Goal: Task Accomplishment & Management: Complete application form

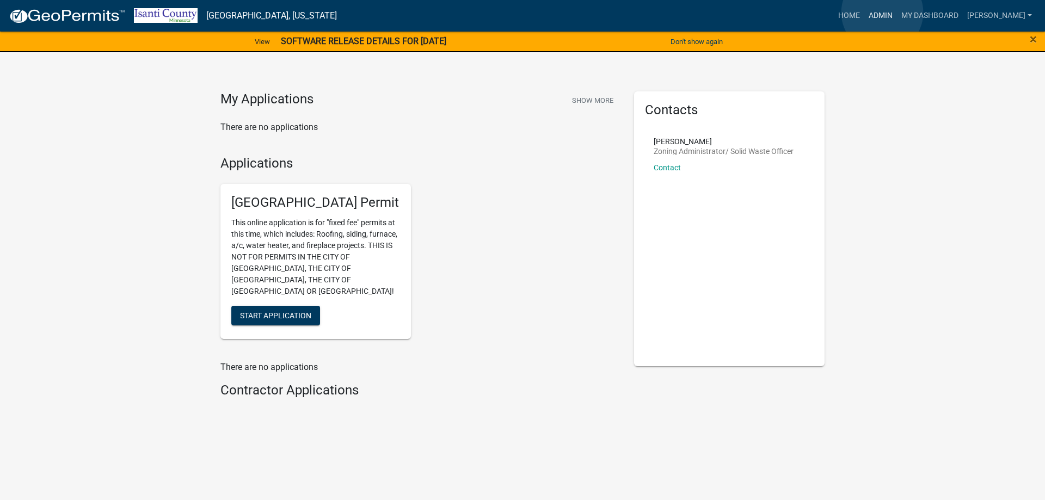
click at [882, 13] on link "Admin" at bounding box center [880, 15] width 33 height 21
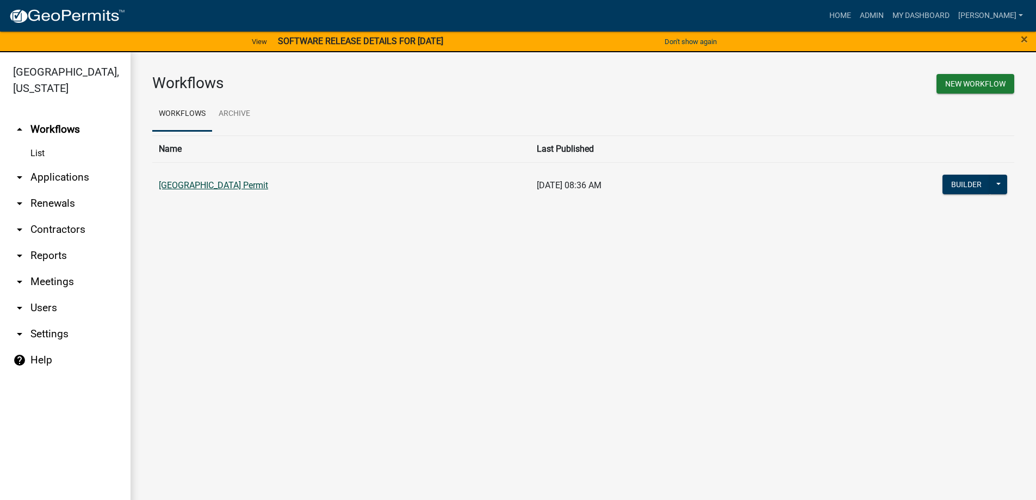
click at [193, 188] on link "[GEOGRAPHIC_DATA] Permit" at bounding box center [213, 185] width 109 height 10
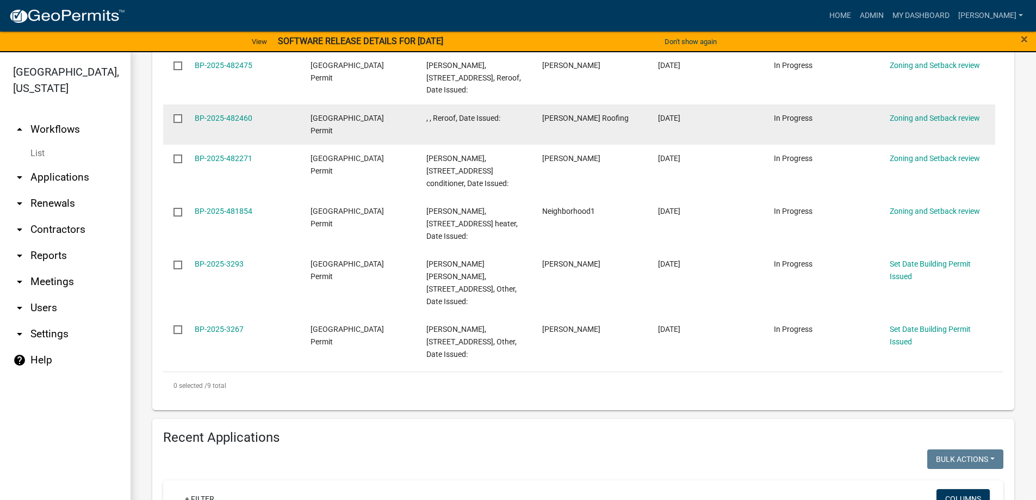
scroll to position [544, 0]
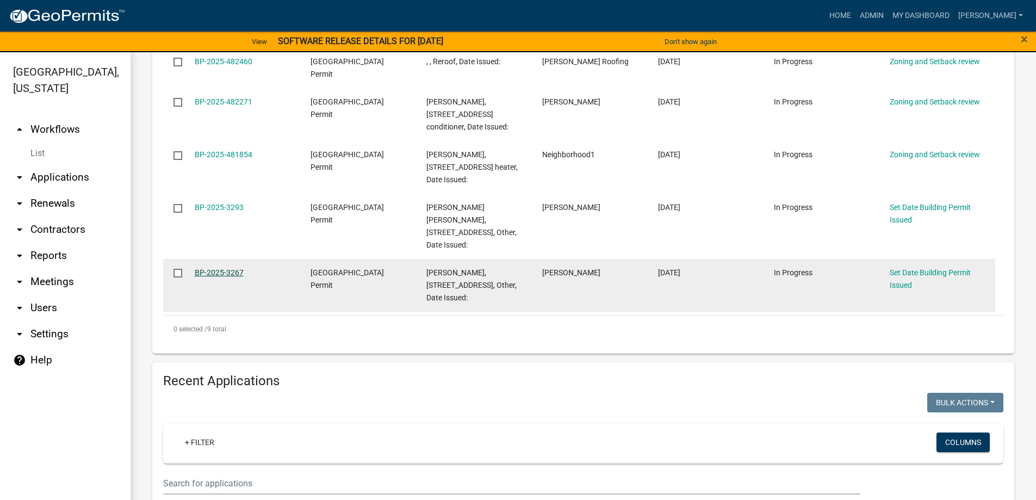
click at [218, 268] on link "BP-2025-3267" at bounding box center [219, 272] width 49 height 9
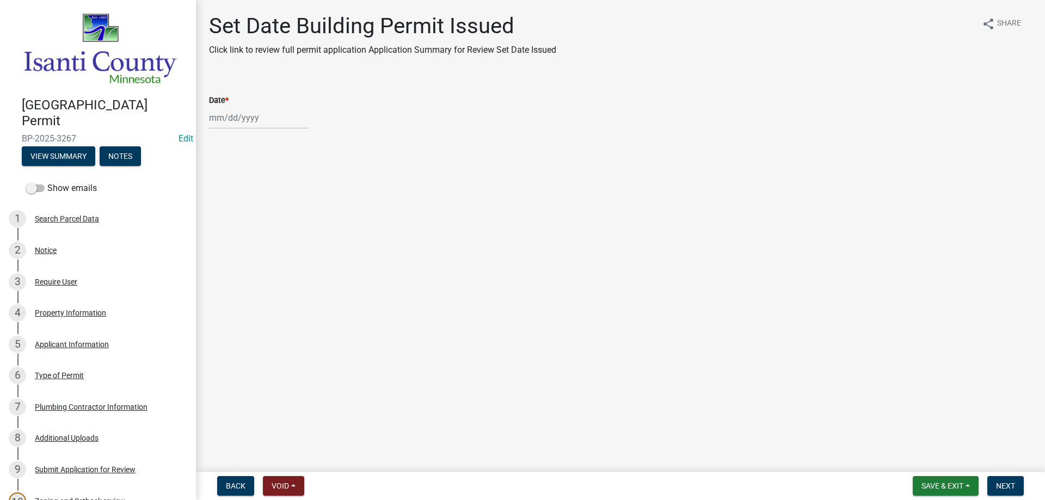
select select "9"
select select "2025"
click at [243, 116] on div "[PERSON_NAME] Feb Mar Apr [PERSON_NAME][DATE] Oct Nov [DATE] 1526 1527 1528 152…" at bounding box center [259, 118] width 100 height 22
click at [255, 222] on div "24" at bounding box center [254, 227] width 17 height 17
type input "[DATE]"
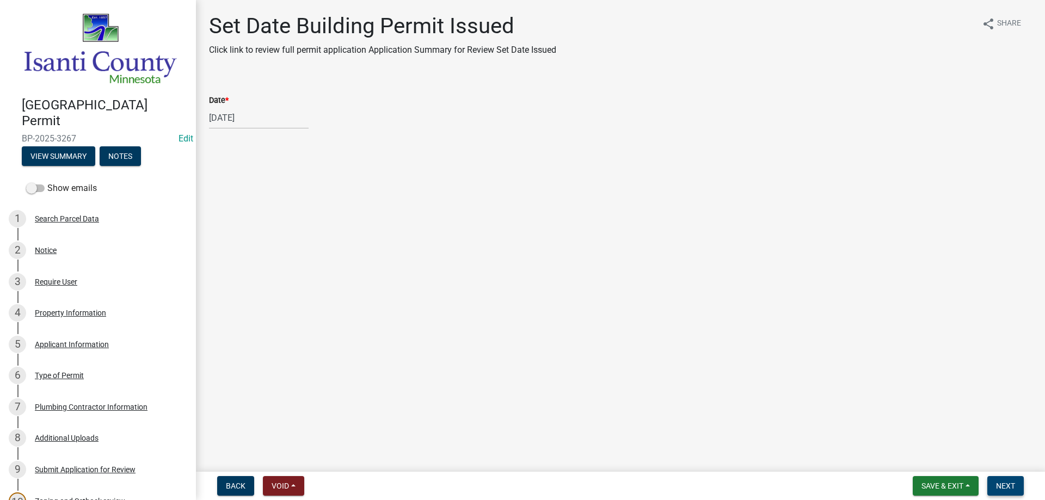
click at [1012, 489] on span "Next" at bounding box center [1005, 485] width 19 height 9
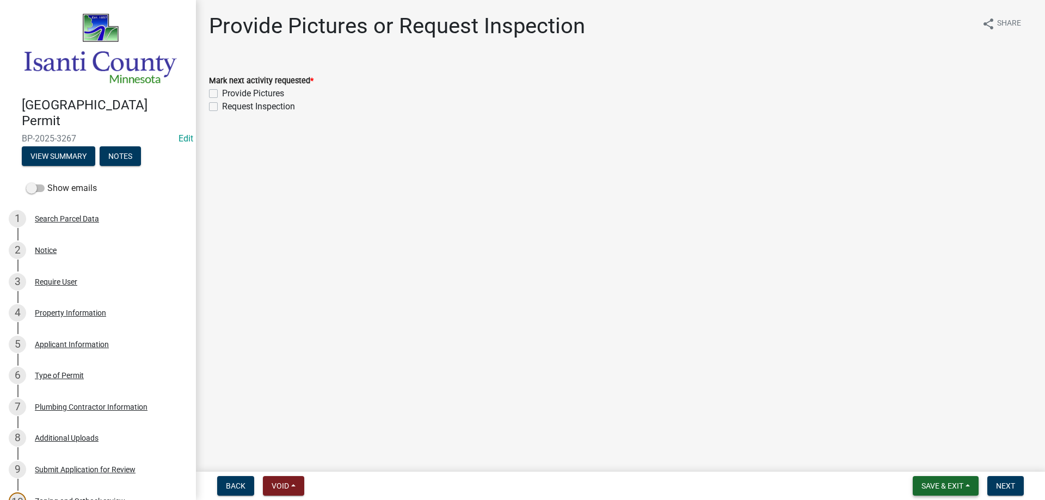
click at [933, 479] on button "Save & Exit" at bounding box center [945, 486] width 66 height 20
click at [924, 455] on button "Save & Exit" at bounding box center [934, 457] width 87 height 26
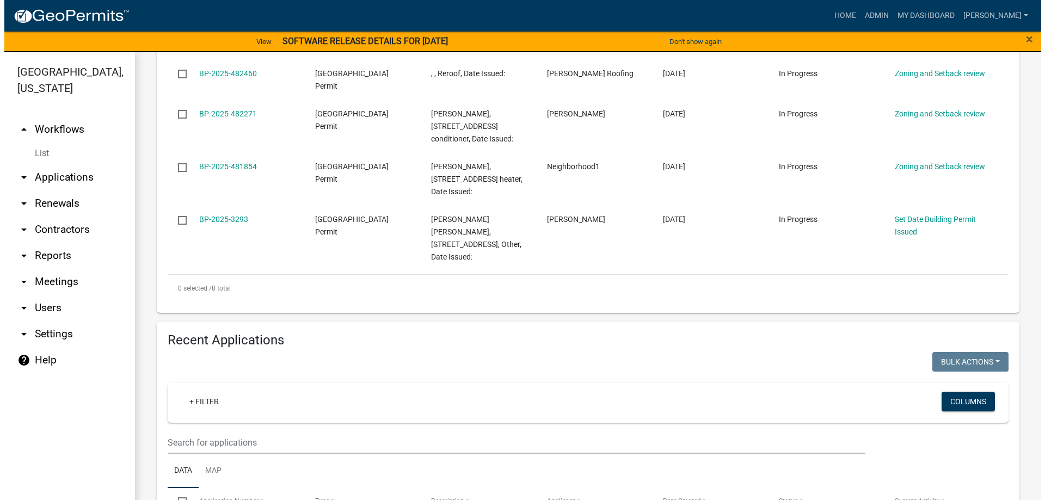
scroll to position [544, 0]
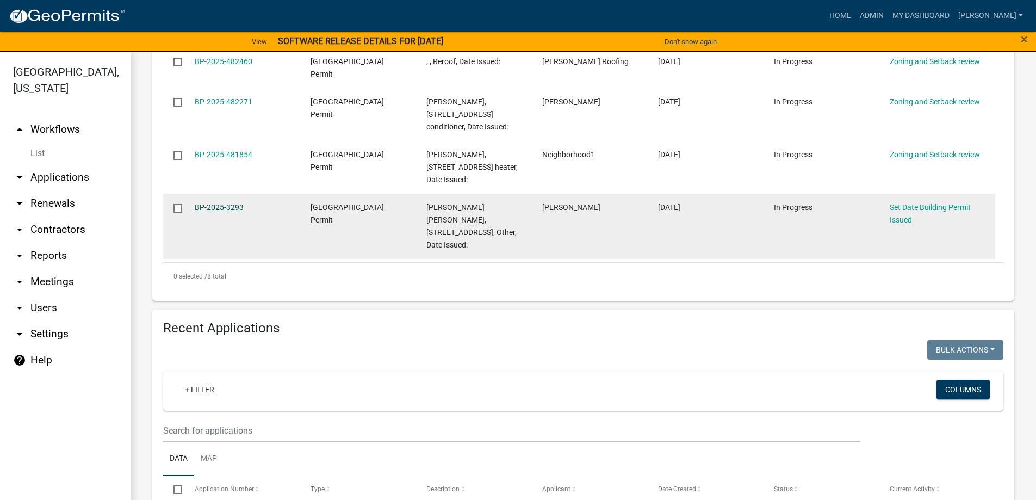
click at [225, 204] on link "BP-2025-3293" at bounding box center [219, 207] width 49 height 9
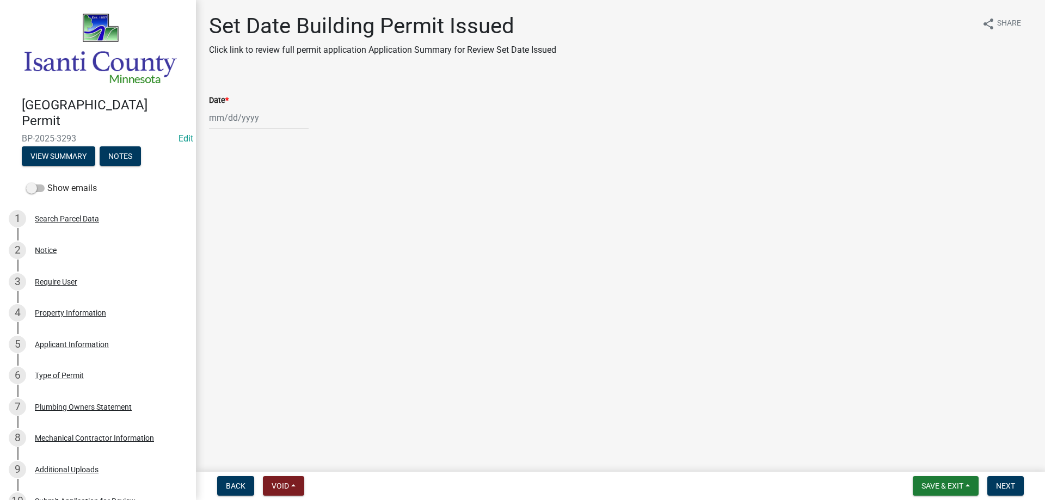
click at [260, 122] on div at bounding box center [259, 118] width 100 height 22
select select "9"
select select "2025"
click at [252, 225] on div "24" at bounding box center [254, 227] width 17 height 17
type input "[DATE]"
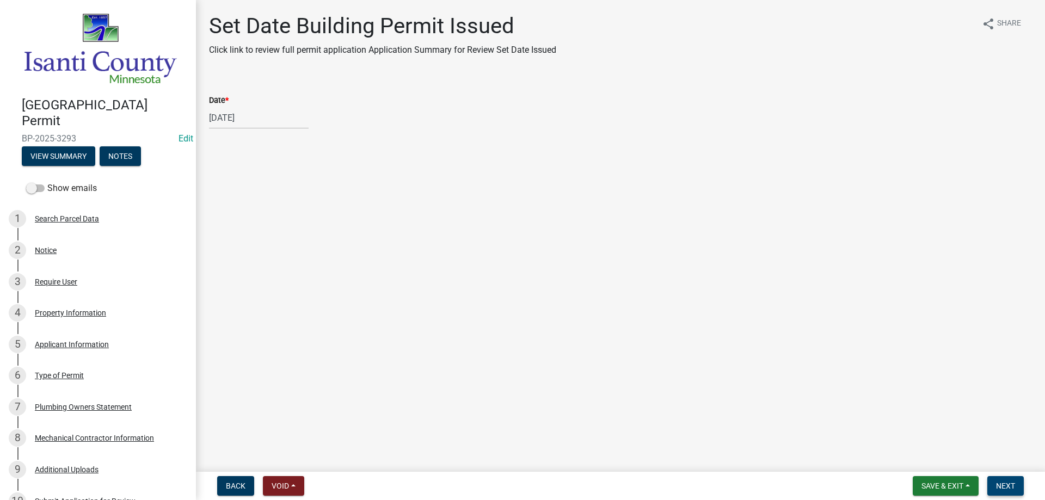
drag, startPoint x: 1007, startPoint y: 486, endPoint x: 983, endPoint y: 462, distance: 33.9
click at [1007, 485] on span "Next" at bounding box center [1005, 485] width 19 height 9
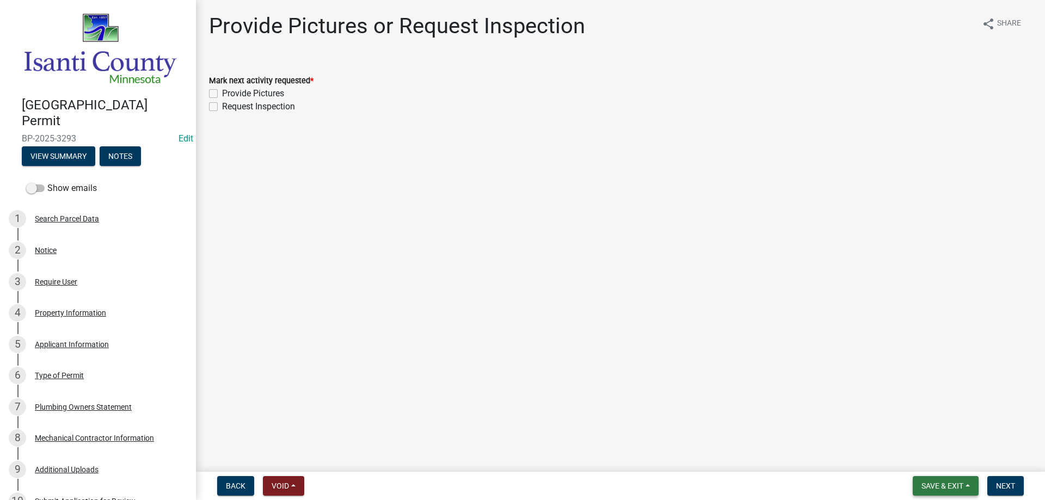
click at [925, 482] on span "Save & Exit" at bounding box center [942, 485] width 42 height 9
click at [933, 460] on button "Save & Exit" at bounding box center [934, 457] width 87 height 26
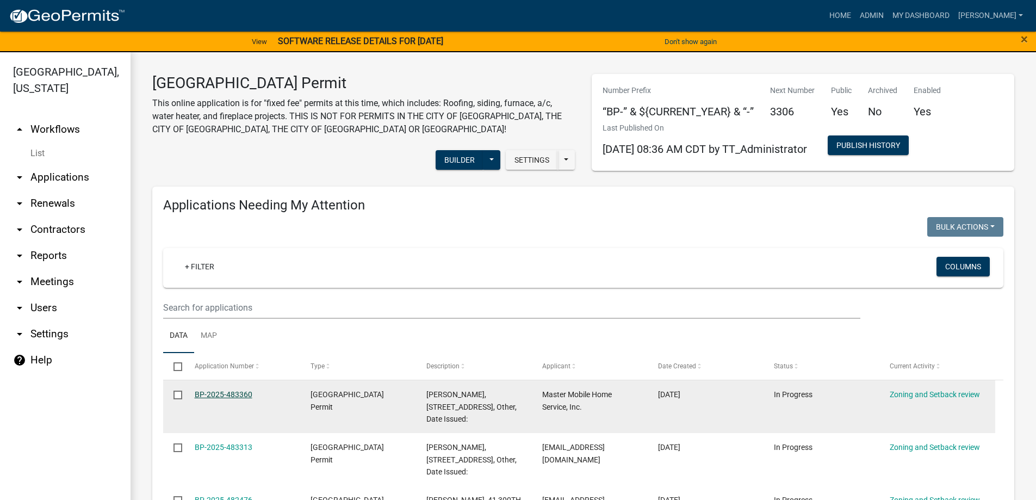
click at [227, 394] on link "BP-2025-483360" at bounding box center [224, 394] width 58 height 9
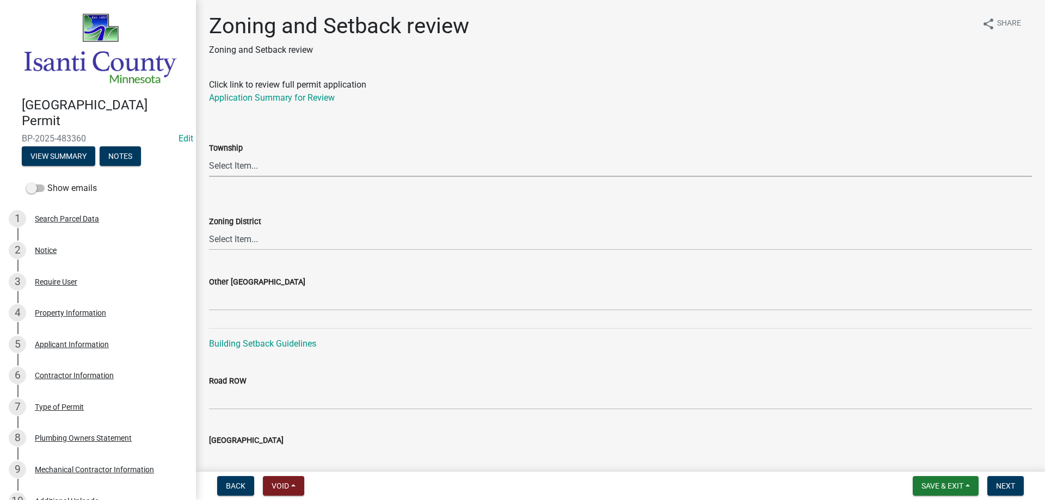
click at [257, 164] on select "Select Item... [PERSON_NAME] Cambridge [PERSON_NAME] Isanti [GEOGRAPHIC_DATA] […" at bounding box center [620, 166] width 823 height 22
click at [209, 155] on select "Select Item... [PERSON_NAME] Cambridge [PERSON_NAME] Isanti [GEOGRAPHIC_DATA] […" at bounding box center [620, 166] width 823 height 22
select select "01201668-d531-46d4-9a26-ccaec23751d9"
click at [270, 243] on select "Select Item... Agricultural/Residential (A/R) Tier 1 General Business (B) Indus…" at bounding box center [620, 239] width 823 height 22
click at [209, 228] on select "Select Item... Agricultural/Residential (A/R) Tier 1 General Business (B) Indus…" at bounding box center [620, 239] width 823 height 22
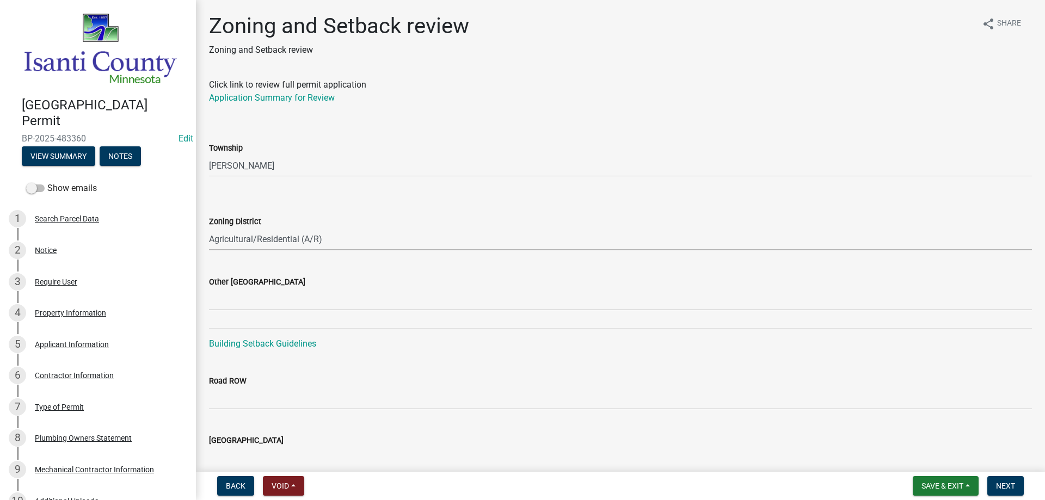
select select "55e8a5cf-285f-40b2-b696-56a64a6e31ef"
click at [281, 101] on link "Application Summary for Review" at bounding box center [272, 97] width 126 height 10
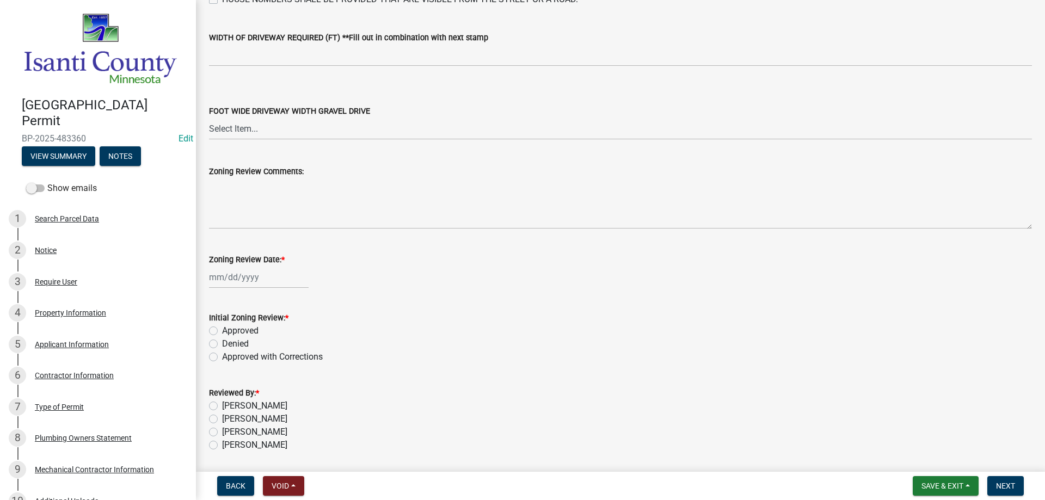
scroll to position [1847, 0]
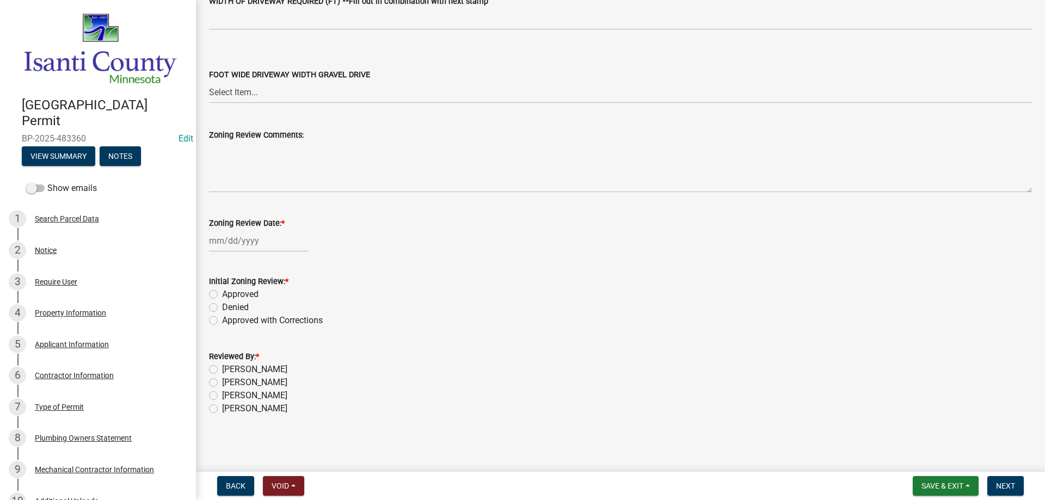
select select "9"
select select "2025"
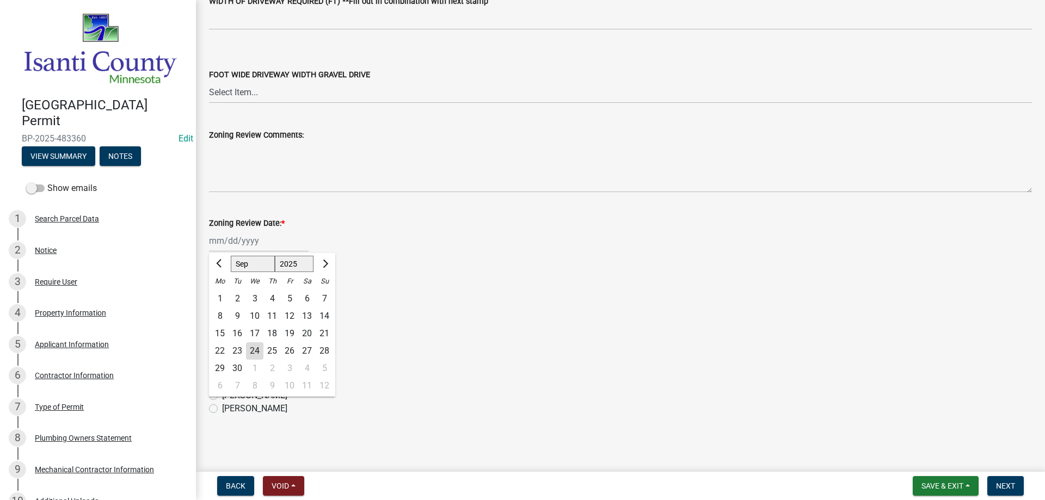
click at [225, 240] on div "[PERSON_NAME] Feb Mar Apr [PERSON_NAME][DATE] Oct Nov [DATE] 1526 1527 1528 152…" at bounding box center [259, 241] width 100 height 22
click at [250, 351] on div "24" at bounding box center [254, 350] width 17 height 17
type input "[DATE]"
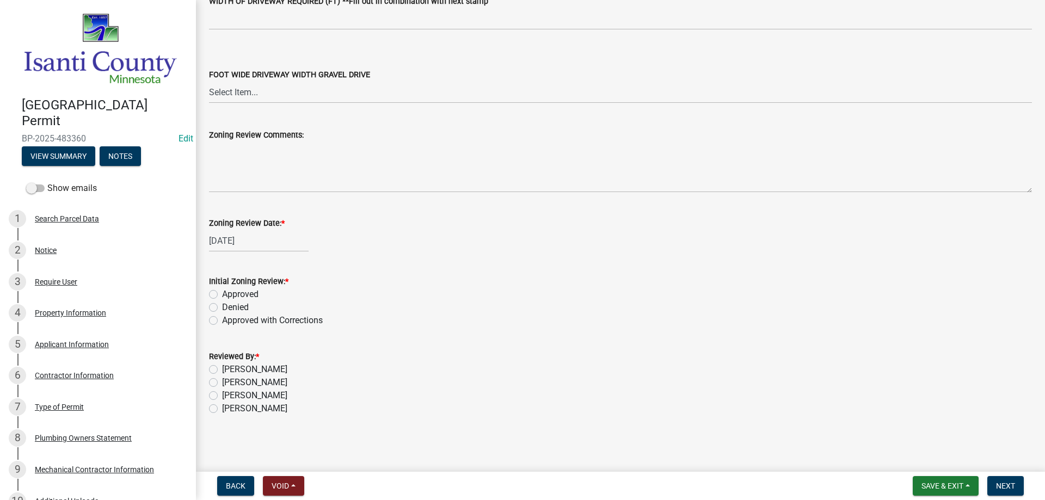
click at [222, 291] on label "Approved" at bounding box center [240, 294] width 36 height 13
click at [222, 291] on input "Approved" at bounding box center [225, 291] width 7 height 7
radio input "true"
click at [222, 393] on label "[PERSON_NAME]" at bounding box center [254, 395] width 65 height 13
click at [222, 393] on input "[PERSON_NAME]" at bounding box center [225, 392] width 7 height 7
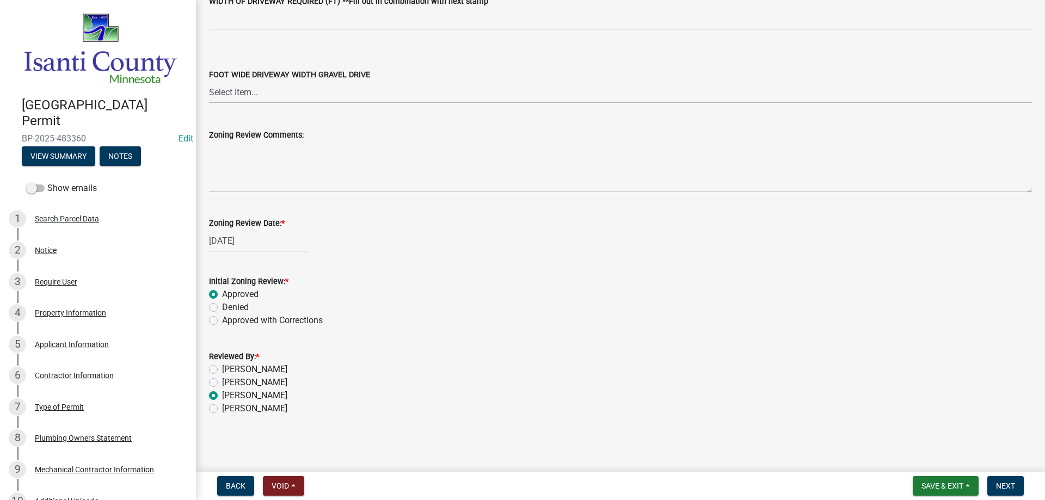
radio input "true"
click at [992, 485] on button "Next" at bounding box center [1005, 486] width 36 height 20
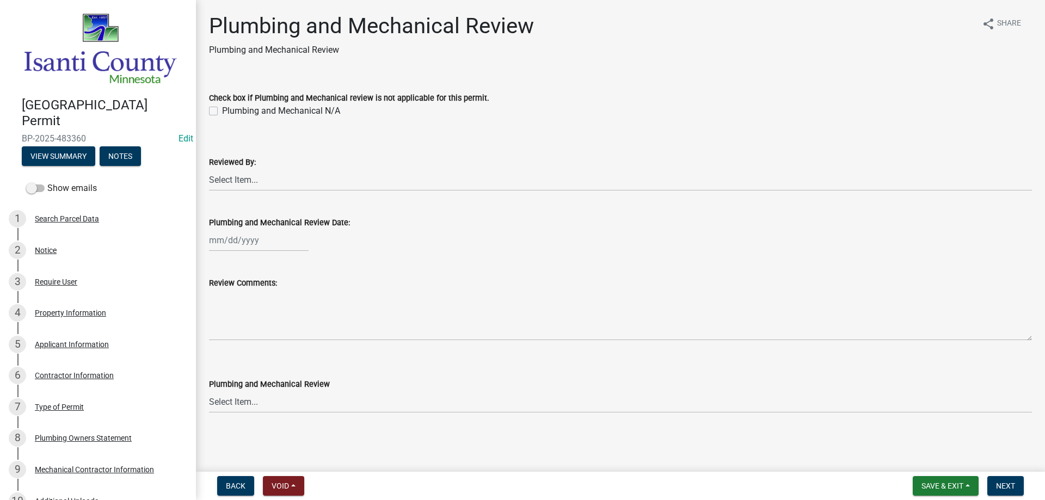
click at [222, 112] on label "Plumbing and Mechanical N/A" at bounding box center [281, 110] width 118 height 13
click at [222, 112] on input "Plumbing and Mechanical N/A" at bounding box center [225, 107] width 7 height 7
checkbox input "true"
click at [1005, 486] on span "Next" at bounding box center [1005, 485] width 19 height 9
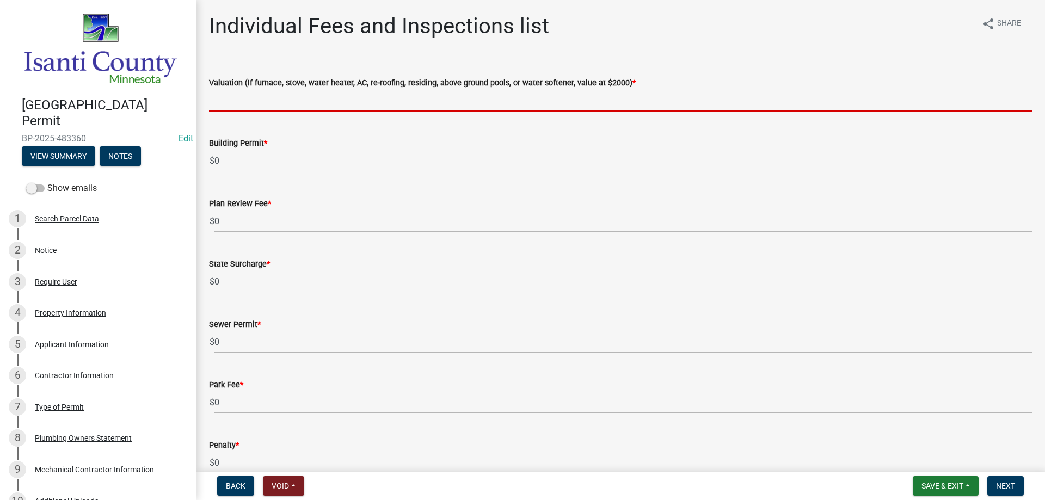
click at [260, 93] on input "text" at bounding box center [620, 100] width 823 height 22
type input "4000"
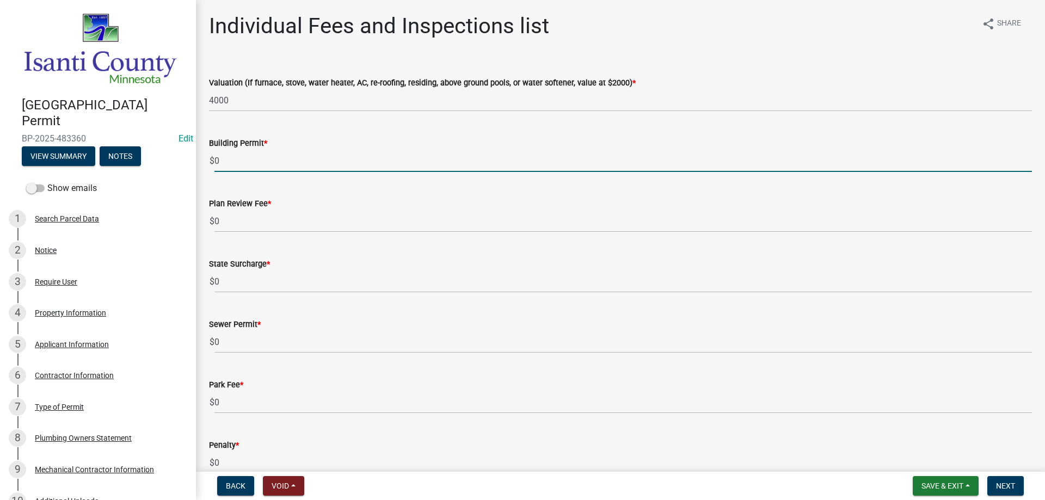
drag, startPoint x: 264, startPoint y: 166, endPoint x: 184, endPoint y: 164, distance: 79.4
click at [184, 164] on div "[GEOGRAPHIC_DATA] Permit BP-2025-483360 Edit View Summary Notes Show emails 1 S…" at bounding box center [522, 250] width 1045 height 500
type input "140"
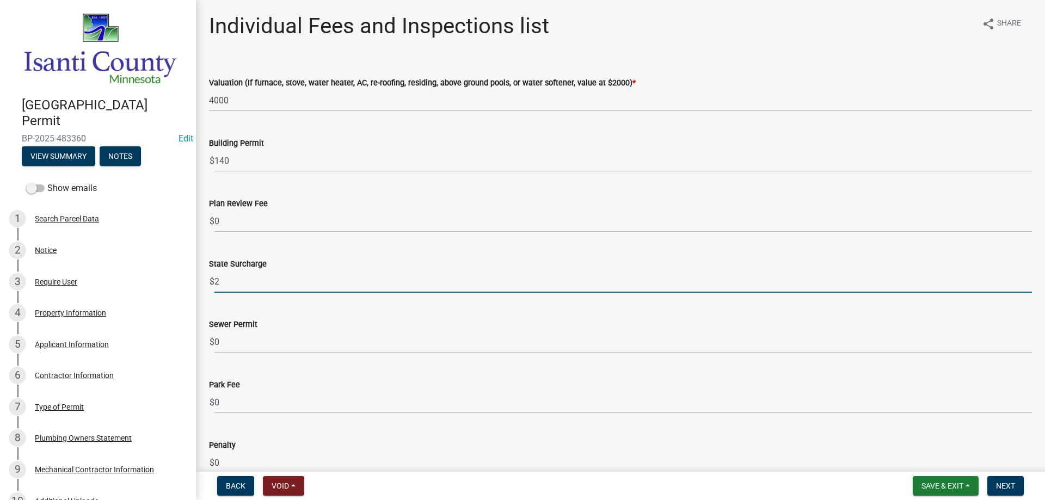
type input "2"
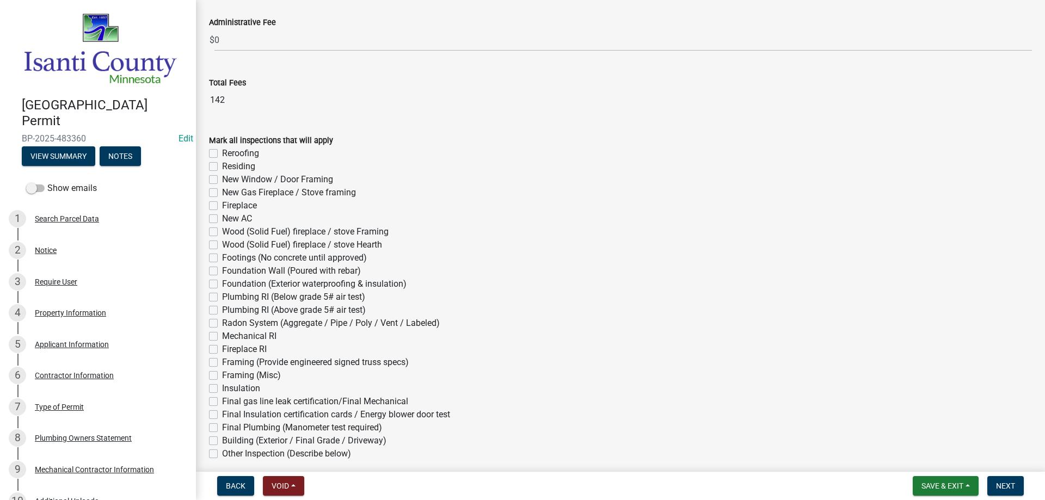
scroll to position [490, 0]
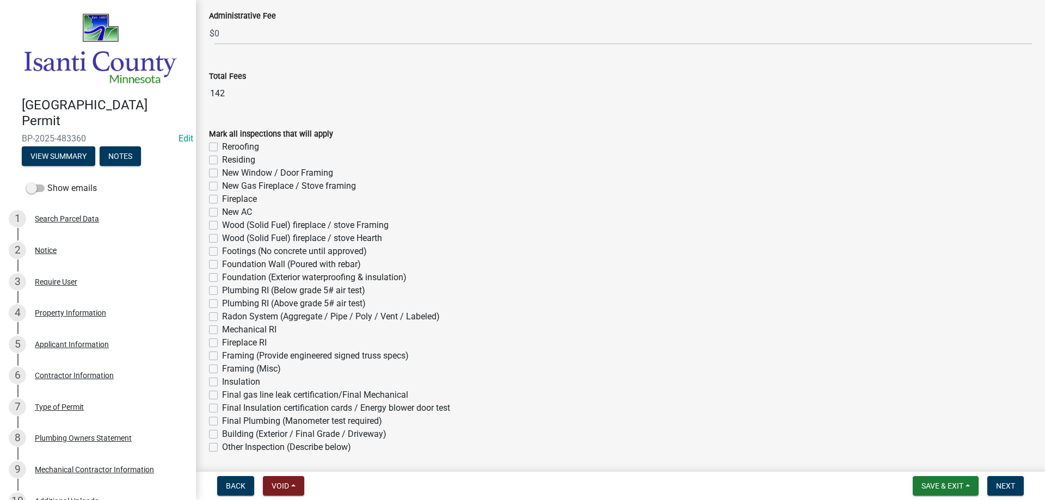
click at [222, 397] on label "Final gas line leak certification/Final Mechanical" at bounding box center [315, 394] width 186 height 13
click at [222, 396] on input "Final gas line leak certification/Final Mechanical" at bounding box center [225, 391] width 7 height 7
checkbox input "true"
checkbox input "false"
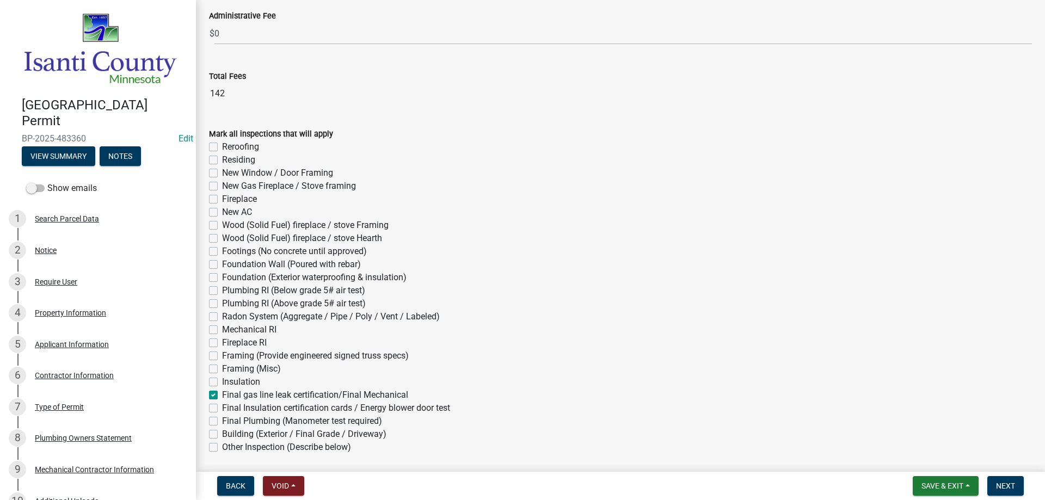
checkbox input "false"
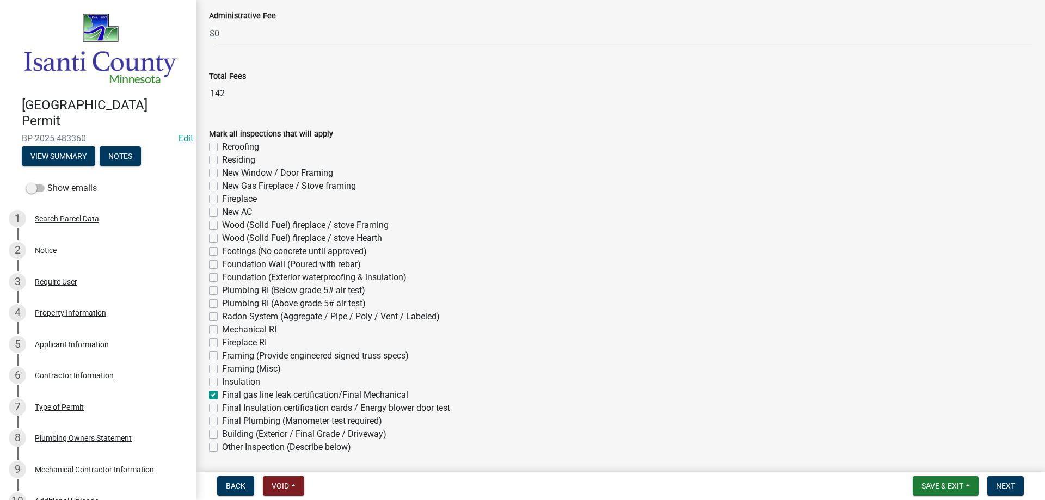
checkbox input "false"
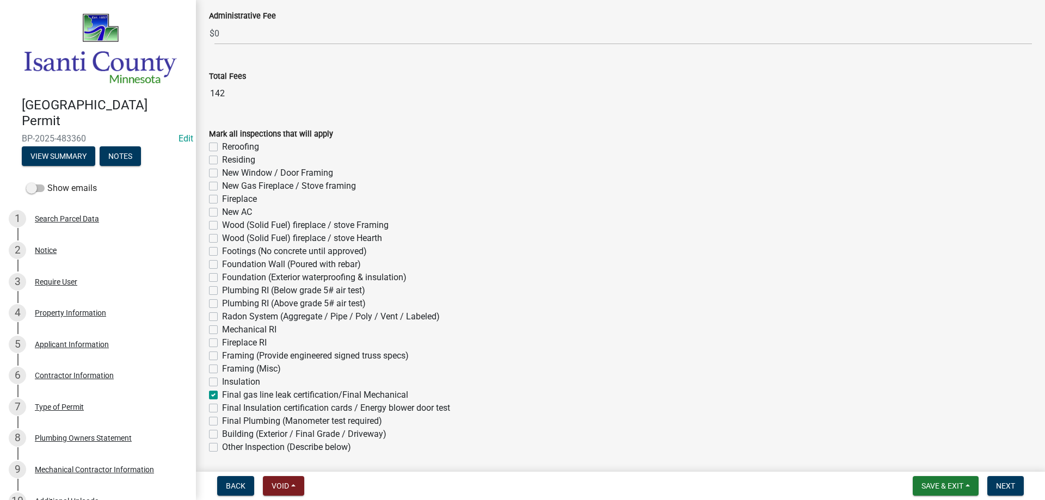
checkbox input "false"
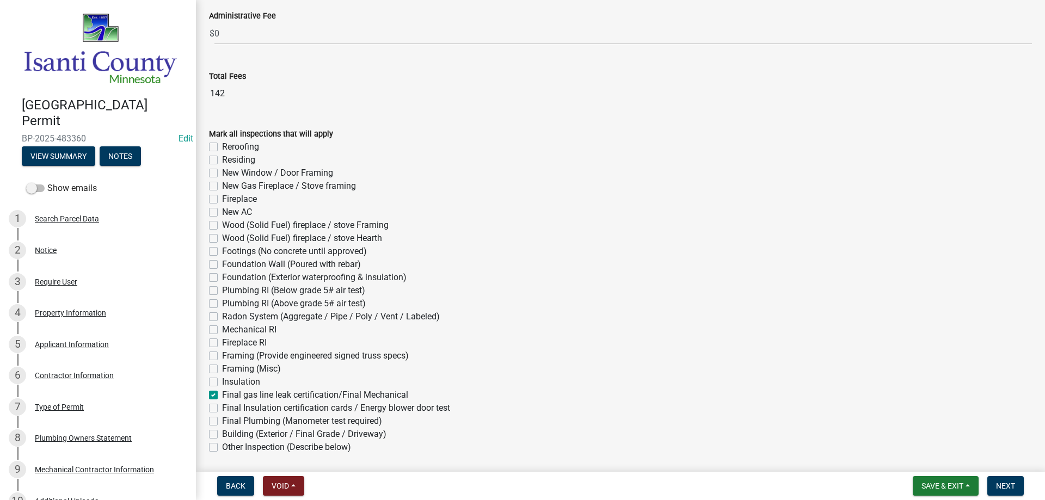
checkbox input "false"
checkbox input "true"
checkbox input "false"
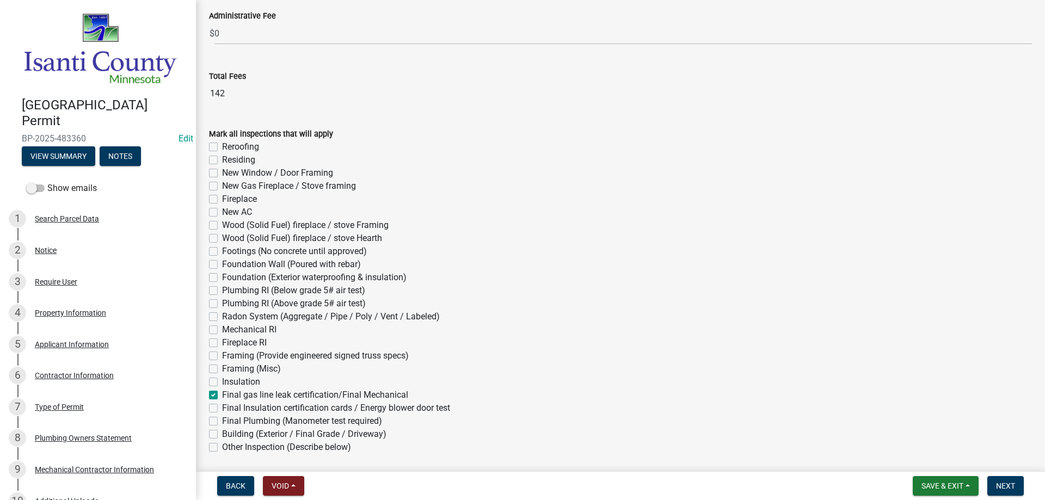
checkbox input "false"
click at [222, 211] on label "New AC" at bounding box center [237, 212] width 30 height 13
click at [222, 211] on input "New AC" at bounding box center [225, 209] width 7 height 7
checkbox input "true"
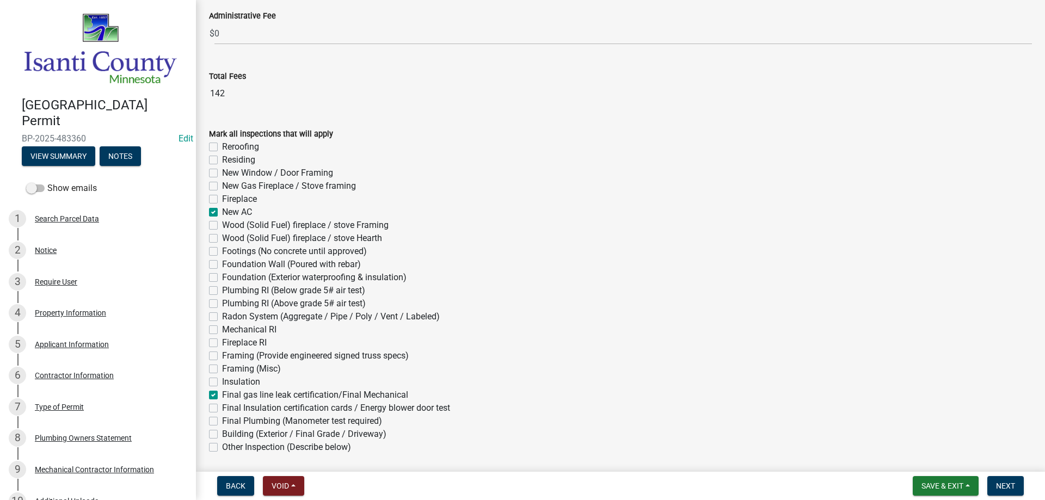
checkbox input "false"
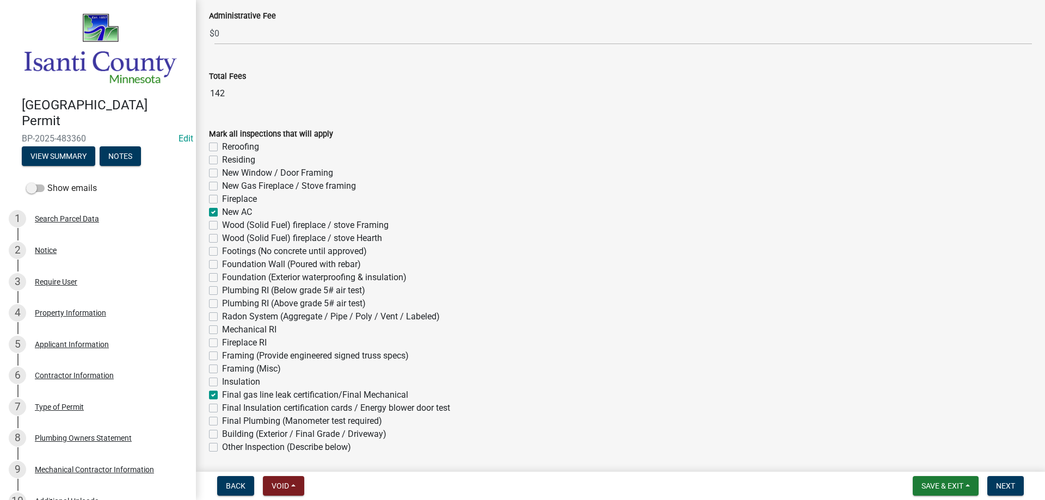
checkbox input "true"
checkbox input "false"
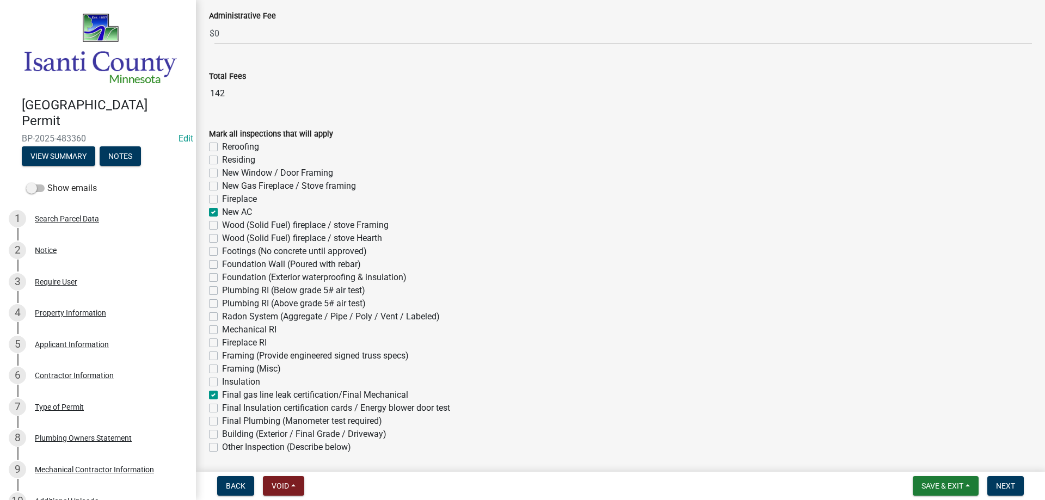
checkbox input "false"
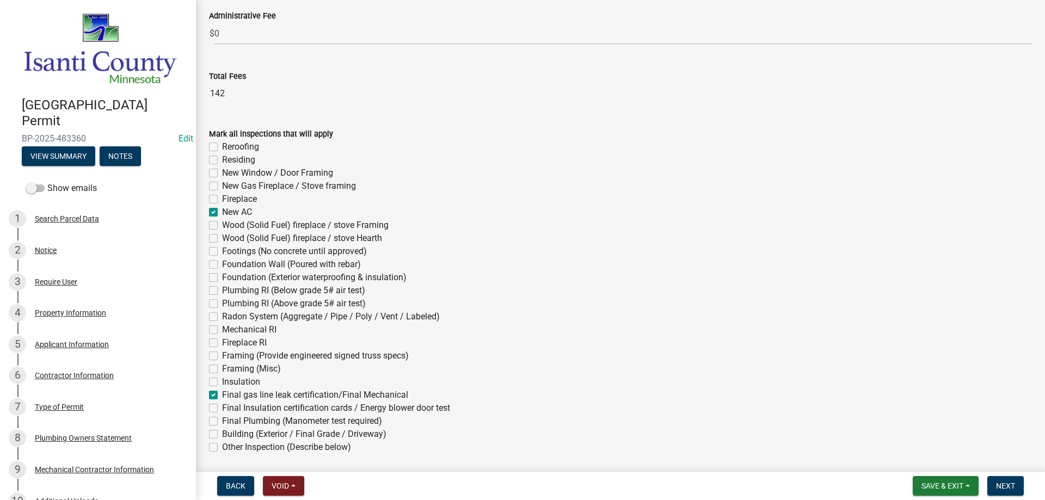
checkbox input "false"
checkbox input "true"
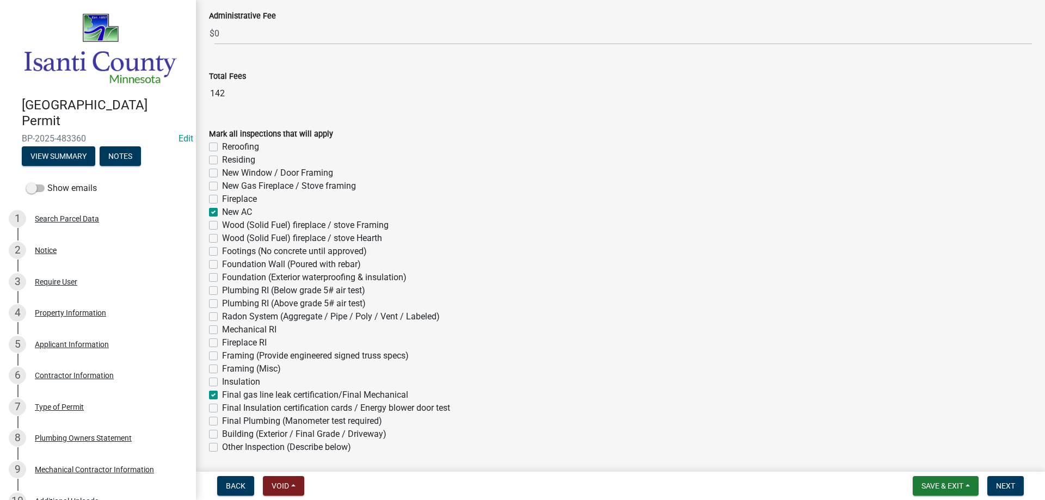
checkbox input "false"
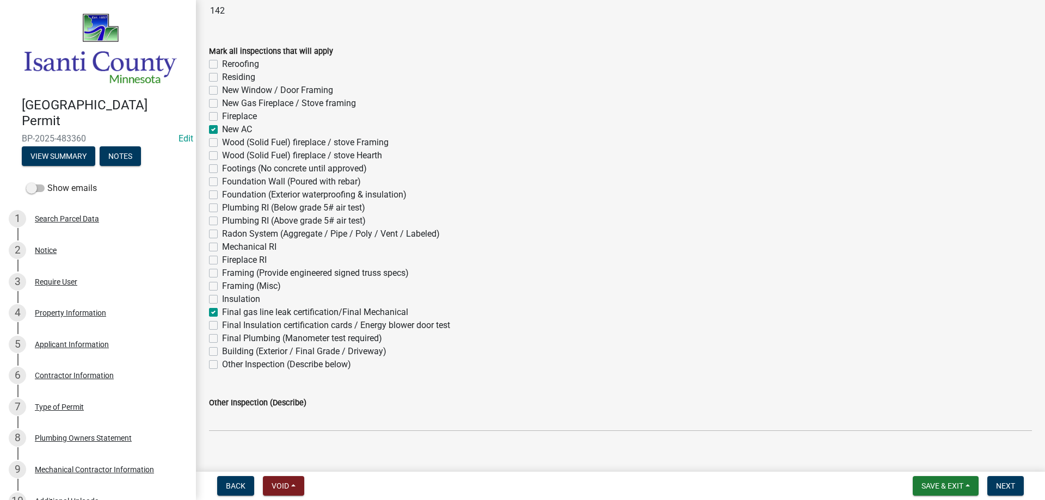
scroll to position [588, 0]
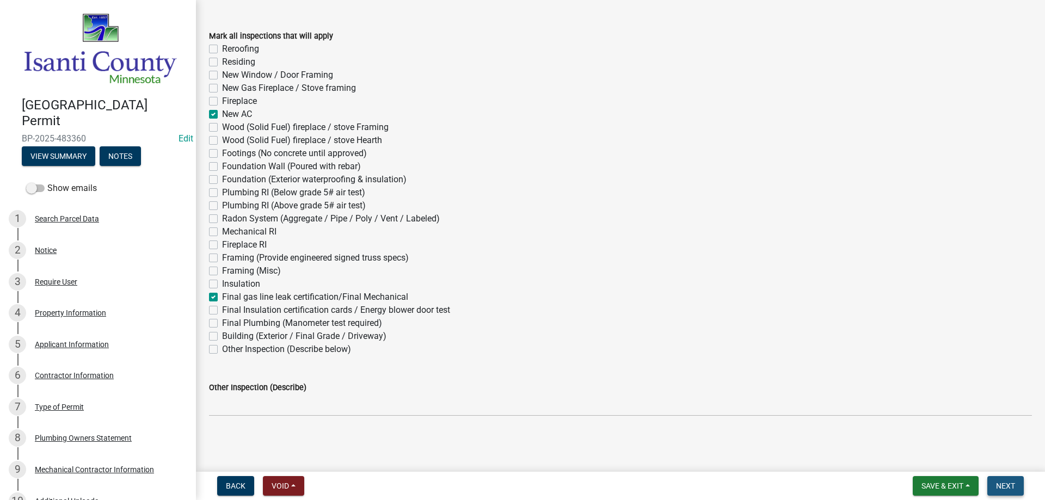
click at [1001, 483] on span "Next" at bounding box center [1005, 485] width 19 height 9
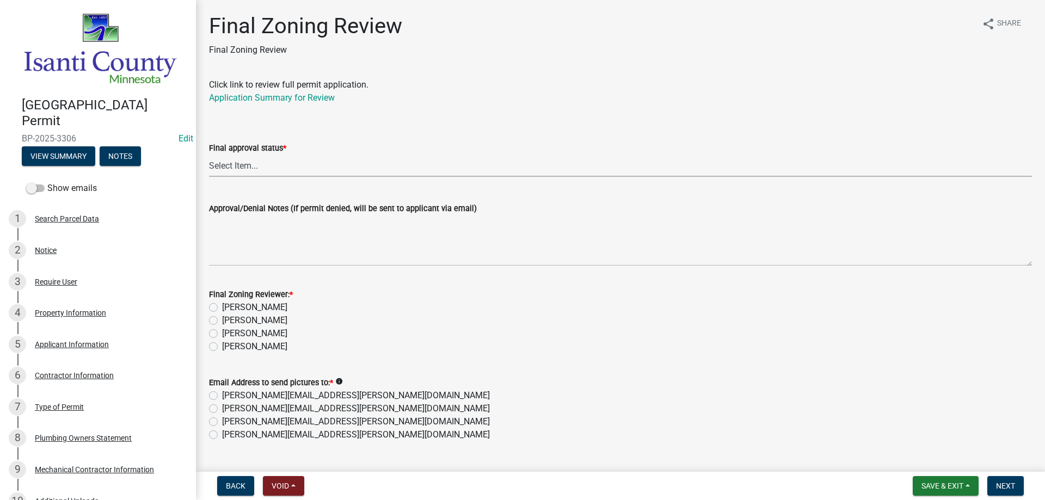
click at [267, 156] on select "Select Item... Approved Denied" at bounding box center [620, 166] width 823 height 22
click at [209, 155] on select "Select Item... Approved Denied" at bounding box center [620, 166] width 823 height 22
select select "ea18257a-8a04-42cc-b171-77fc38c97f37"
click at [222, 332] on label "[PERSON_NAME]" at bounding box center [254, 333] width 65 height 13
click at [222, 332] on input "[PERSON_NAME]" at bounding box center [225, 330] width 7 height 7
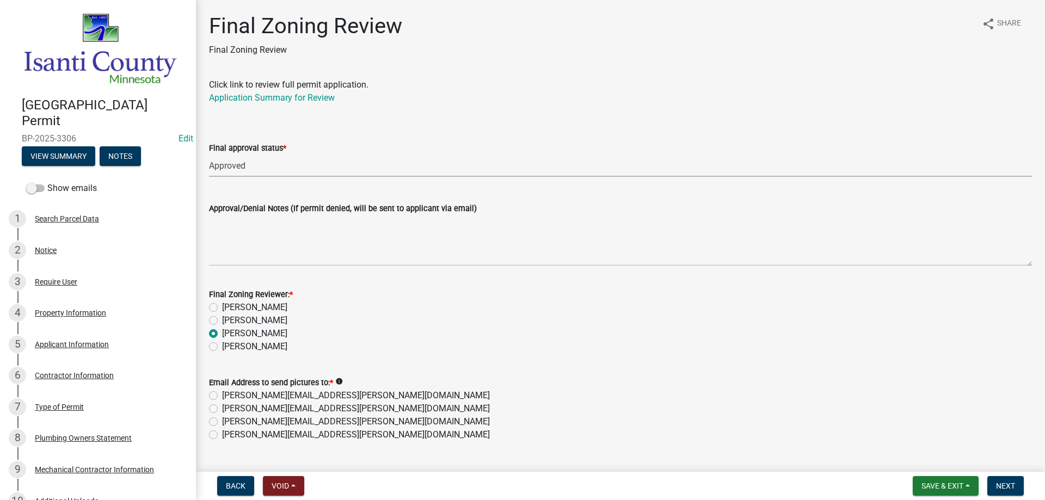
radio input "true"
click at [222, 433] on label "[PERSON_NAME][EMAIL_ADDRESS][PERSON_NAME][DOMAIN_NAME]" at bounding box center [356, 434] width 268 height 13
click at [222, 433] on input "[PERSON_NAME][EMAIL_ADDRESS][PERSON_NAME][DOMAIN_NAME]" at bounding box center [225, 431] width 7 height 7
radio input "true"
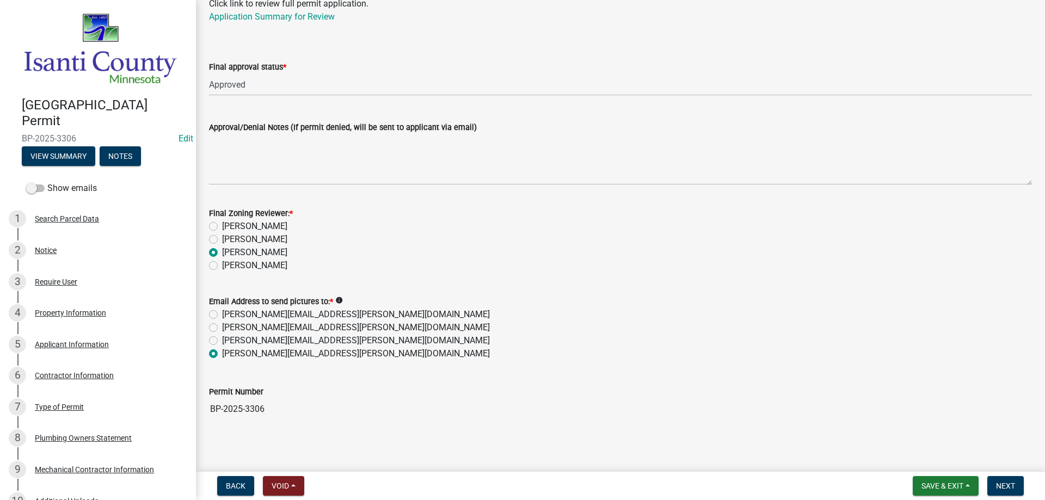
scroll to position [85, 0]
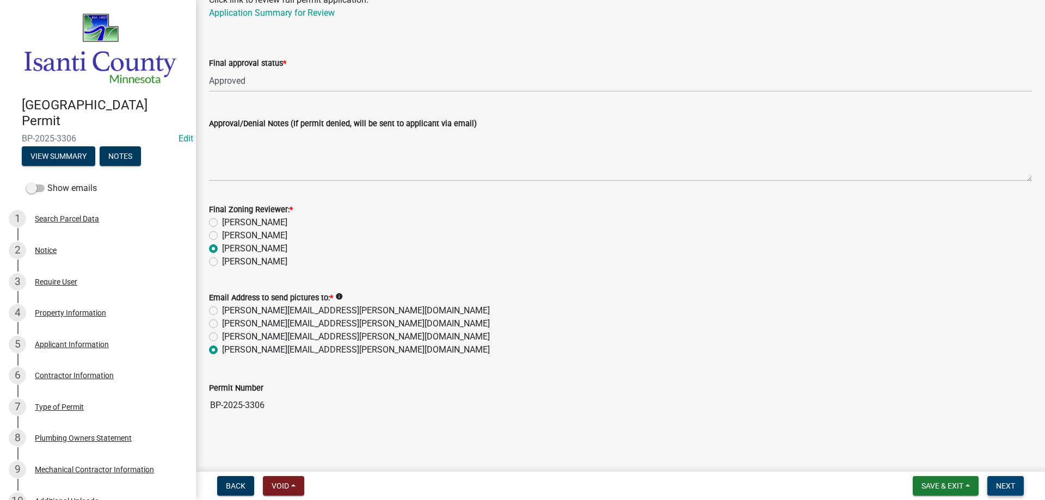
click at [1005, 482] on span "Next" at bounding box center [1005, 485] width 19 height 9
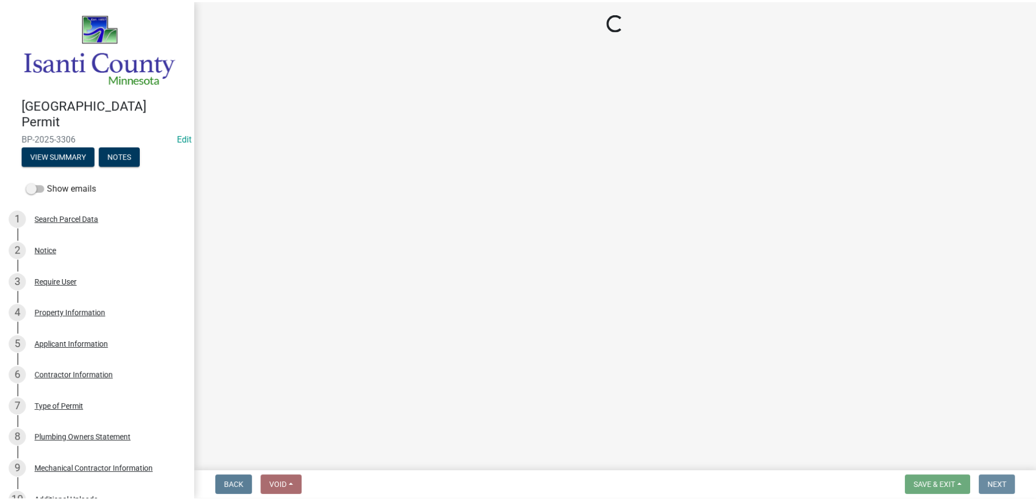
scroll to position [0, 0]
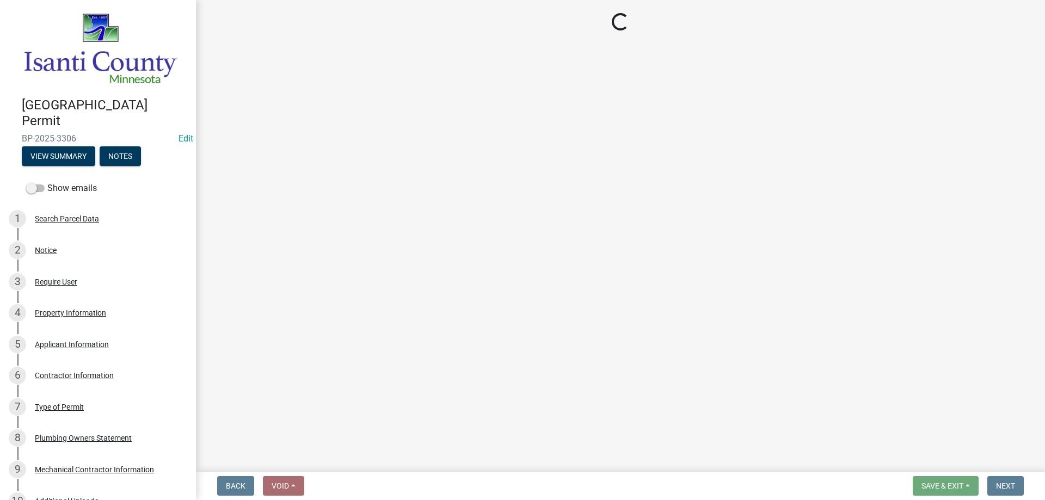
select select "3: 3"
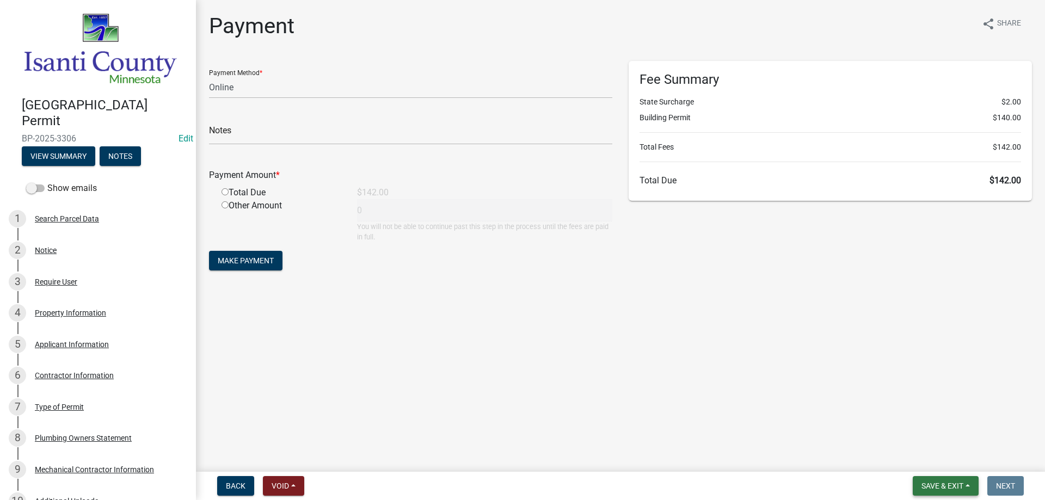
click at [921, 488] on span "Save & Exit" at bounding box center [942, 485] width 42 height 9
click at [927, 459] on button "Save & Exit" at bounding box center [934, 457] width 87 height 26
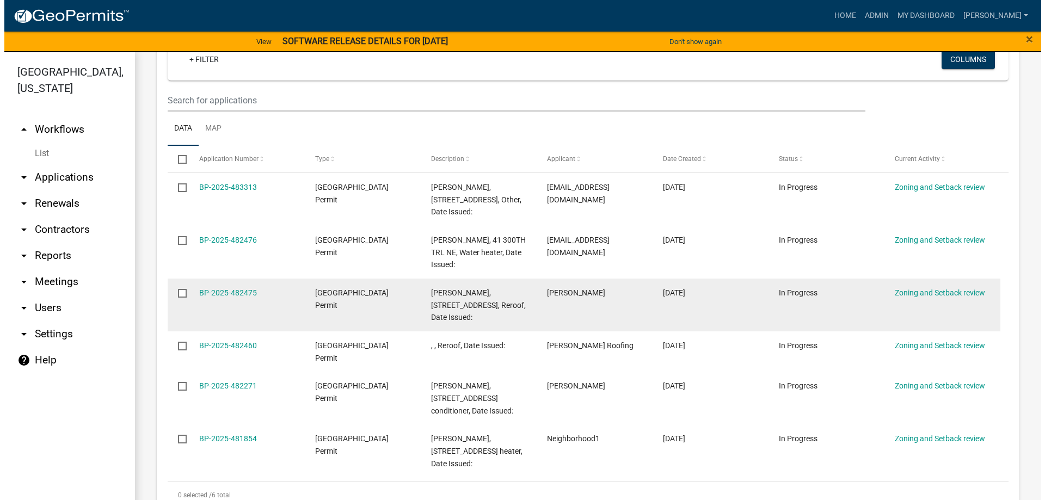
scroll to position [218, 0]
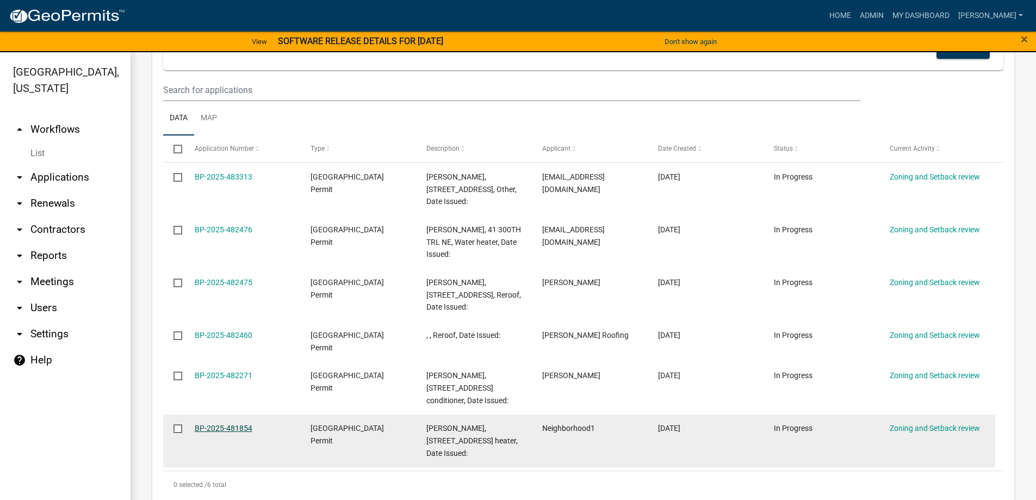
click at [211, 429] on link "BP-2025-481854" at bounding box center [224, 428] width 58 height 9
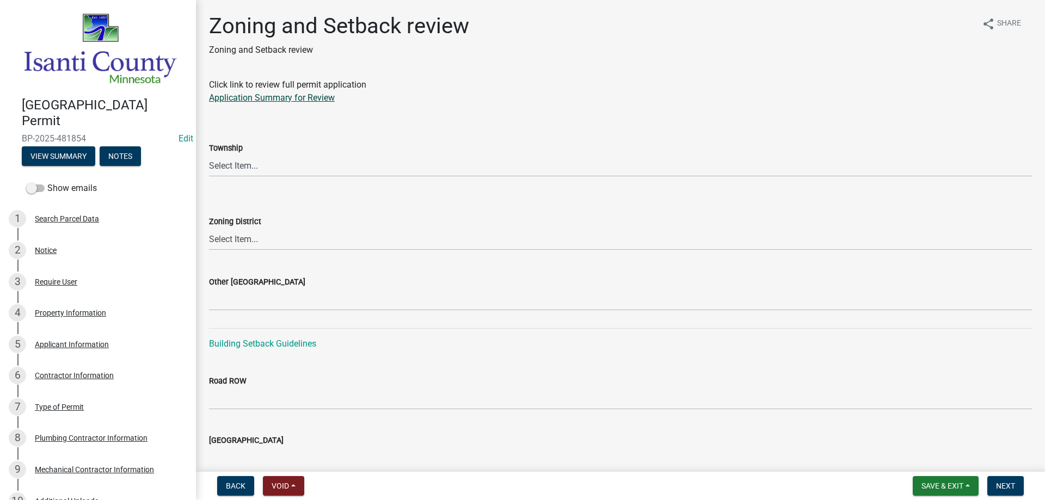
click at [269, 97] on link "Application Summary for Review" at bounding box center [272, 97] width 126 height 10
click at [240, 167] on select "Select Item... [PERSON_NAME] Cambridge [PERSON_NAME] Isanti [GEOGRAPHIC_DATA] […" at bounding box center [620, 166] width 823 height 22
click at [209, 155] on select "Select Item... [PERSON_NAME] Cambridge [PERSON_NAME] Isanti [GEOGRAPHIC_DATA] […" at bounding box center [620, 166] width 823 height 22
select select "01201668-d531-46d4-9a26-ccaec23751d9"
click at [249, 233] on select "Select Item... Agricultural/Residential (A/R) Tier 1 General Business (B) Indus…" at bounding box center [620, 239] width 823 height 22
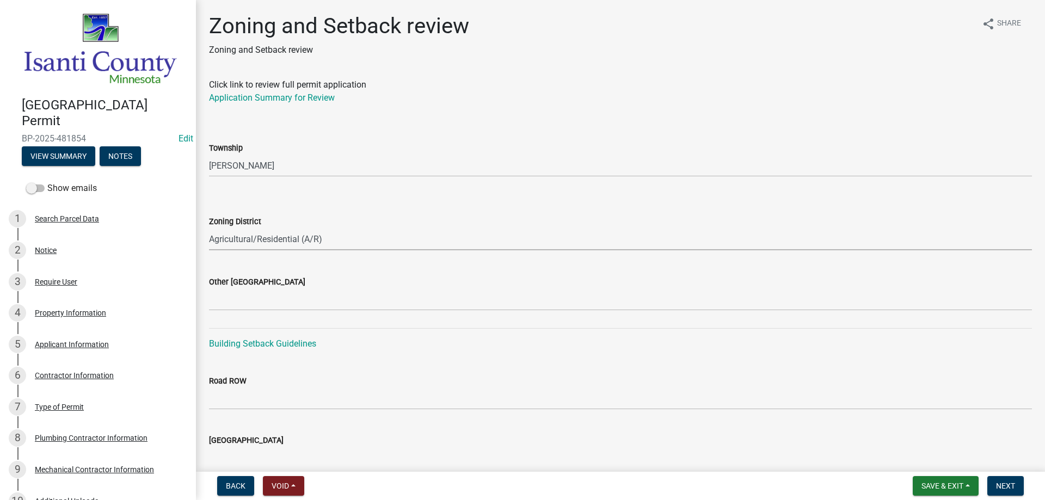
click at [209, 228] on select "Select Item... Agricultural/Residential (A/R) Tier 1 General Business (B) Indus…" at bounding box center [620, 239] width 823 height 22
select select "55e8a5cf-285f-40b2-b696-56a64a6e31ef"
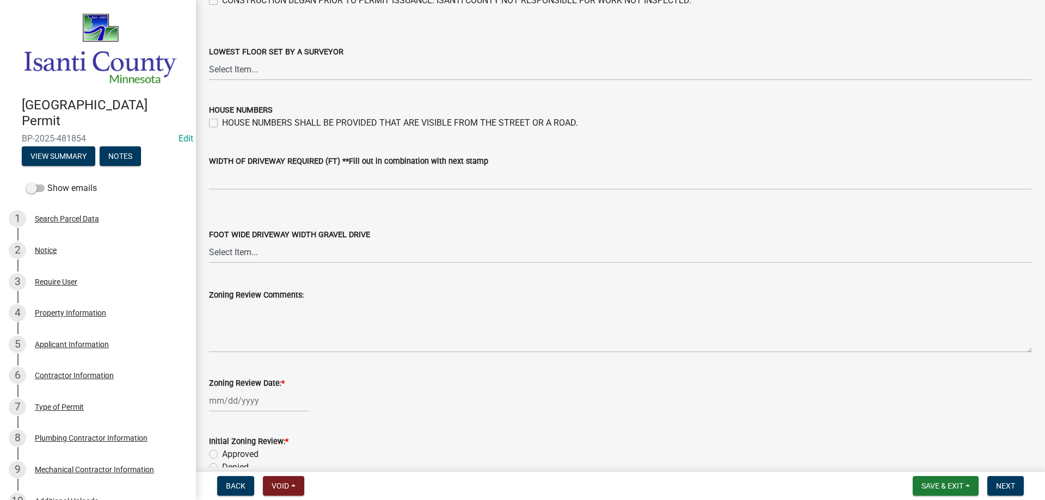
scroll to position [1795, 0]
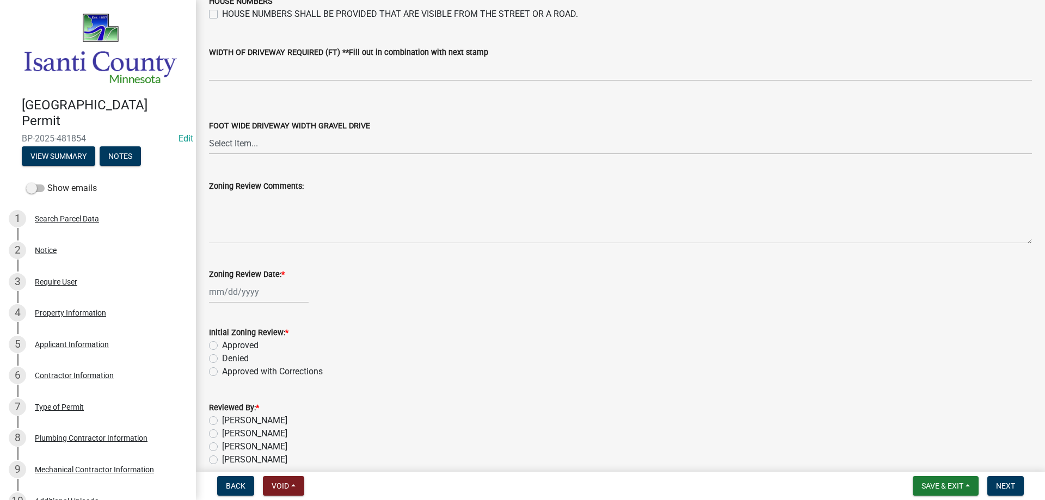
select select "9"
select select "2025"
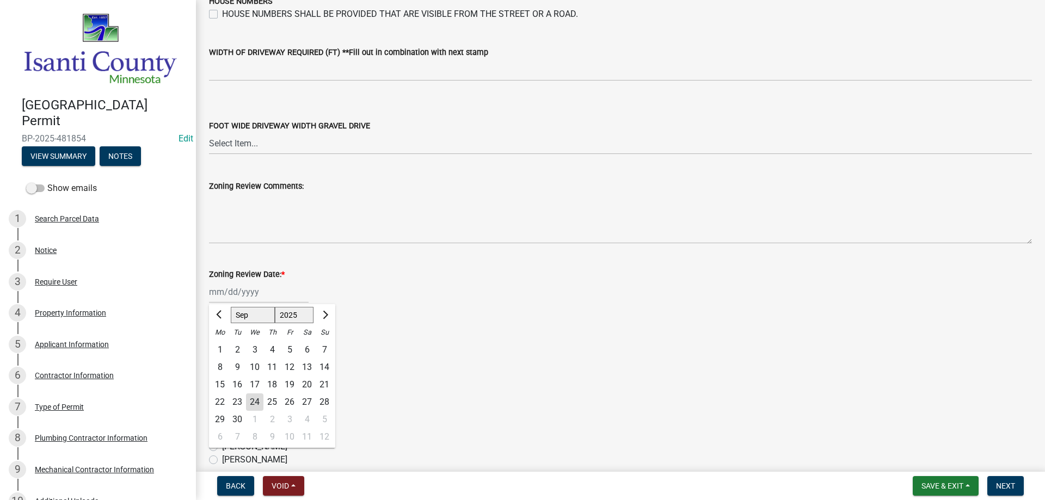
click at [240, 294] on div "[PERSON_NAME] Feb Mar Apr [PERSON_NAME][DATE] Oct Nov [DATE] 1526 1527 1528 152…" at bounding box center [259, 292] width 100 height 22
click at [254, 396] on div "24" at bounding box center [254, 401] width 17 height 17
type input "[DATE]"
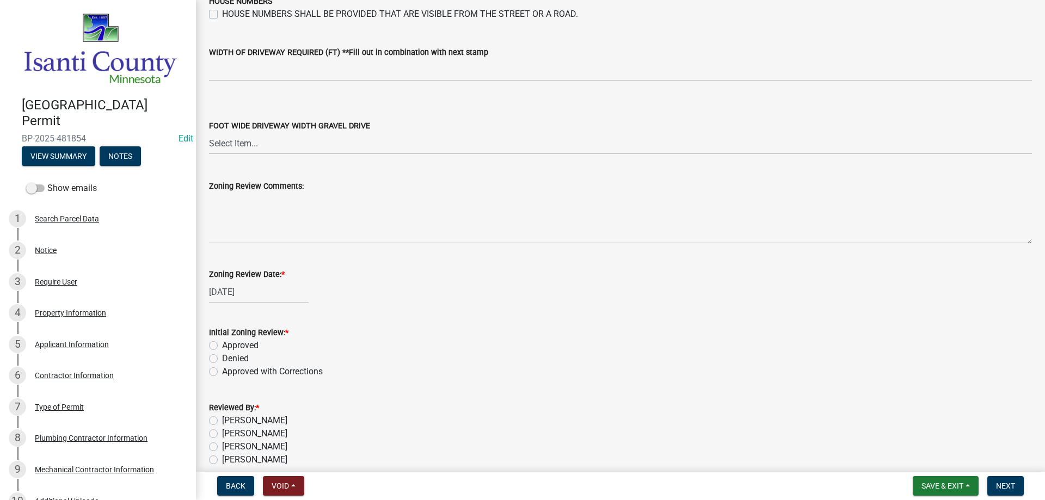
click at [222, 343] on label "Approved" at bounding box center [240, 345] width 36 height 13
click at [222, 343] on input "Approved" at bounding box center [225, 342] width 7 height 7
radio input "true"
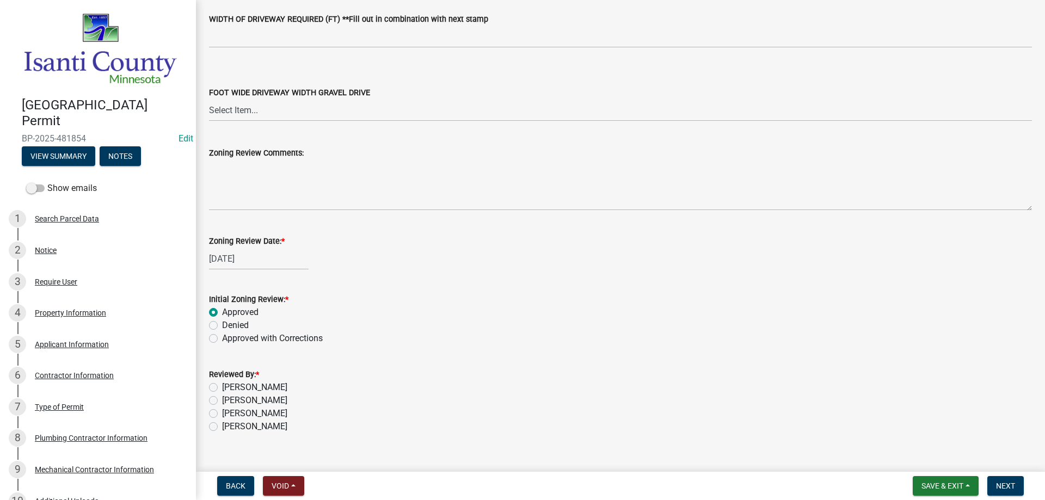
scroll to position [1847, 0]
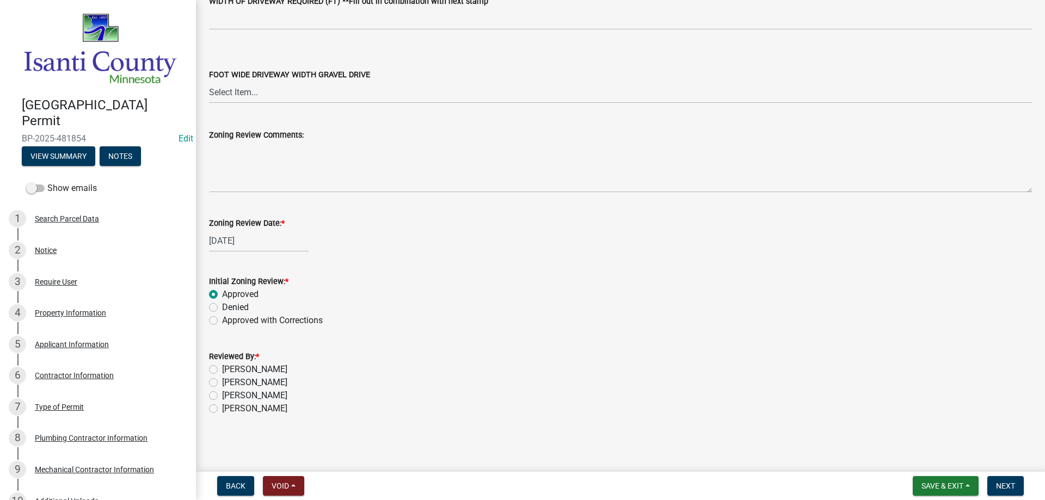
click at [222, 398] on label "[PERSON_NAME]" at bounding box center [254, 395] width 65 height 13
click at [222, 396] on input "[PERSON_NAME]" at bounding box center [225, 392] width 7 height 7
radio input "true"
click at [1002, 480] on button "Next" at bounding box center [1005, 486] width 36 height 20
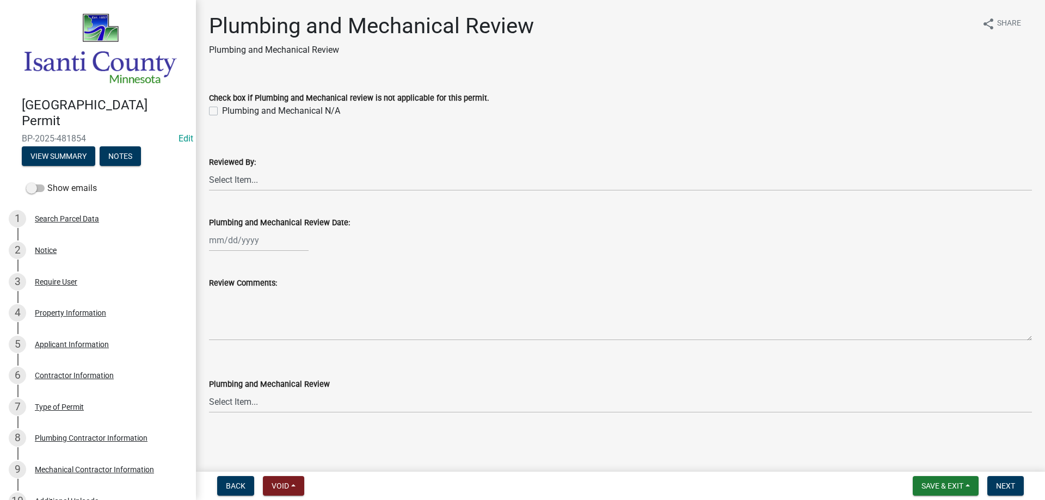
click at [222, 110] on label "Plumbing and Mechanical N/A" at bounding box center [281, 110] width 118 height 13
click at [222, 110] on input "Plumbing and Mechanical N/A" at bounding box center [225, 107] width 7 height 7
checkbox input "true"
click at [1005, 479] on button "Next" at bounding box center [1005, 486] width 36 height 20
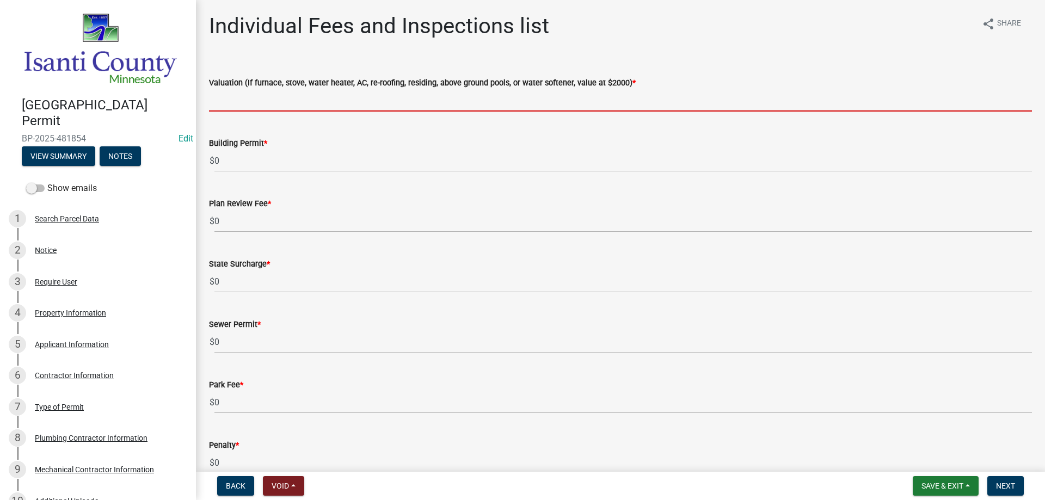
click at [232, 101] on input "text" at bounding box center [620, 100] width 823 height 22
type input "2000"
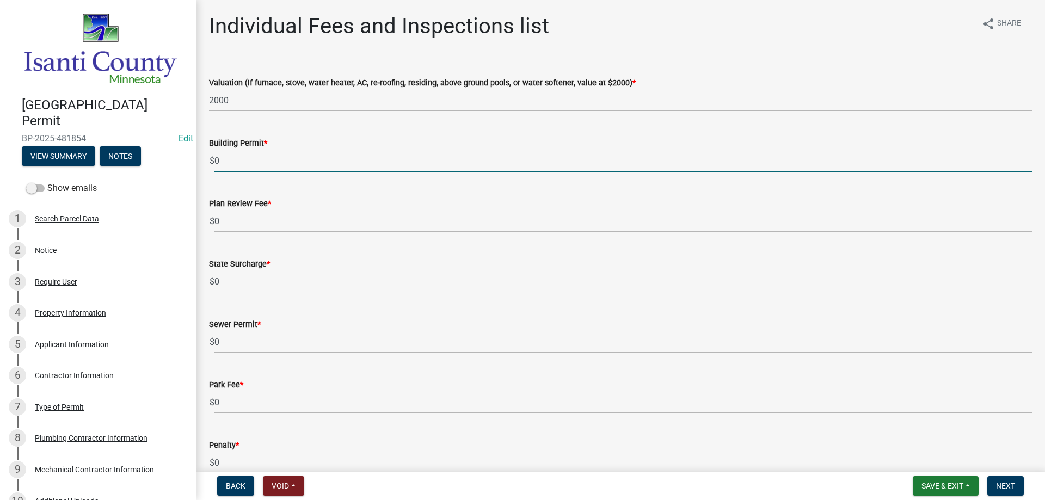
drag, startPoint x: 239, startPoint y: 162, endPoint x: 183, endPoint y: 168, distance: 55.8
click at [183, 168] on div "[GEOGRAPHIC_DATA] Permit BP-2025-481854 Edit View Summary Notes Show emails 1 S…" at bounding box center [522, 250] width 1045 height 500
type input "70"
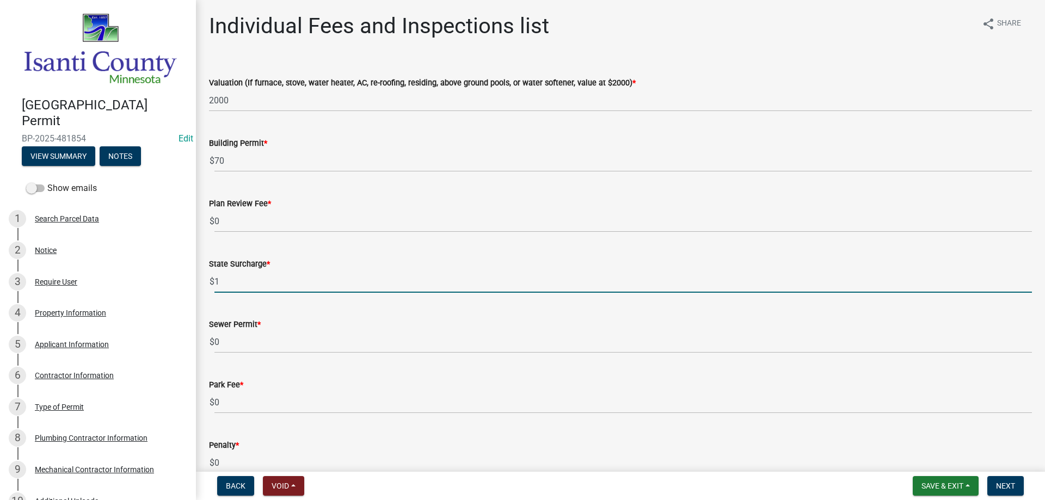
type input "1"
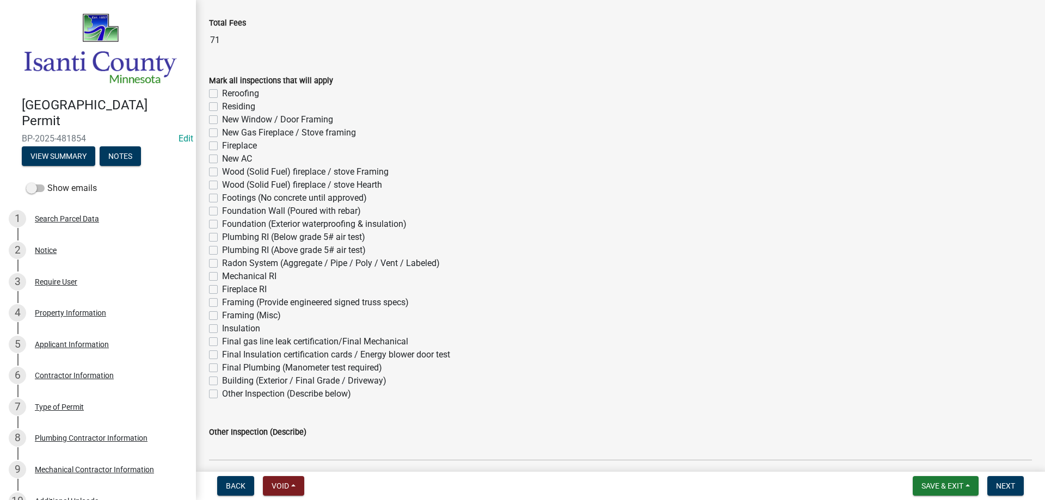
scroll to position [544, 0]
click at [222, 342] on label "Final gas line leak certification/Final Mechanical" at bounding box center [315, 340] width 186 height 13
click at [222, 341] on input "Final gas line leak certification/Final Mechanical" at bounding box center [225, 337] width 7 height 7
checkbox input "true"
checkbox input "false"
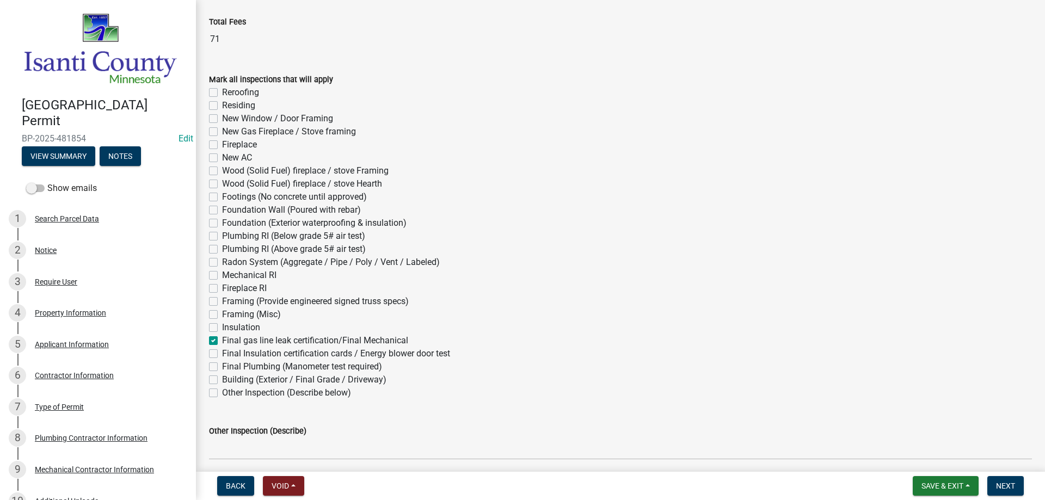
checkbox input "false"
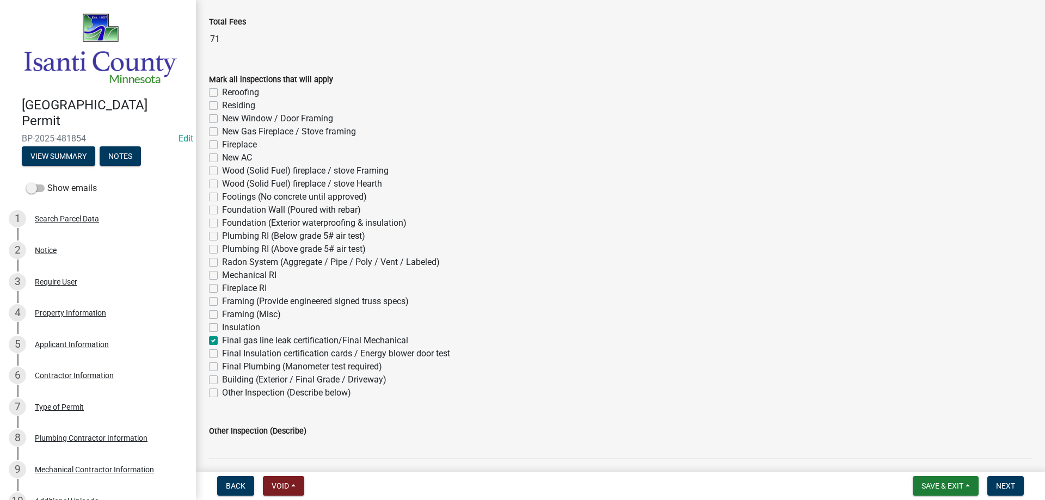
checkbox input "false"
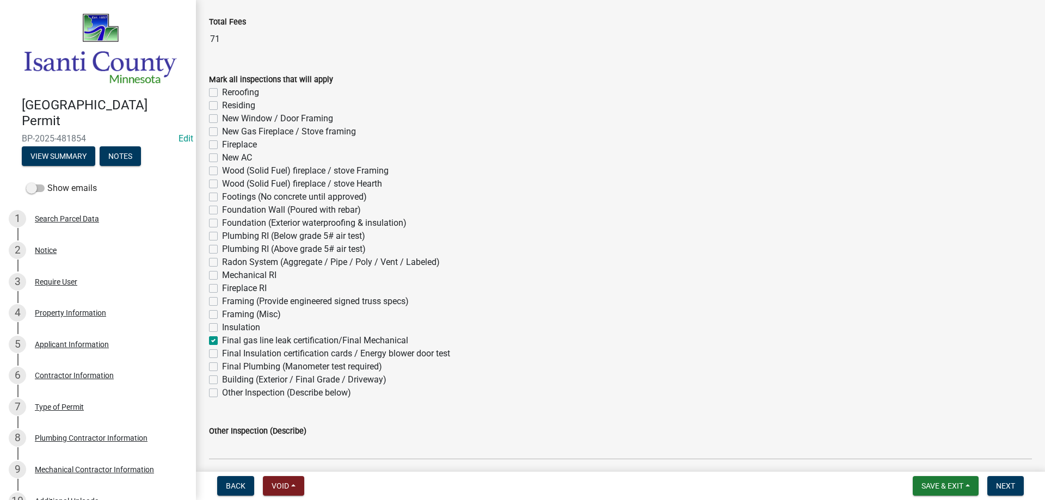
checkbox input "false"
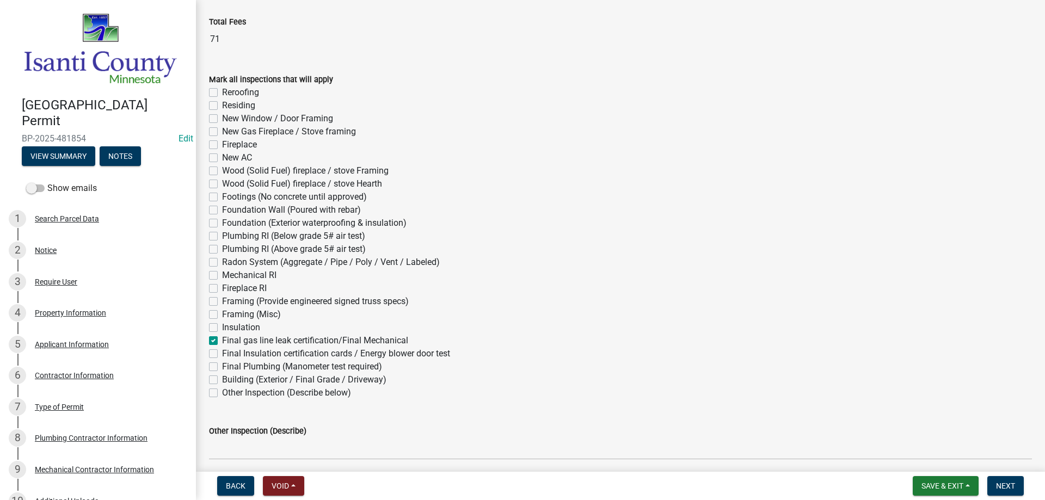
checkbox input "false"
checkbox input "true"
checkbox input "false"
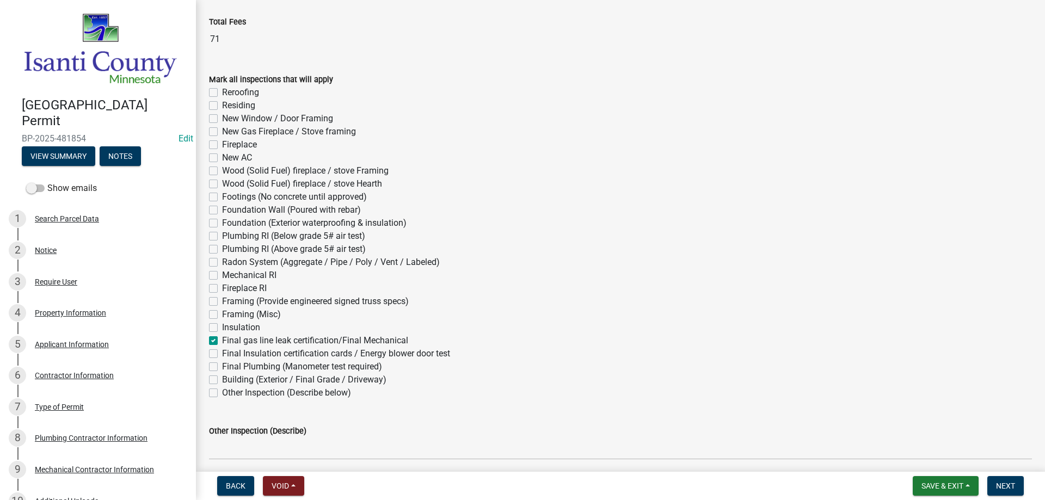
checkbox input "false"
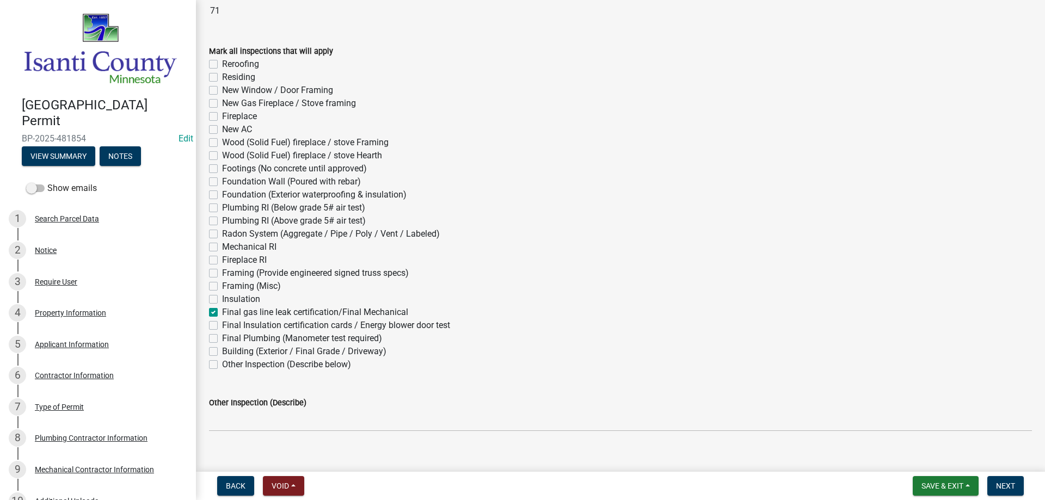
scroll to position [588, 0]
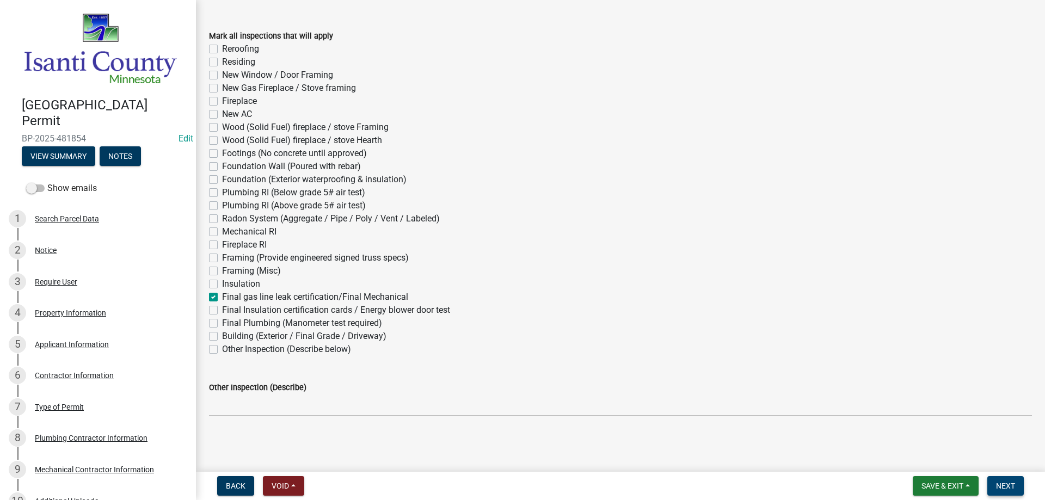
click at [1001, 480] on button "Next" at bounding box center [1005, 486] width 36 height 20
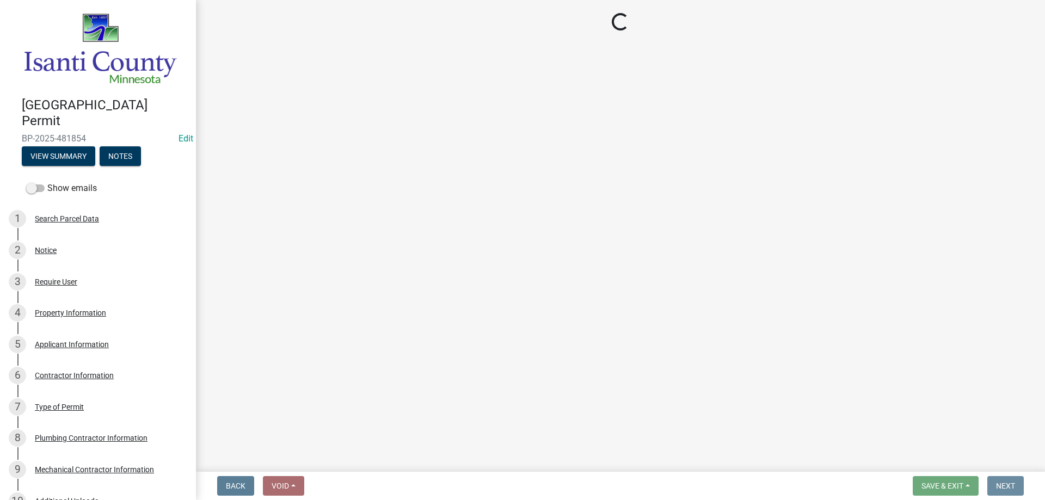
scroll to position [0, 0]
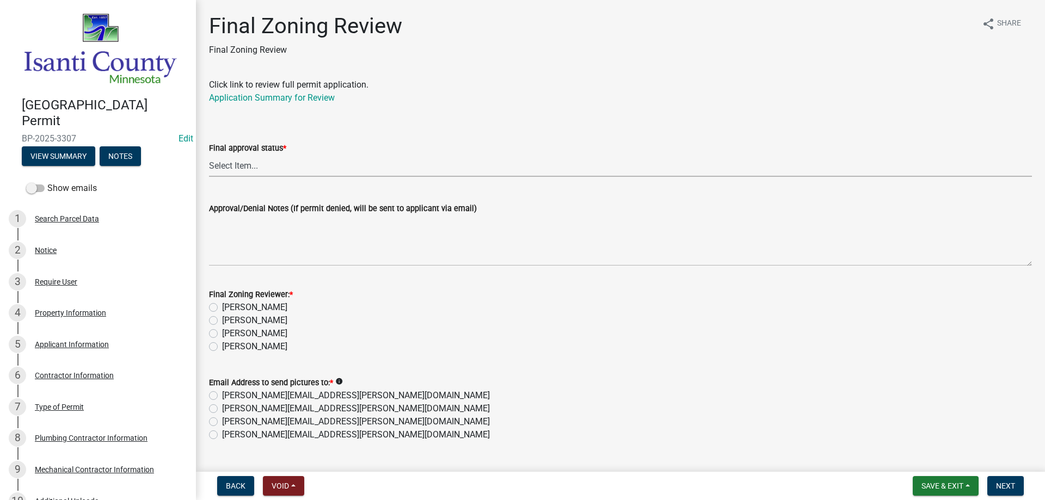
click at [240, 165] on select "Select Item... Approved Denied" at bounding box center [620, 166] width 823 height 22
click at [209, 155] on select "Select Item... Approved Denied" at bounding box center [620, 166] width 823 height 22
select select "ea18257a-8a04-42cc-b171-77fc38c97f37"
click at [213, 329] on div "[PERSON_NAME]" at bounding box center [620, 333] width 823 height 13
click at [222, 334] on label "[PERSON_NAME]" at bounding box center [254, 333] width 65 height 13
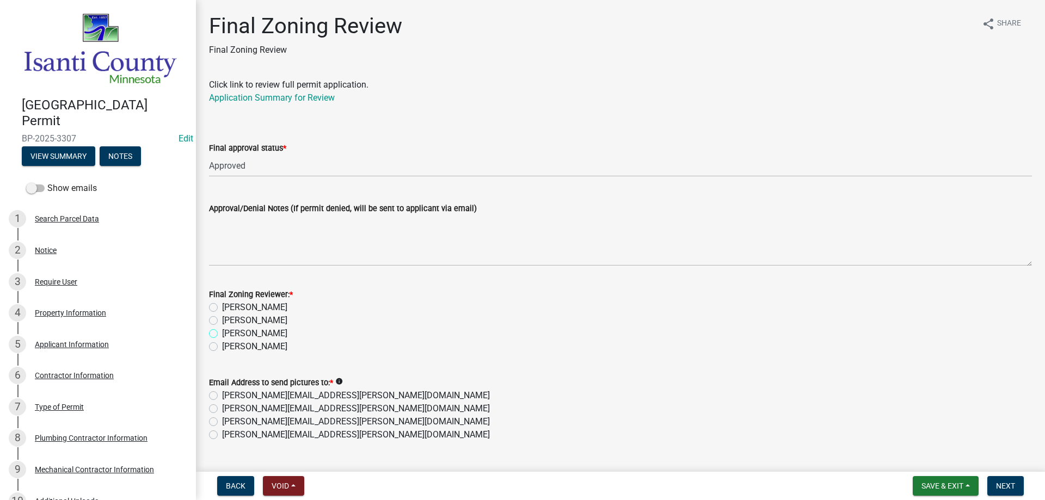
click at [222, 334] on input "[PERSON_NAME]" at bounding box center [225, 330] width 7 height 7
radio input "true"
click at [222, 433] on label "[PERSON_NAME][EMAIL_ADDRESS][PERSON_NAME][DOMAIN_NAME]" at bounding box center [356, 434] width 268 height 13
click at [222, 433] on input "[PERSON_NAME][EMAIL_ADDRESS][PERSON_NAME][DOMAIN_NAME]" at bounding box center [225, 431] width 7 height 7
radio input "true"
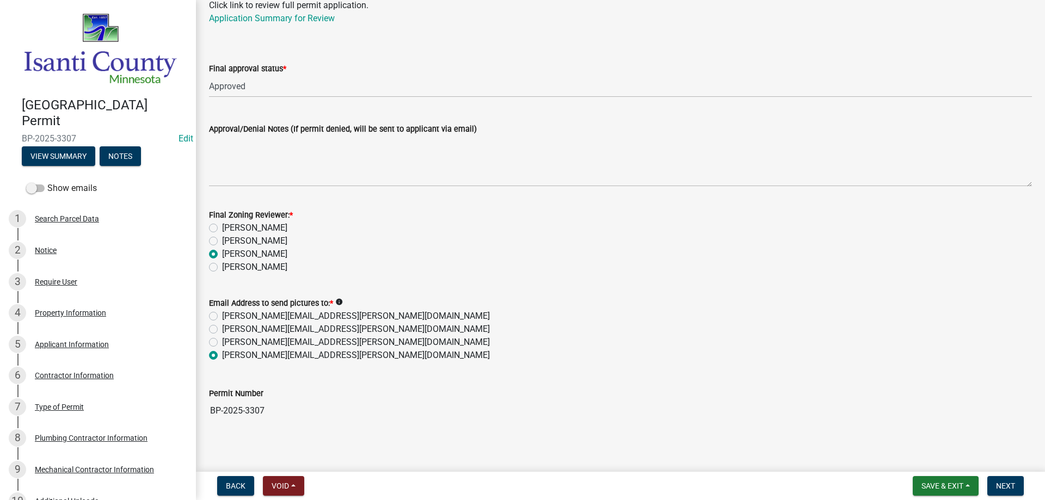
scroll to position [85, 0]
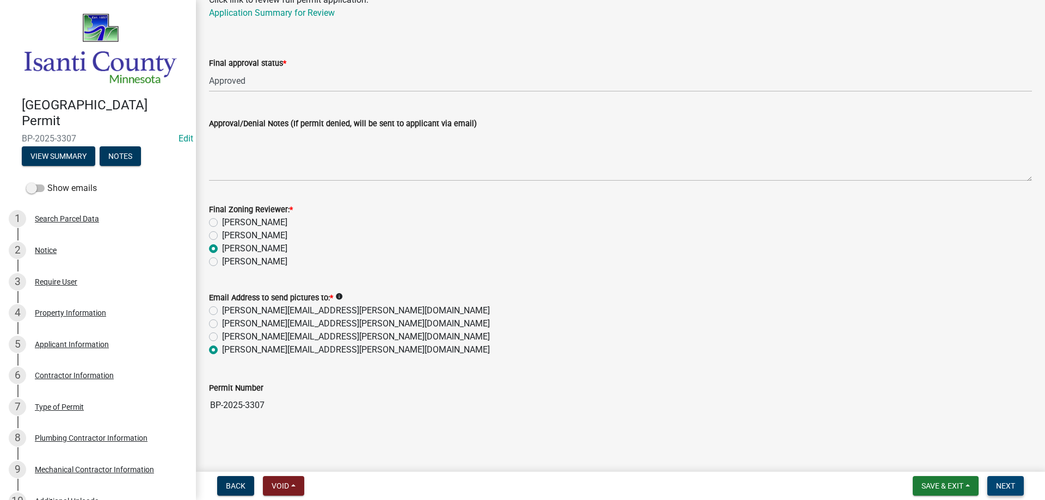
click at [1001, 481] on span "Next" at bounding box center [1005, 485] width 19 height 9
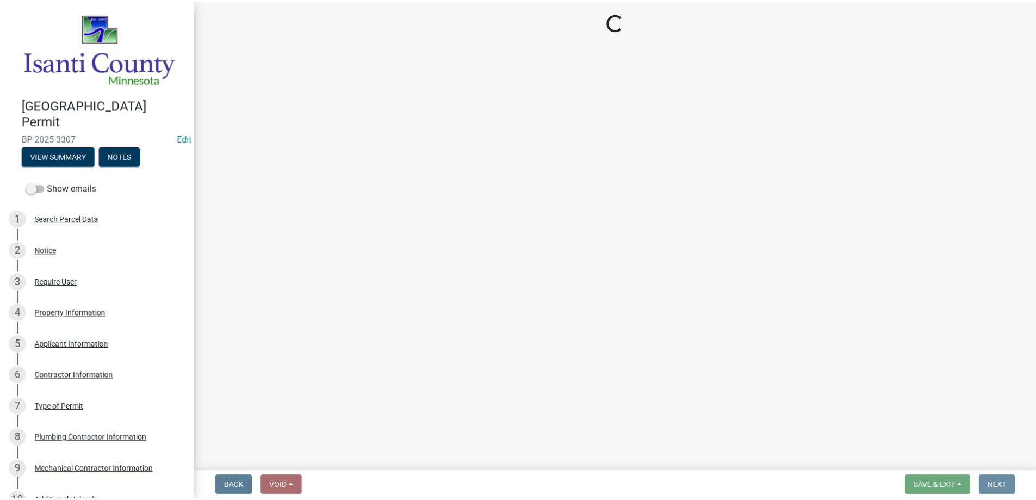
scroll to position [0, 0]
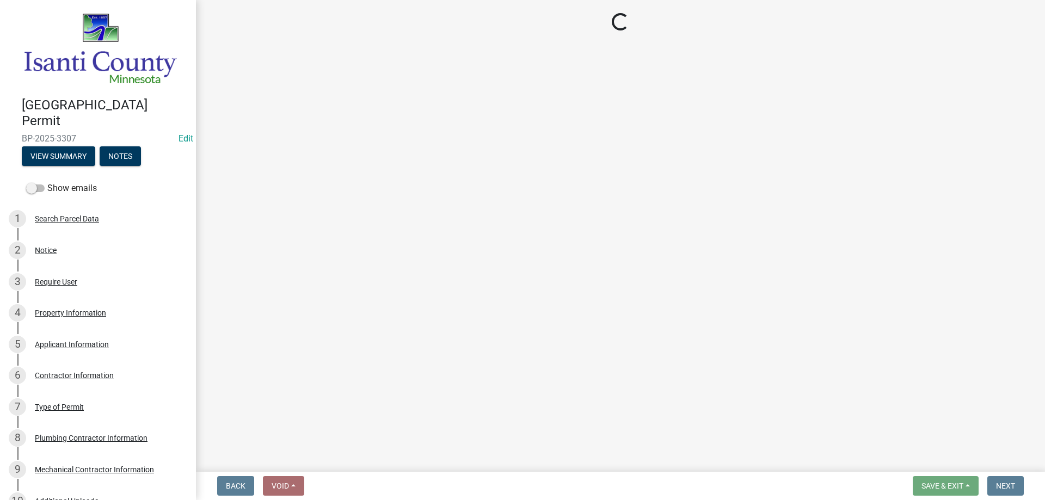
select select "3: 3"
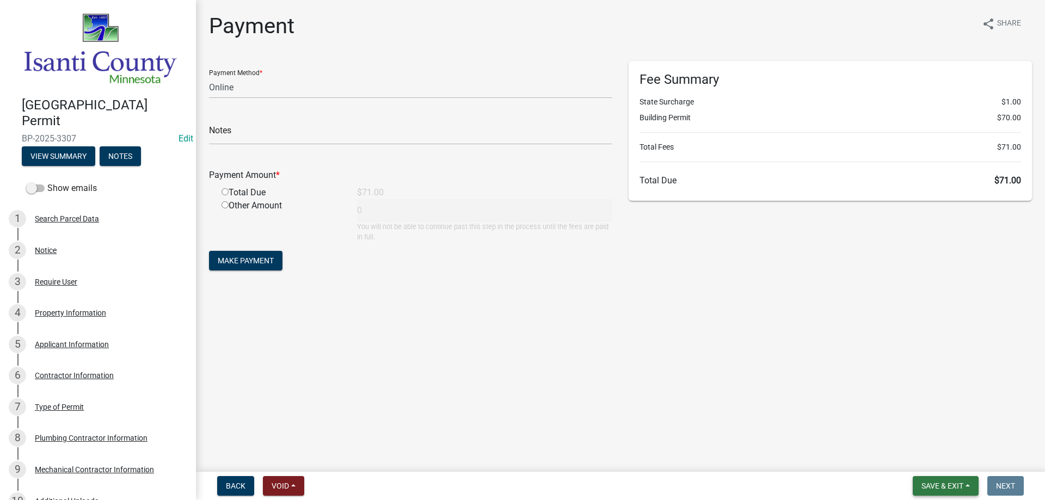
click at [928, 489] on span "Save & Exit" at bounding box center [942, 485] width 42 height 9
click at [905, 461] on button "Save & Exit" at bounding box center [934, 457] width 87 height 26
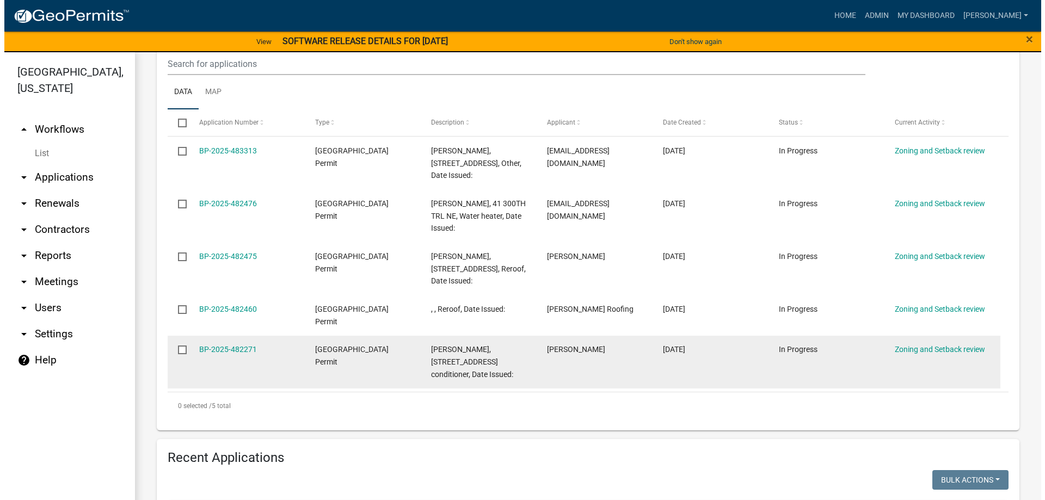
scroll to position [218, 0]
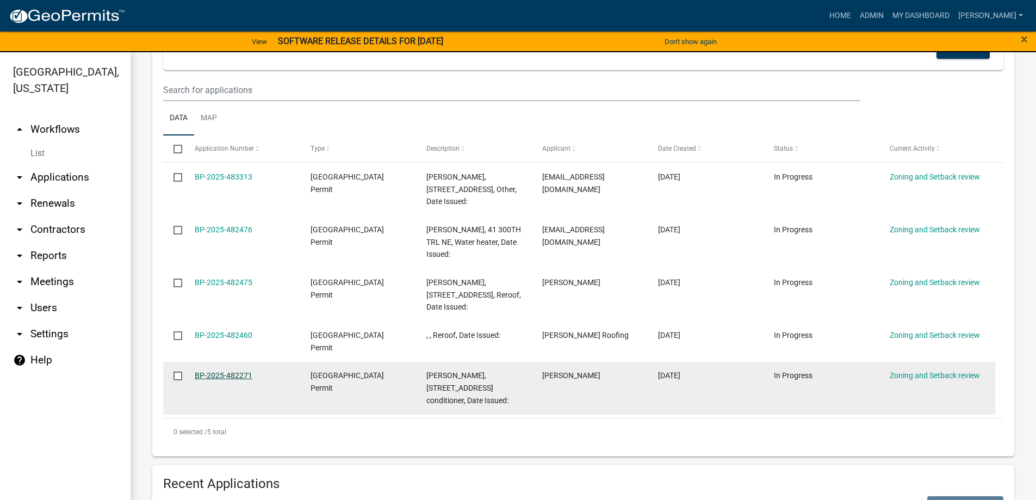
click at [229, 375] on link "BP-2025-482271" at bounding box center [224, 375] width 58 height 9
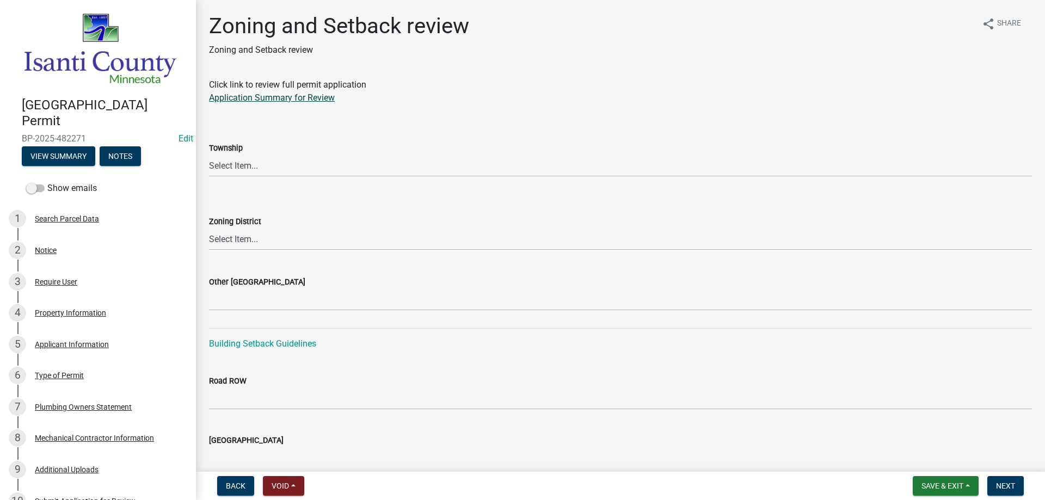
click at [300, 96] on link "Application Summary for Review" at bounding box center [272, 97] width 126 height 10
click at [231, 168] on select "Select Item... [PERSON_NAME] Cambridge [PERSON_NAME] Isanti [GEOGRAPHIC_DATA] […" at bounding box center [620, 166] width 823 height 22
click at [209, 155] on select "Select Item... [PERSON_NAME] Cambridge [PERSON_NAME] Isanti [GEOGRAPHIC_DATA] […" at bounding box center [620, 166] width 823 height 22
select select "b3f40229-9fd0-4dd5-b6b2-7268e7d7bfa1"
click at [236, 234] on select "Select Item... Agricultural/Residential (A/R) Tier 1 General Business (B) Indus…" at bounding box center [620, 239] width 823 height 22
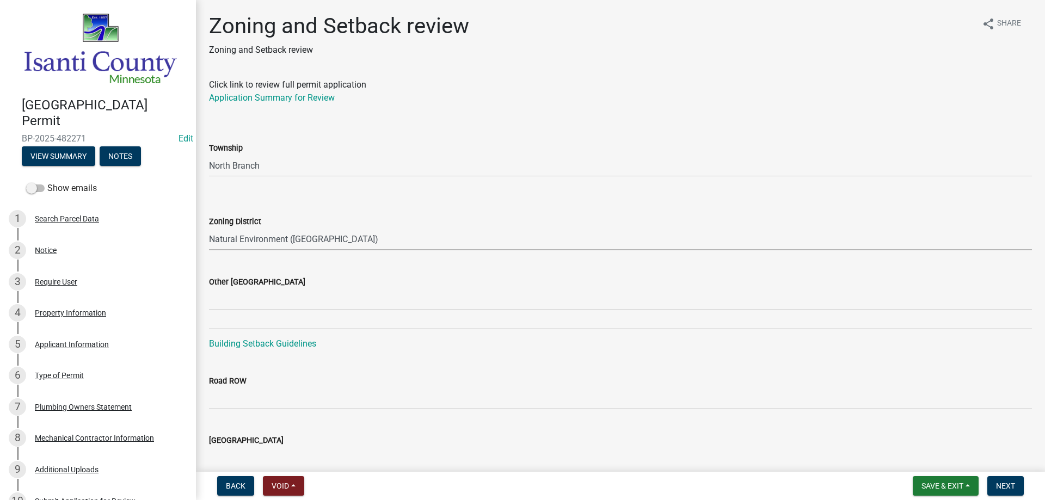
click at [209, 228] on select "Select Item... Agricultural/Residential (A/R) Tier 1 General Business (B) Indus…" at bounding box center [620, 239] width 823 height 22
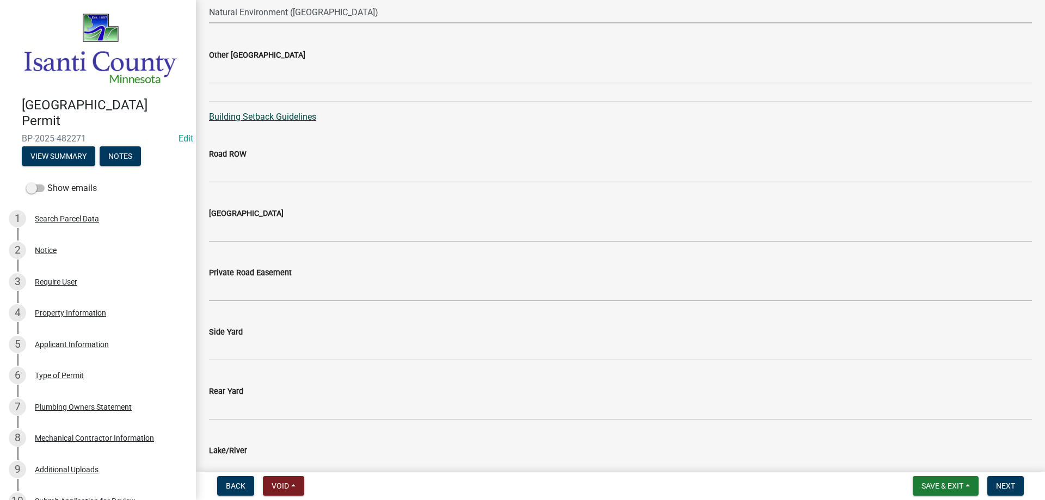
scroll to position [218, 0]
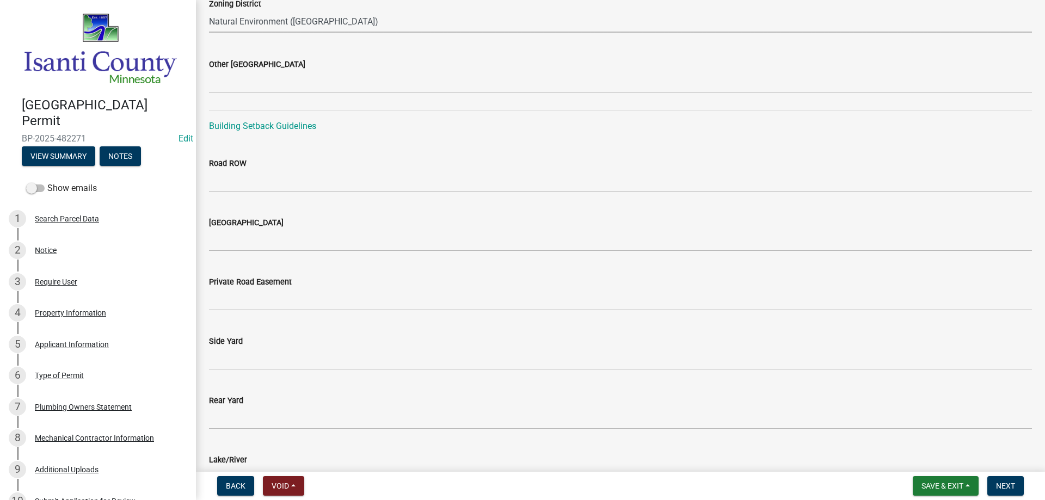
click at [230, 18] on select "Select Item... Agricultural/Residential (A/R) Tier 1 General Business (B) Indus…" at bounding box center [620, 21] width 823 height 22
click at [209, 10] on select "Select Item... Agricultural/Residential (A/R) Tier 1 General Business (B) Indus…" at bounding box center [620, 21] width 823 height 22
select select "6c86e4e5-5130-45ac-b049-ae6ebcfdc88c"
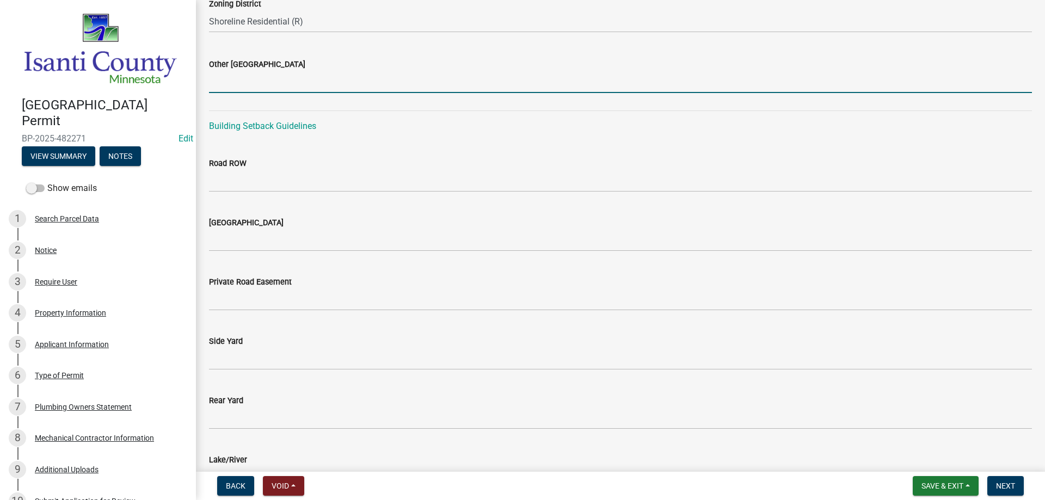
click at [264, 79] on input "Other [GEOGRAPHIC_DATA]" at bounding box center [620, 82] width 823 height 22
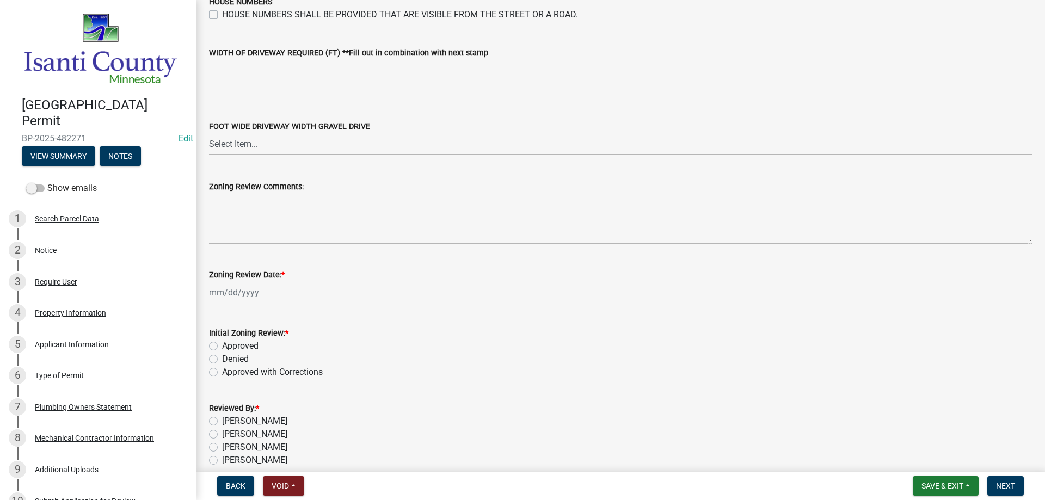
scroll to position [1795, 0]
select select "9"
select select "2025"
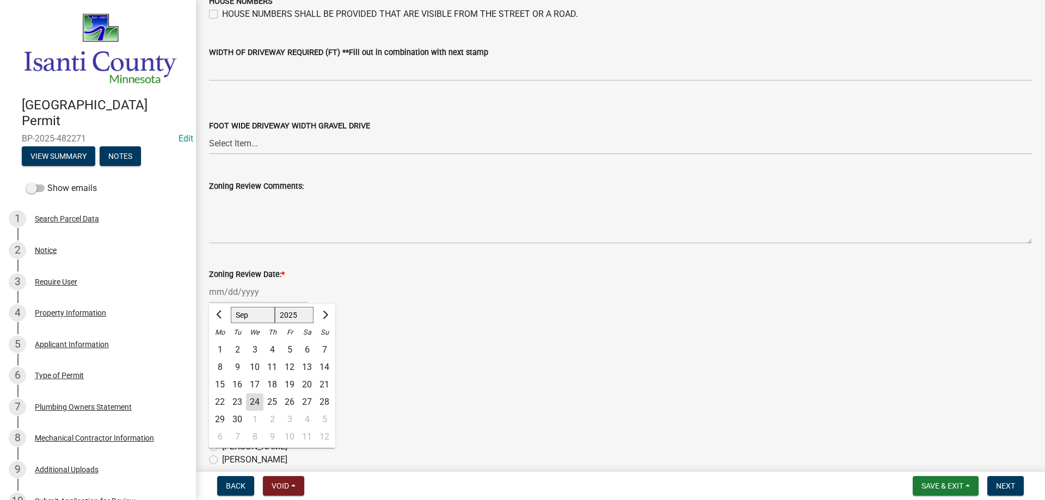
click at [247, 289] on div "[PERSON_NAME] Feb Mar Apr [PERSON_NAME][DATE] Oct Nov [DATE] 1526 1527 1528 152…" at bounding box center [259, 292] width 100 height 22
click at [251, 406] on div "24" at bounding box center [254, 401] width 17 height 17
type input "[DATE]"
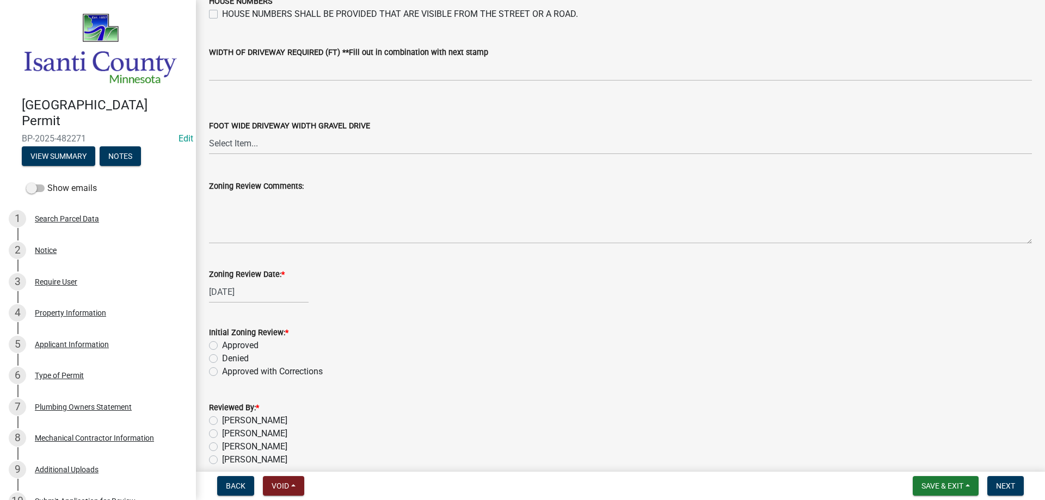
click at [222, 349] on label "Approved" at bounding box center [240, 345] width 36 height 13
click at [222, 346] on input "Approved" at bounding box center [225, 342] width 7 height 7
radio input "true"
click at [222, 446] on label "[PERSON_NAME]" at bounding box center [254, 446] width 65 height 13
click at [222, 446] on input "[PERSON_NAME]" at bounding box center [225, 443] width 7 height 7
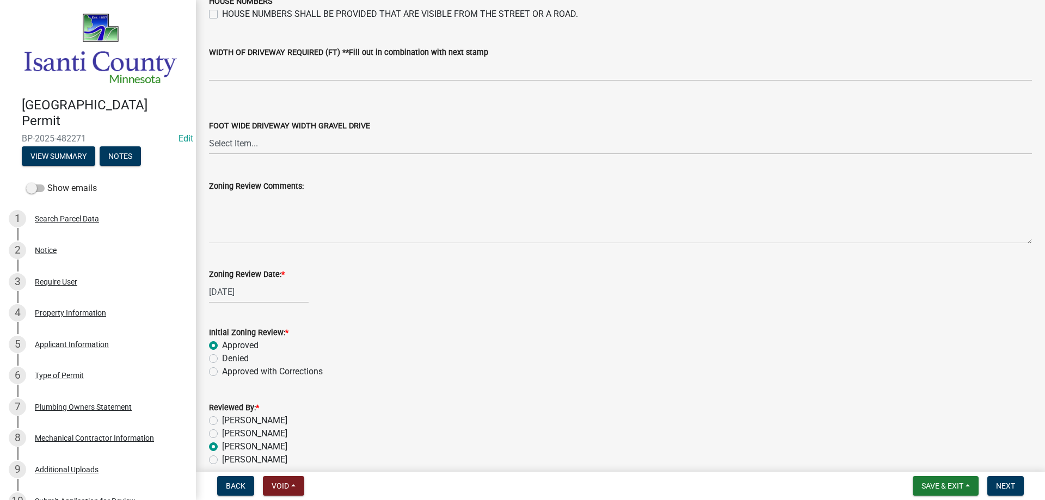
radio input "true"
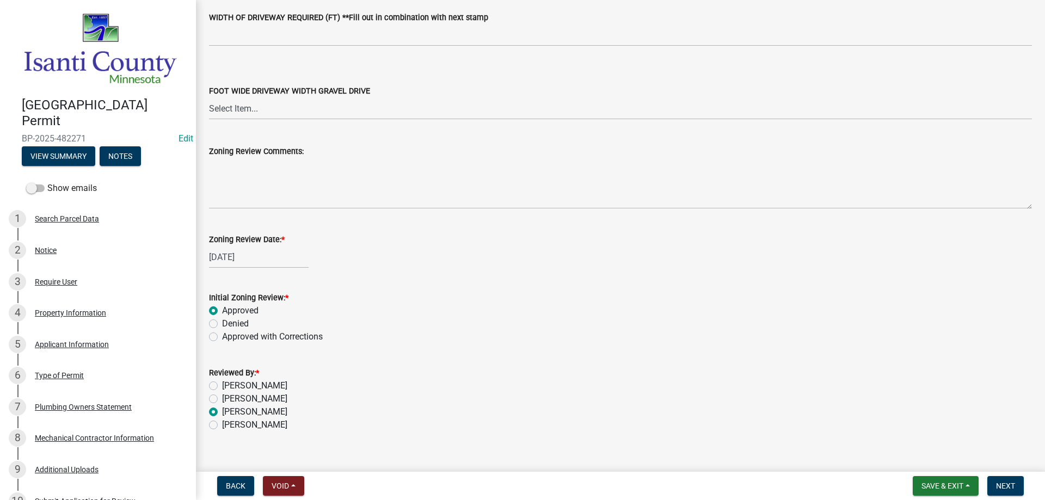
scroll to position [1847, 0]
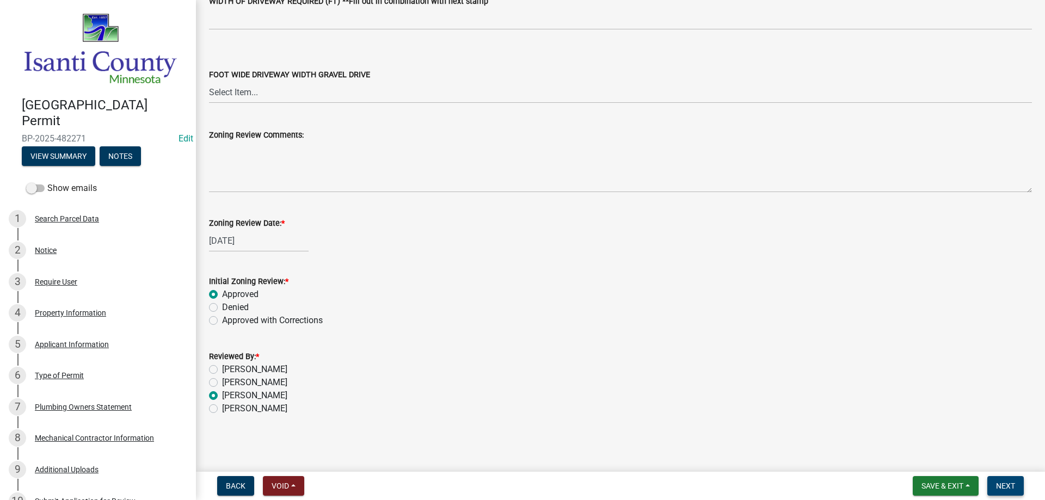
click at [1011, 482] on span "Next" at bounding box center [1005, 485] width 19 height 9
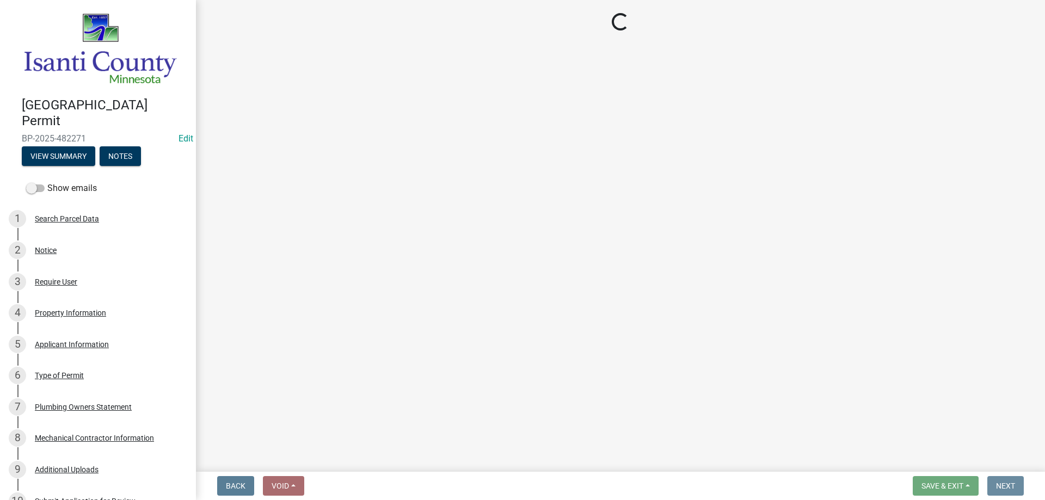
scroll to position [0, 0]
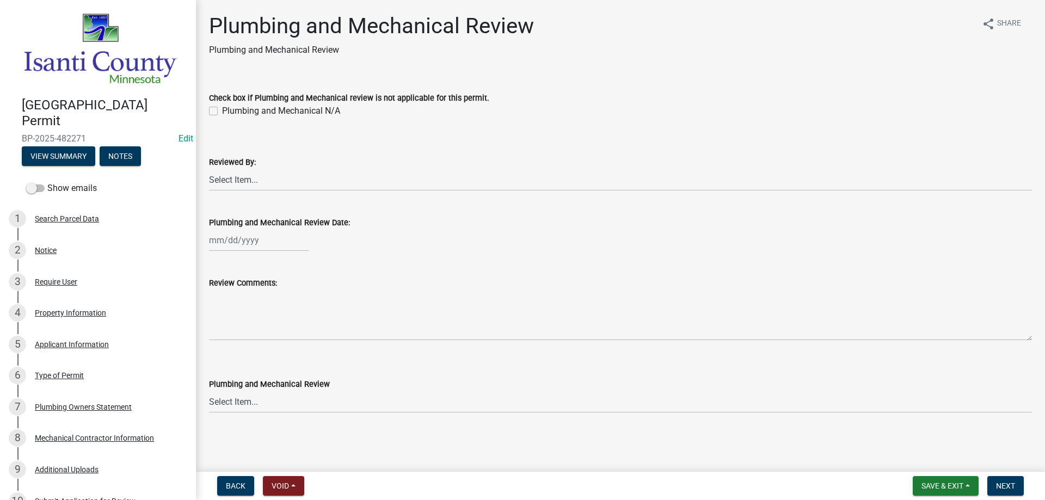
click at [215, 115] on div "Plumbing and Mechanical N/A" at bounding box center [620, 110] width 823 height 13
click at [222, 113] on label "Plumbing and Mechanical N/A" at bounding box center [281, 110] width 118 height 13
click at [222, 112] on input "Plumbing and Mechanical N/A" at bounding box center [225, 107] width 7 height 7
checkbox input "true"
click at [1014, 478] on button "Next" at bounding box center [1005, 486] width 36 height 20
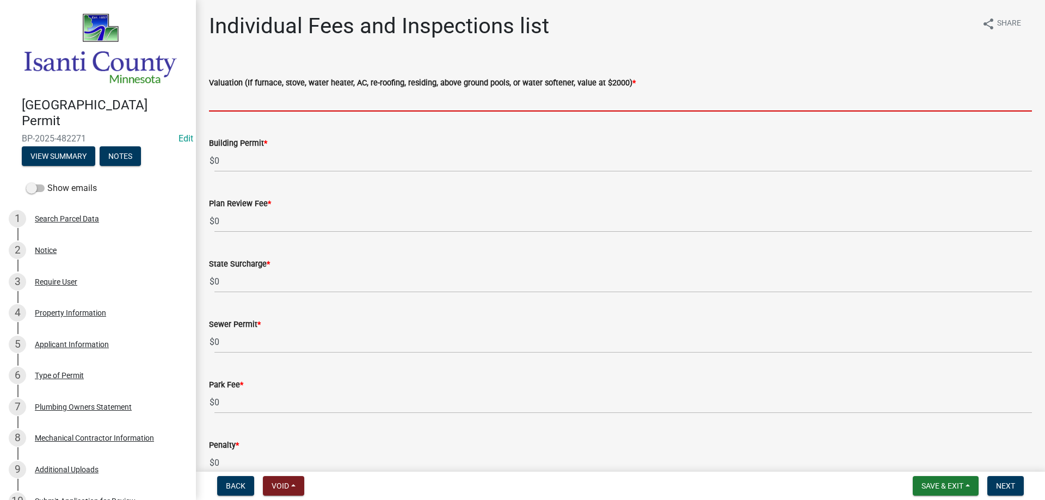
click at [230, 98] on input "text" at bounding box center [620, 100] width 823 height 22
type input "2000"
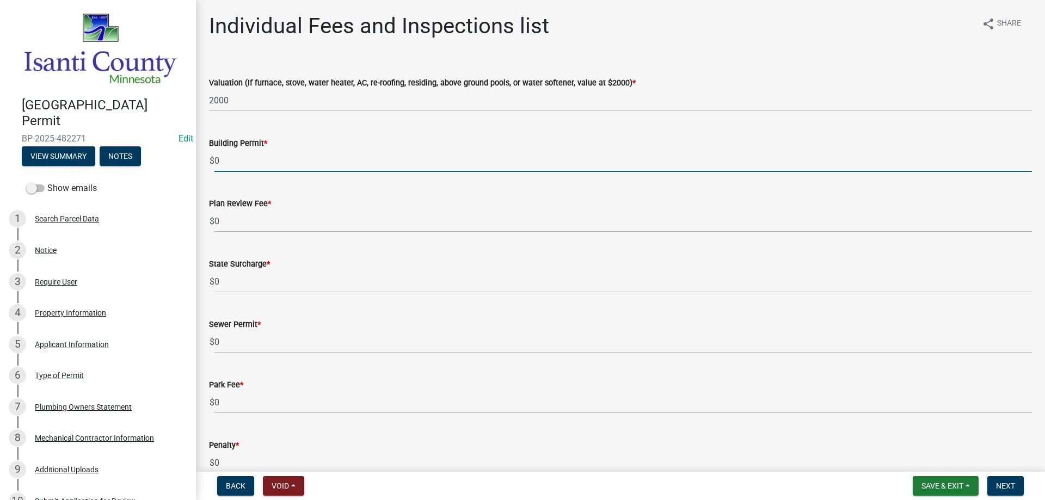
drag, startPoint x: 218, startPoint y: 159, endPoint x: 199, endPoint y: 164, distance: 19.7
type input "70"
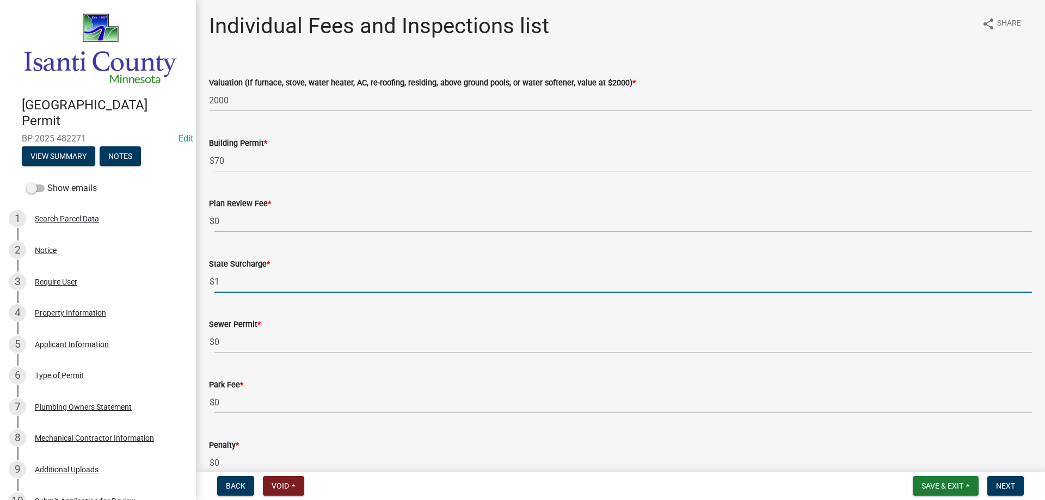
type input "1"
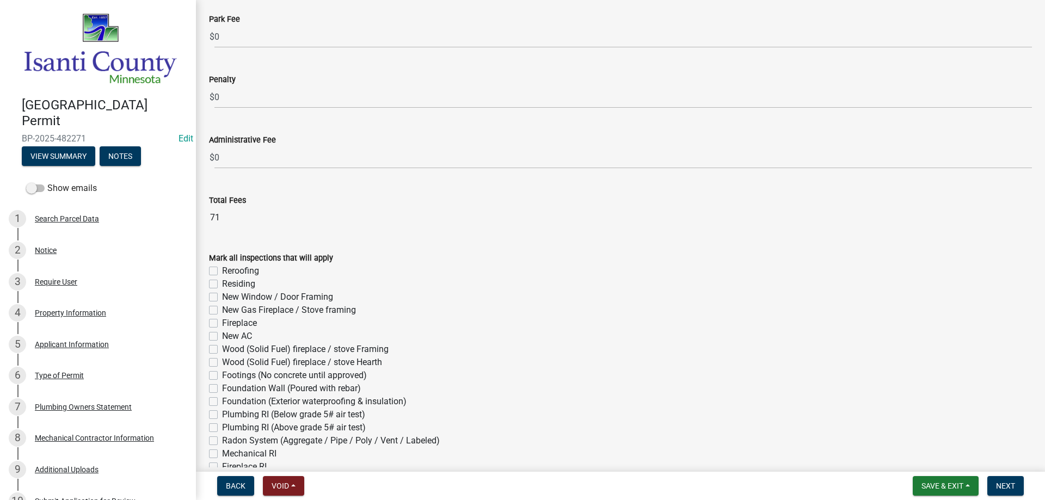
scroll to position [381, 0]
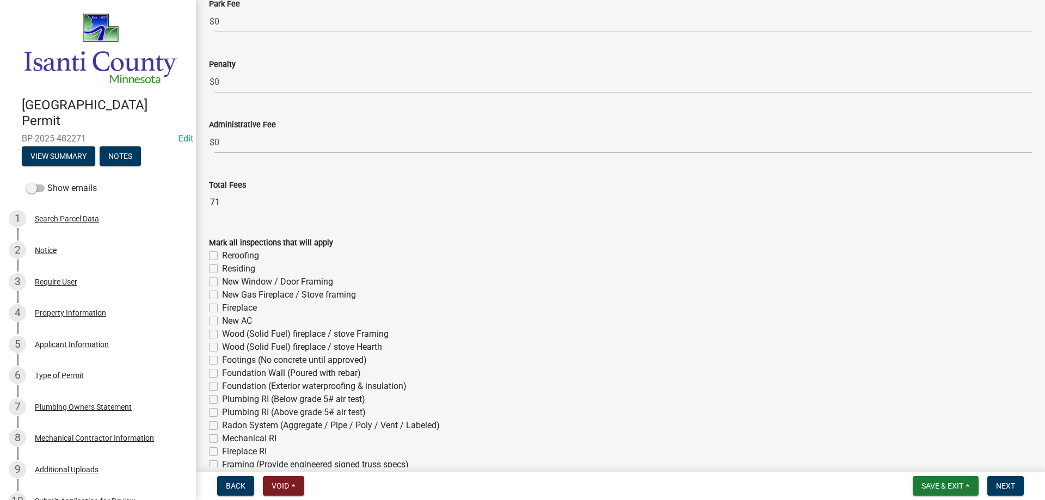
click at [218, 323] on div "New AC" at bounding box center [620, 320] width 823 height 13
drag, startPoint x: 214, startPoint y: 320, endPoint x: 236, endPoint y: 321, distance: 21.8
click at [222, 319] on label "New AC" at bounding box center [237, 320] width 30 height 13
click at [222, 319] on input "New AC" at bounding box center [225, 317] width 7 height 7
checkbox input "true"
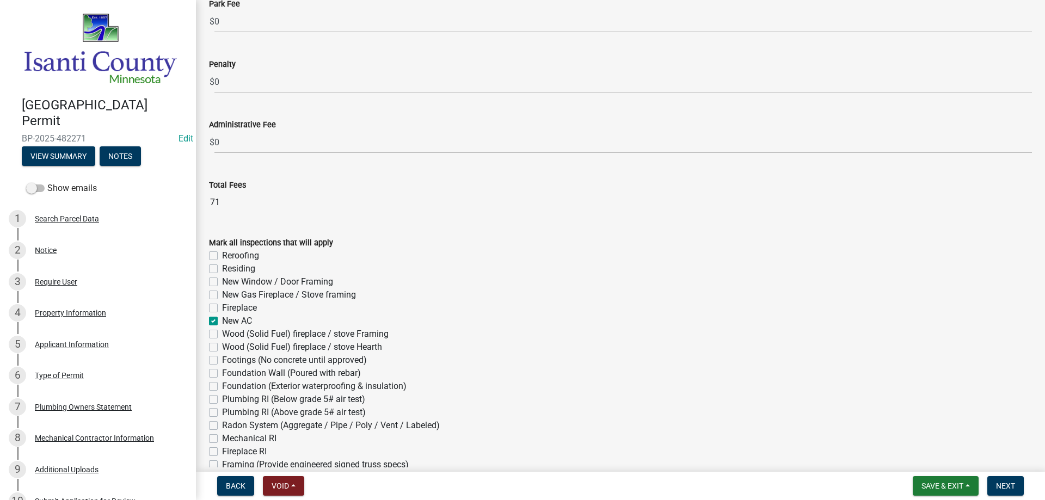
checkbox input "false"
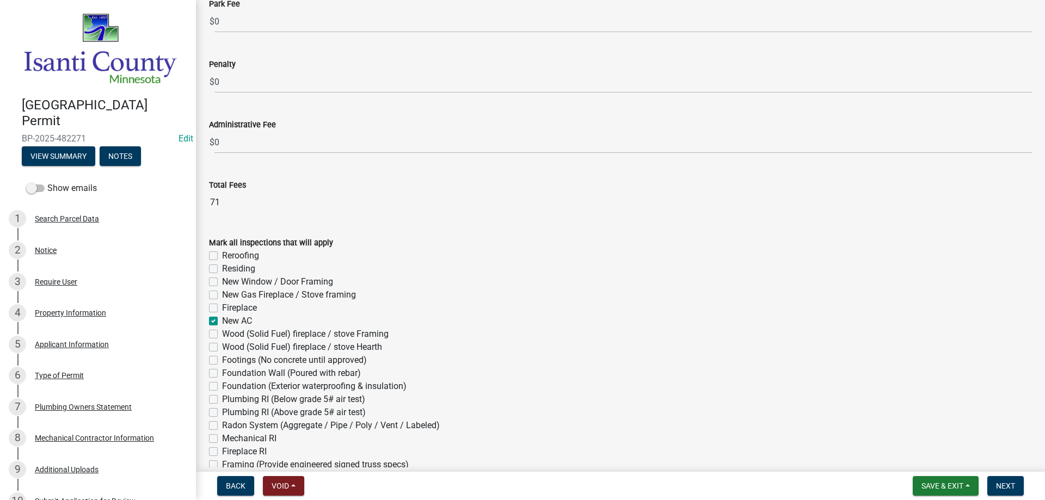
checkbox input "true"
checkbox input "false"
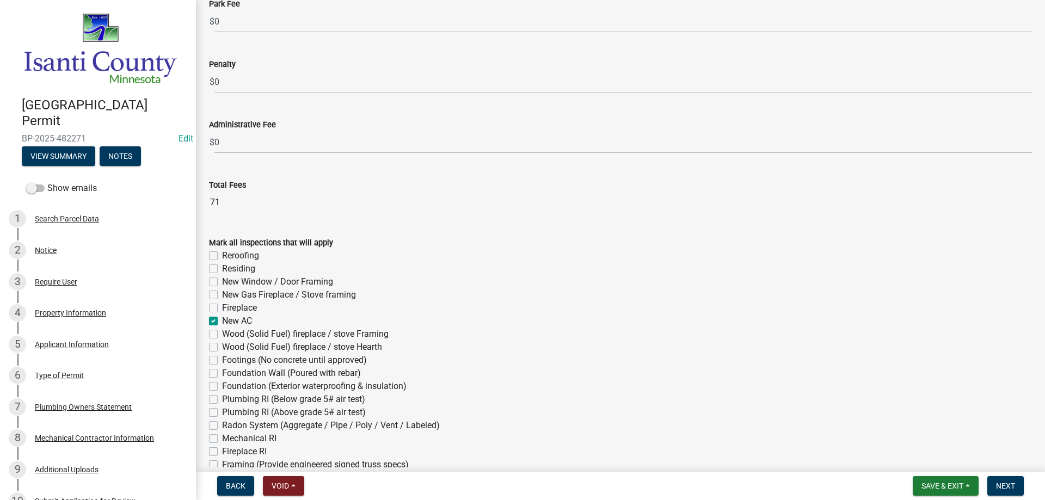
checkbox input "false"
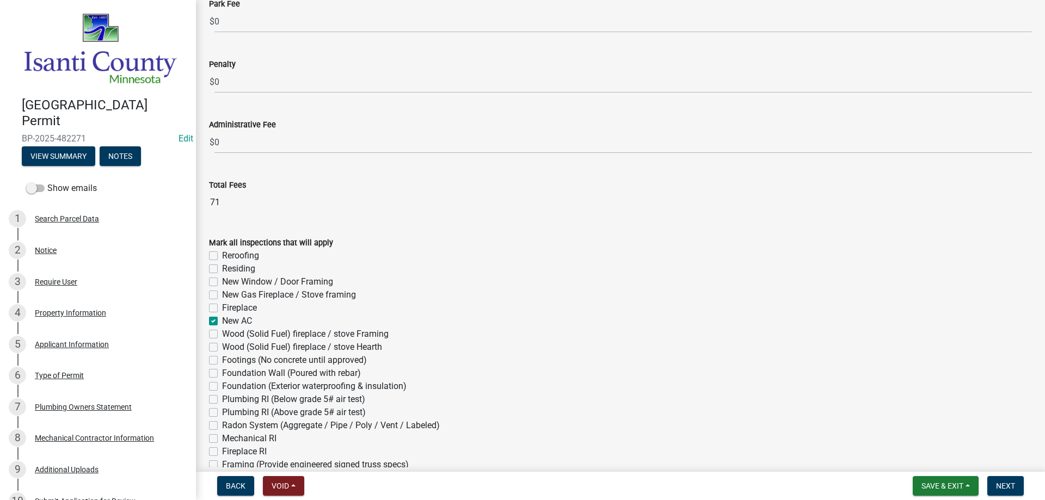
checkbox input "false"
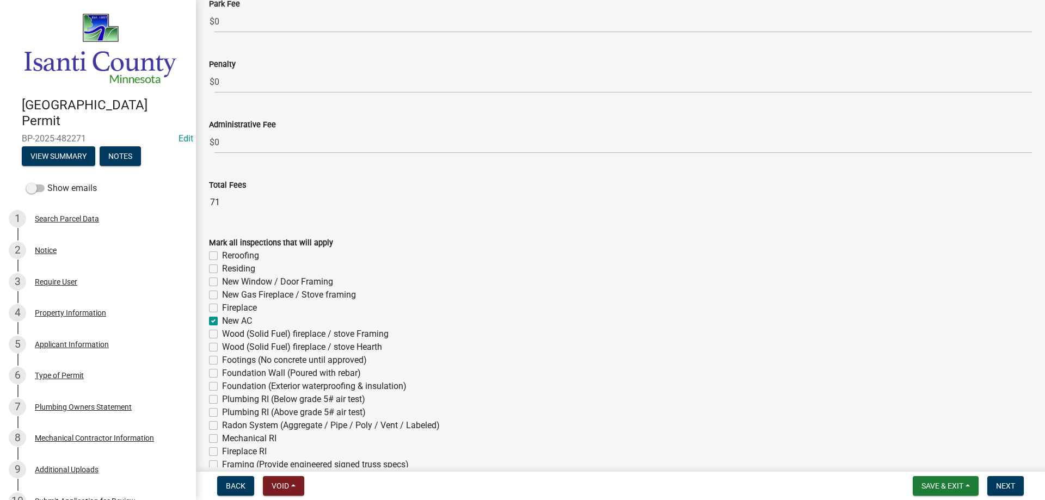
checkbox input "false"
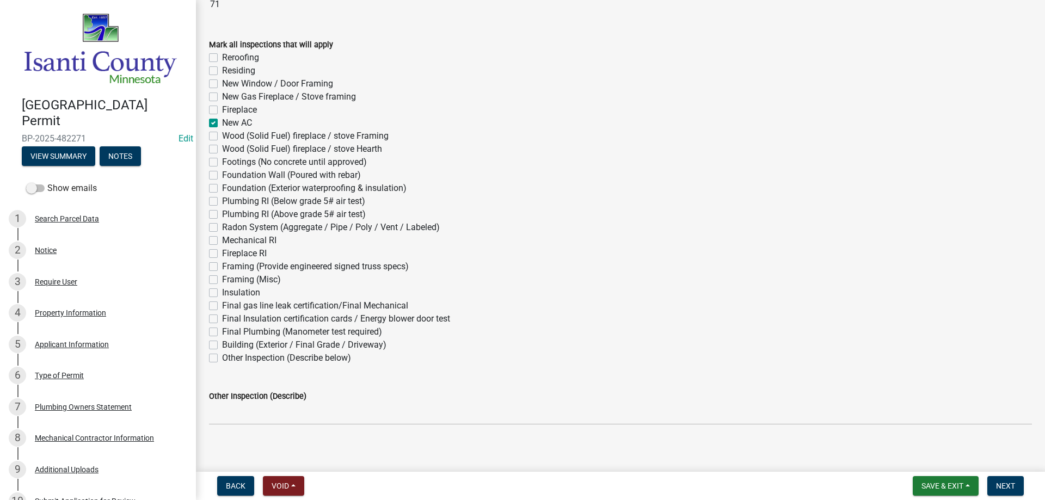
scroll to position [588, 0]
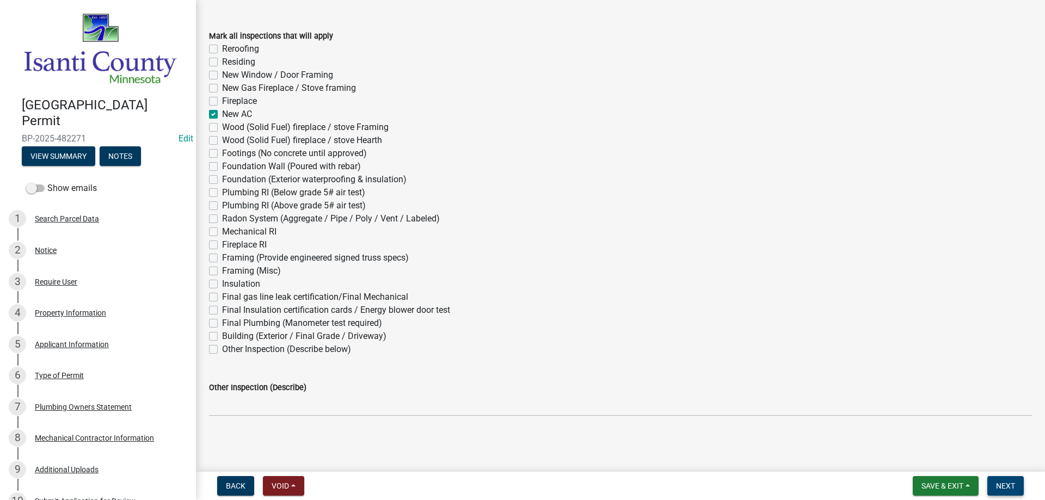
drag, startPoint x: 1004, startPoint y: 485, endPoint x: 984, endPoint y: 477, distance: 21.7
click at [1004, 484] on span "Next" at bounding box center [1005, 485] width 19 height 9
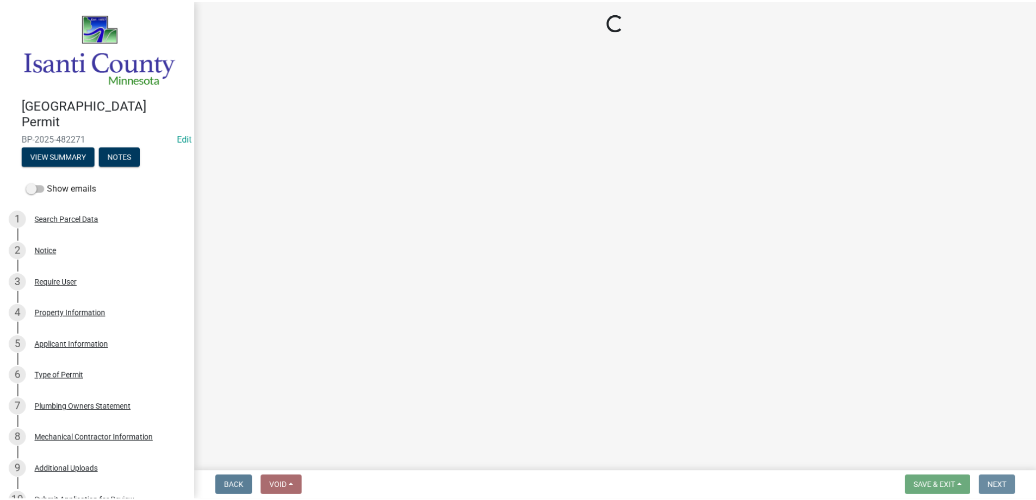
scroll to position [0, 0]
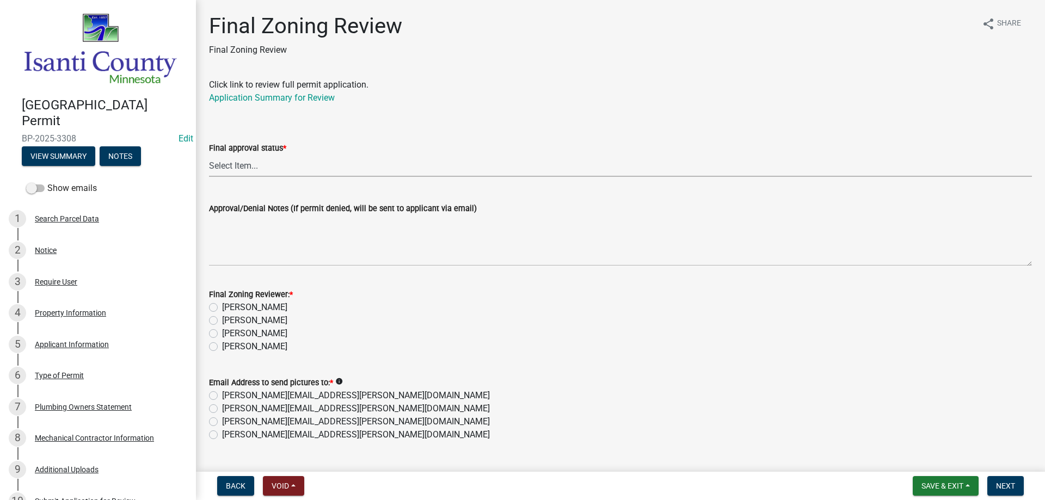
click at [298, 161] on select "Select Item... Approved Denied" at bounding box center [620, 166] width 823 height 22
click at [209, 155] on select "Select Item... Approved Denied" at bounding box center [620, 166] width 823 height 22
select select "ea18257a-8a04-42cc-b171-77fc38c97f37"
click at [222, 335] on label "[PERSON_NAME]" at bounding box center [254, 333] width 65 height 13
click at [222, 334] on input "[PERSON_NAME]" at bounding box center [225, 330] width 7 height 7
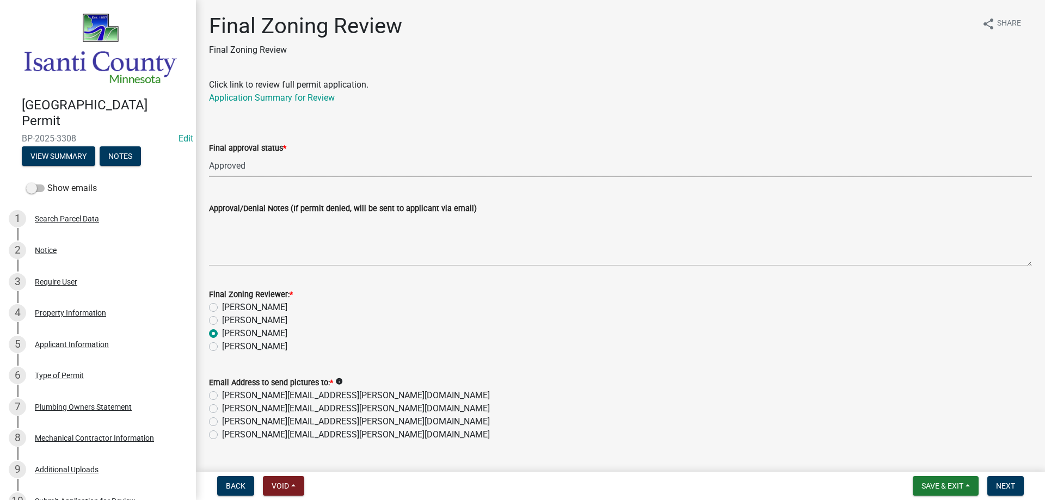
radio input "true"
click at [222, 437] on label "[PERSON_NAME][EMAIL_ADDRESS][PERSON_NAME][DOMAIN_NAME]" at bounding box center [356, 434] width 268 height 13
click at [222, 435] on input "[PERSON_NAME][EMAIL_ADDRESS][PERSON_NAME][DOMAIN_NAME]" at bounding box center [225, 431] width 7 height 7
radio input "true"
click at [995, 485] on button "Next" at bounding box center [1005, 486] width 36 height 20
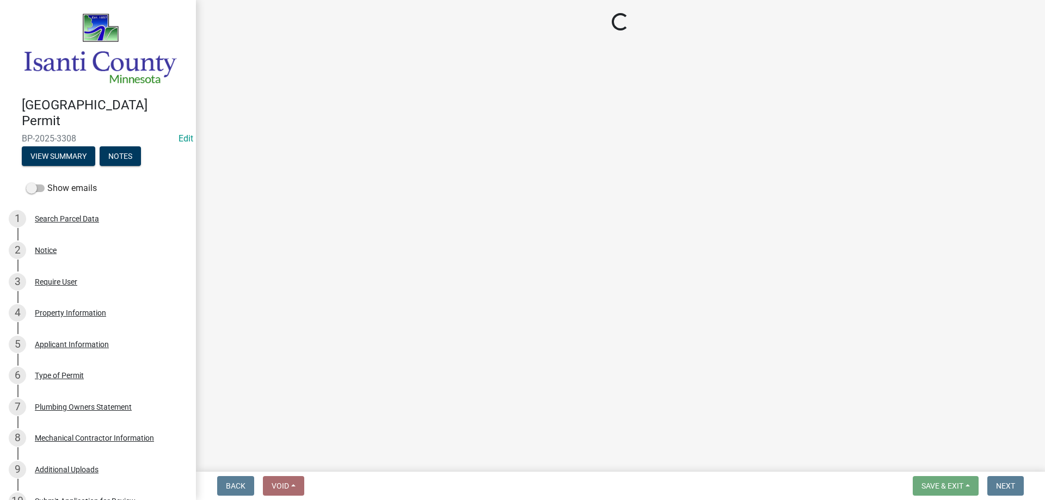
select select "3: 3"
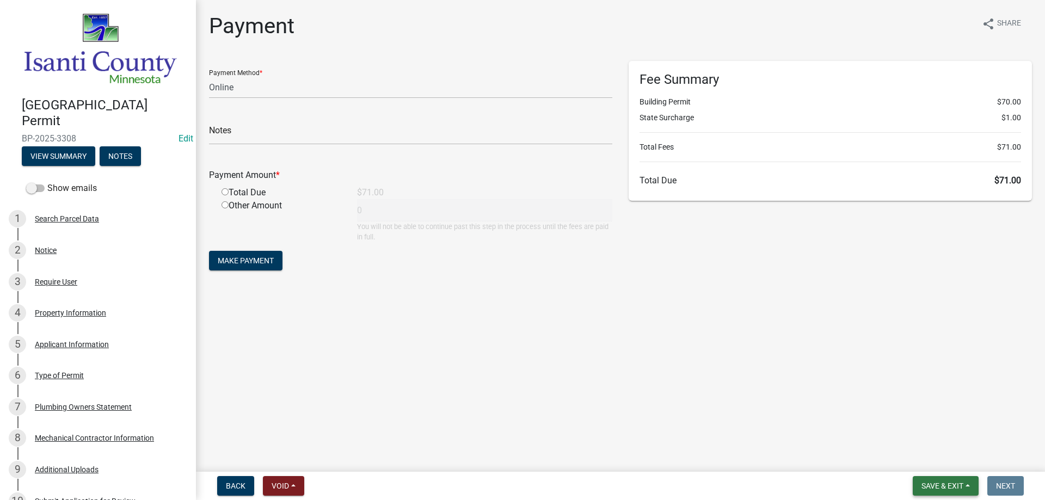
click at [938, 481] on span "Save & Exit" at bounding box center [942, 485] width 42 height 9
drag, startPoint x: 927, startPoint y: 448, endPoint x: 920, endPoint y: 455, distance: 9.6
click at [920, 455] on button "Save & Exit" at bounding box center [934, 457] width 87 height 26
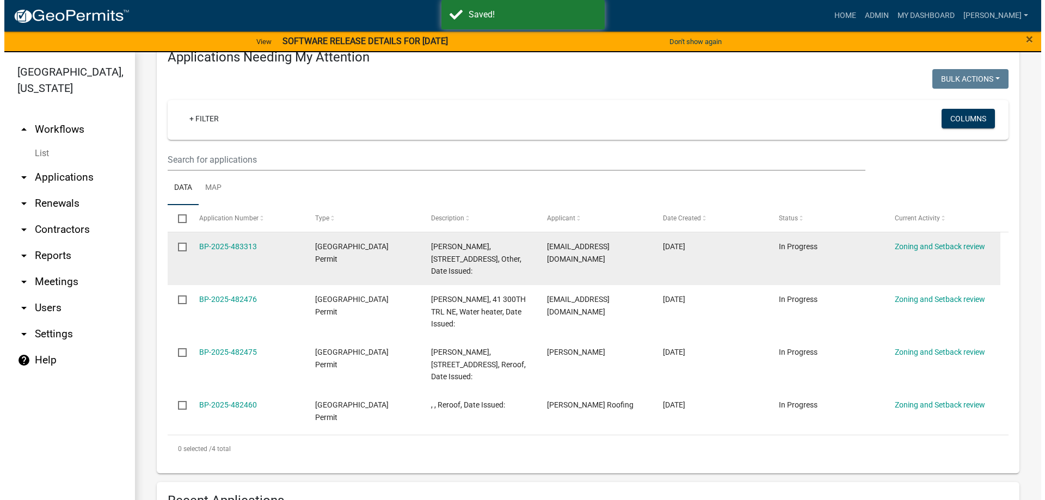
scroll to position [163, 0]
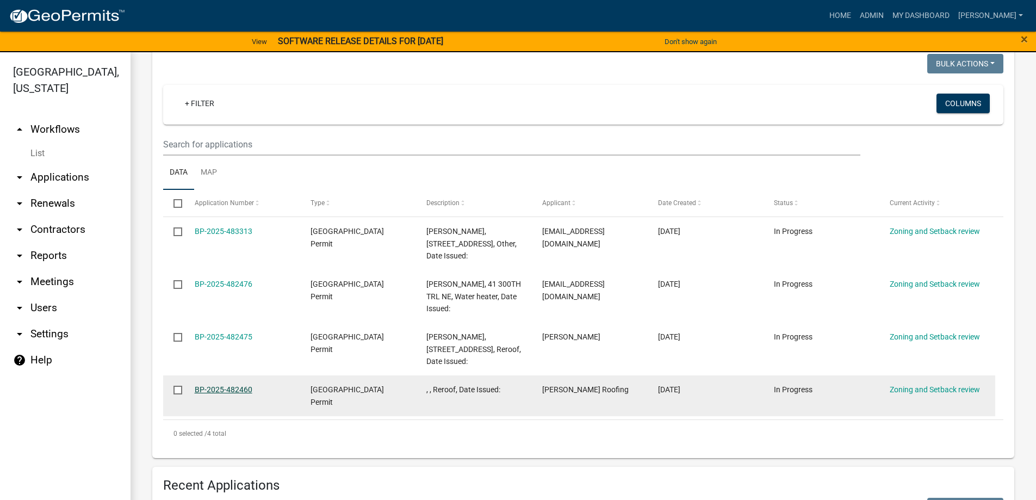
click at [231, 388] on link "BP-2025-482460" at bounding box center [224, 389] width 58 height 9
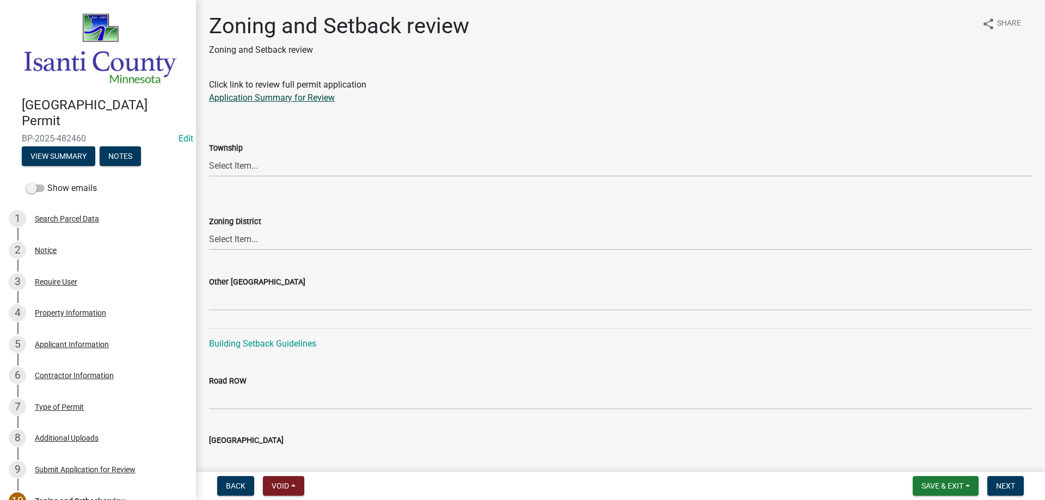
click at [235, 98] on link "Application Summary for Review" at bounding box center [272, 97] width 126 height 10
click at [245, 169] on select "Select Item... [PERSON_NAME] Cambridge [PERSON_NAME] Isanti [GEOGRAPHIC_DATA] […" at bounding box center [620, 166] width 823 height 22
click at [209, 155] on select "Select Item... [PERSON_NAME] Cambridge [PERSON_NAME] Isanti [GEOGRAPHIC_DATA] […" at bounding box center [620, 166] width 823 height 22
select select "70130ca6-f641-427e-b271-937a995a399a"
click at [276, 242] on select "Select Item... Agricultural/Residential (A/R) Tier 1 General Business (B) Indus…" at bounding box center [620, 239] width 823 height 22
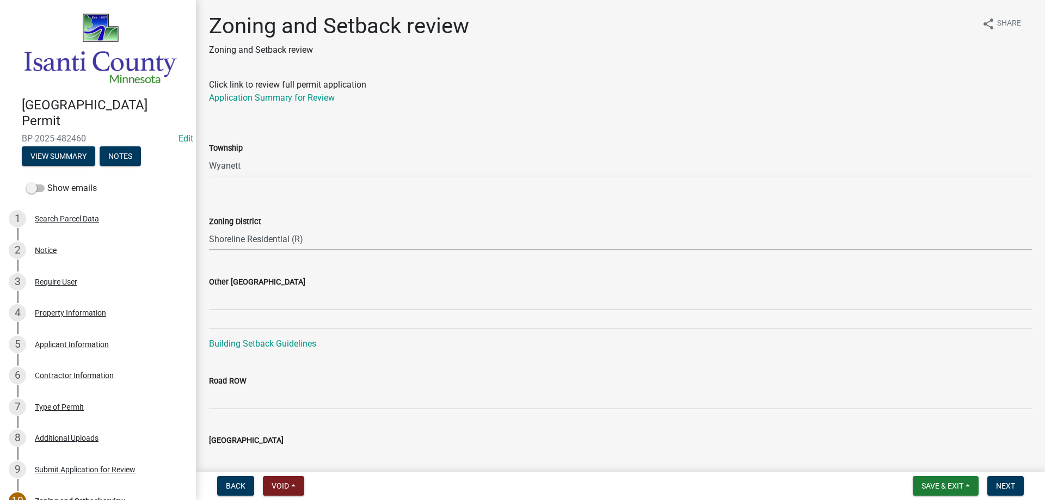
click at [209, 228] on select "Select Item... Agricultural/Residential (A/R) Tier 1 General Business (B) Indus…" at bounding box center [620, 239] width 823 height 22
select select "6c86e4e5-5130-45ac-b049-ae6ebcfdc88c"
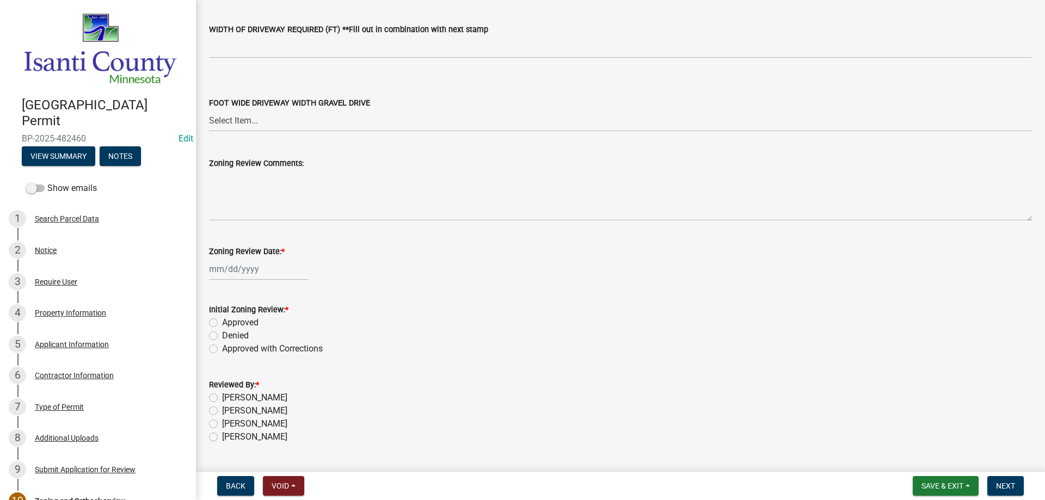
scroll to position [1847, 0]
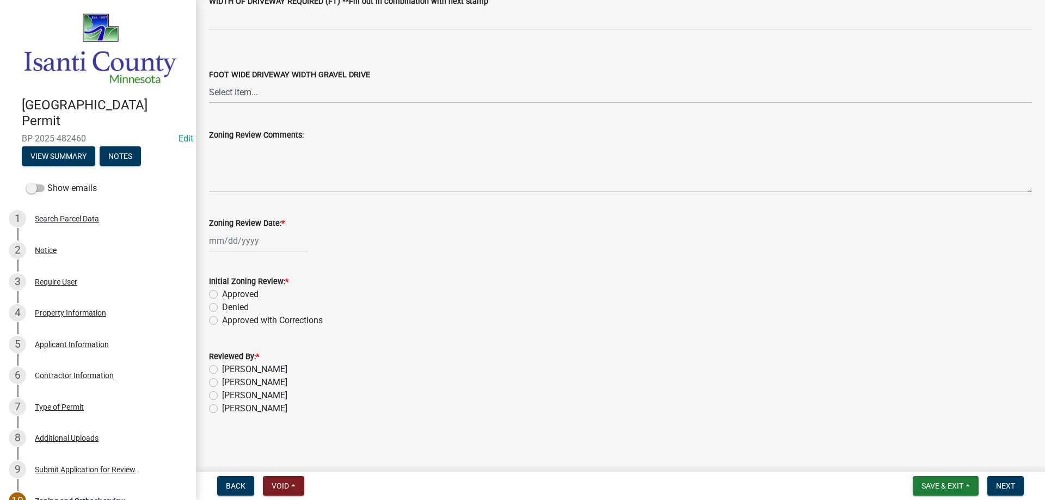
select select "9"
select select "2025"
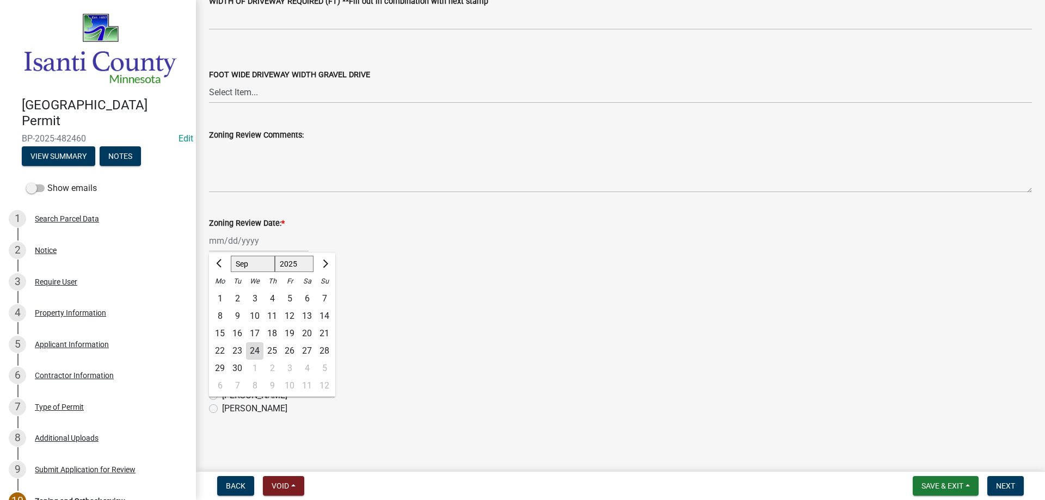
click at [224, 239] on div "[PERSON_NAME] Feb Mar Apr [PERSON_NAME][DATE] Oct Nov [DATE] 1526 1527 1528 152…" at bounding box center [259, 241] width 100 height 22
click at [256, 354] on div "24" at bounding box center [254, 350] width 17 height 17
type input "[DATE]"
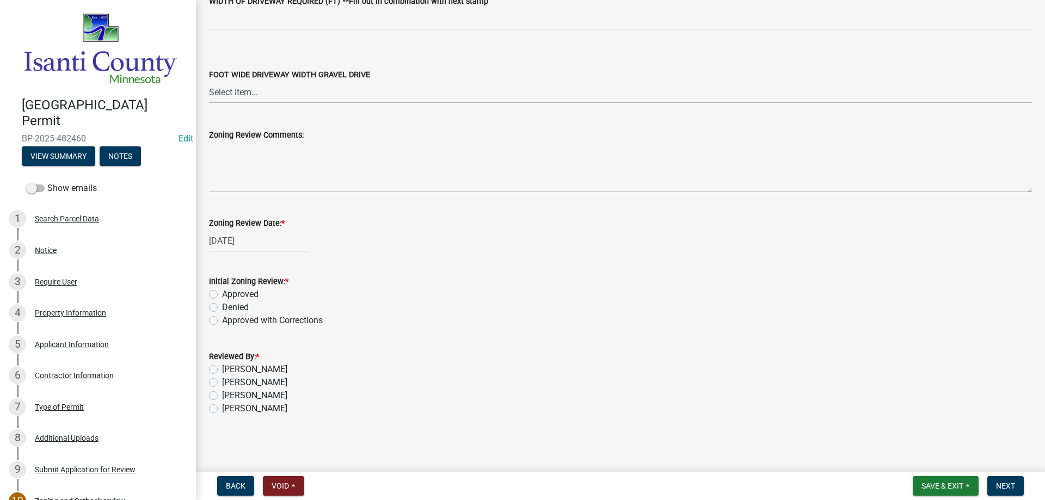
click at [222, 294] on label "Approved" at bounding box center [240, 294] width 36 height 13
click at [222, 294] on input "Approved" at bounding box center [225, 291] width 7 height 7
radio input "true"
click at [212, 391] on div "[PERSON_NAME]" at bounding box center [620, 395] width 823 height 13
click at [222, 395] on label "[PERSON_NAME]" at bounding box center [254, 395] width 65 height 13
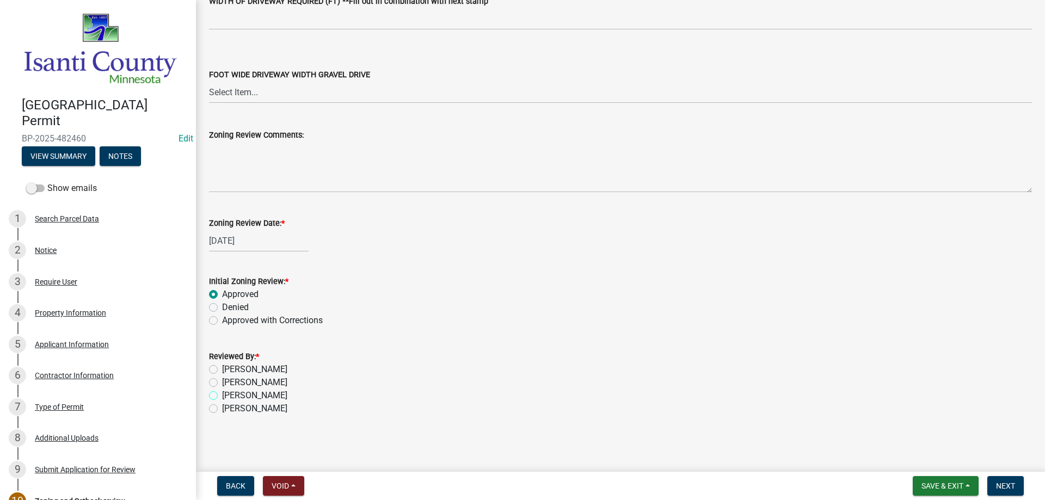
click at [222, 395] on input "[PERSON_NAME]" at bounding box center [225, 392] width 7 height 7
radio input "true"
click at [1014, 485] on span "Next" at bounding box center [1005, 485] width 19 height 9
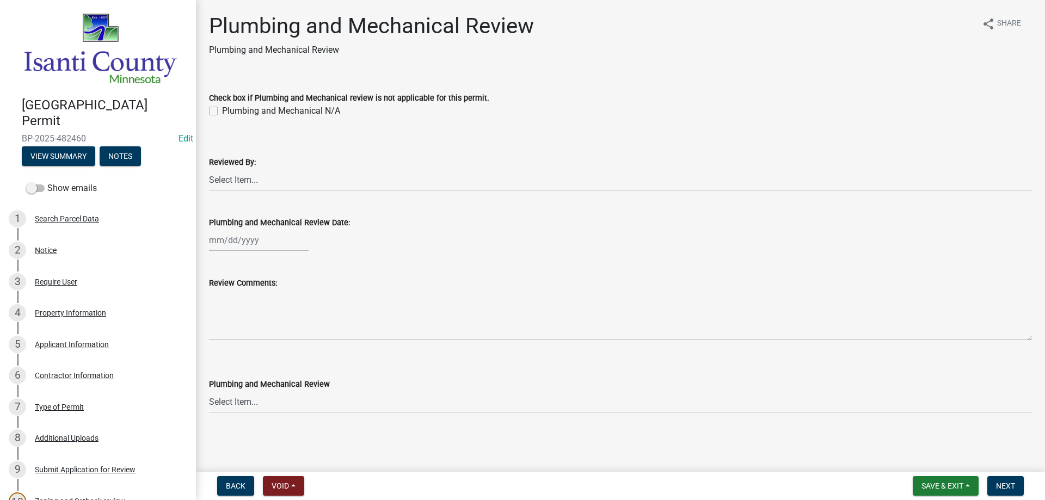
click at [222, 111] on label "Plumbing and Mechanical N/A" at bounding box center [281, 110] width 118 height 13
click at [222, 111] on input "Plumbing and Mechanical N/A" at bounding box center [225, 107] width 7 height 7
checkbox input "true"
click at [999, 480] on button "Next" at bounding box center [1005, 486] width 36 height 20
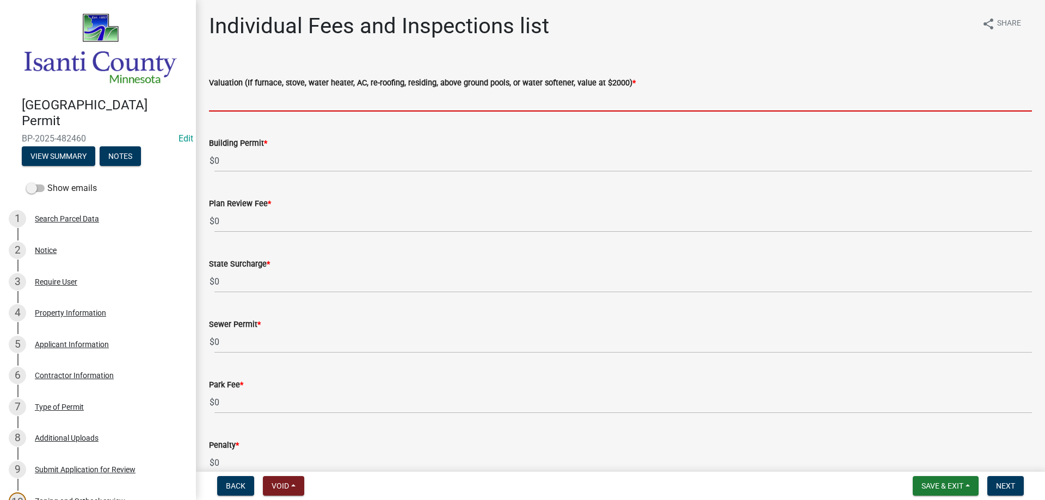
click at [231, 103] on input "text" at bounding box center [620, 100] width 823 height 22
type input "2000"
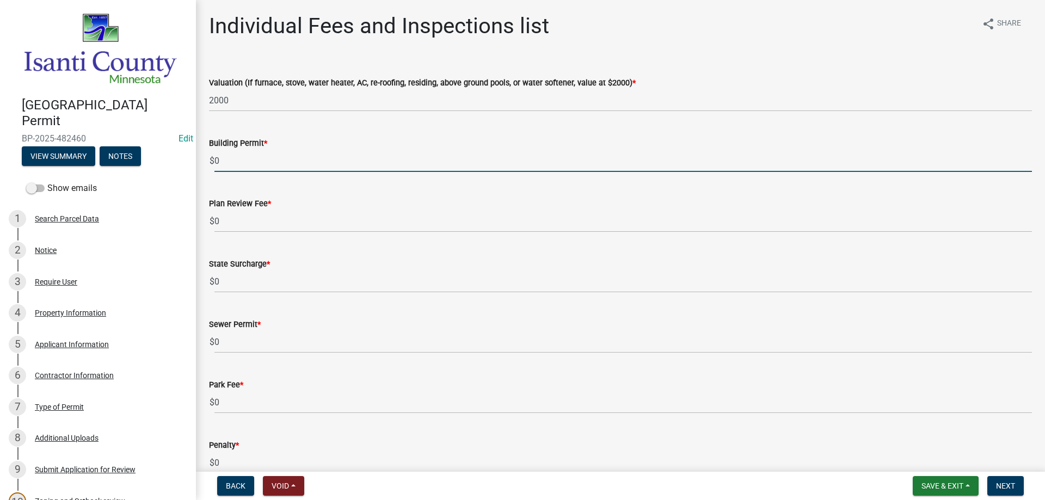
drag, startPoint x: 238, startPoint y: 159, endPoint x: 179, endPoint y: 167, distance: 59.9
click at [178, 165] on div "[GEOGRAPHIC_DATA] Permit BP-2025-482460 Edit View Summary Notes Show emails 1 S…" at bounding box center [522, 250] width 1045 height 500
type input "70"
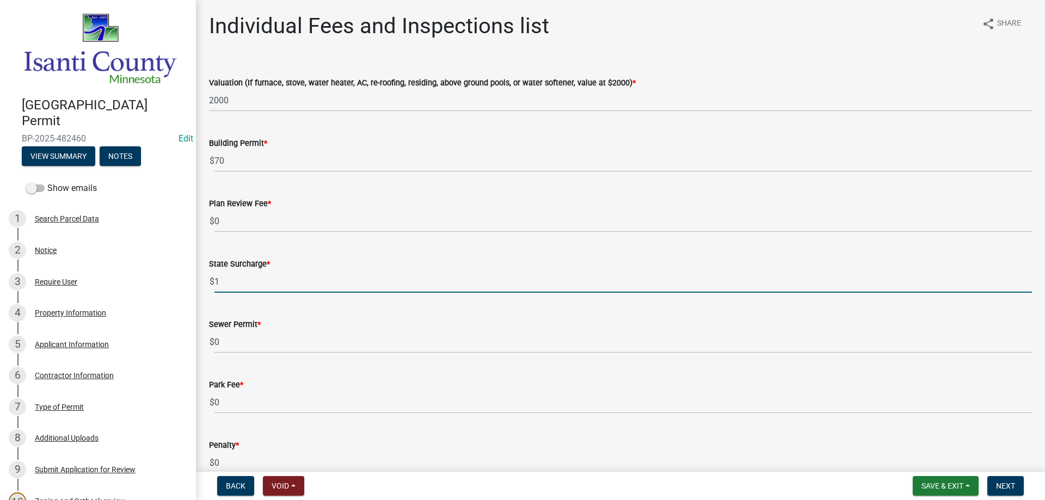
type input "1"
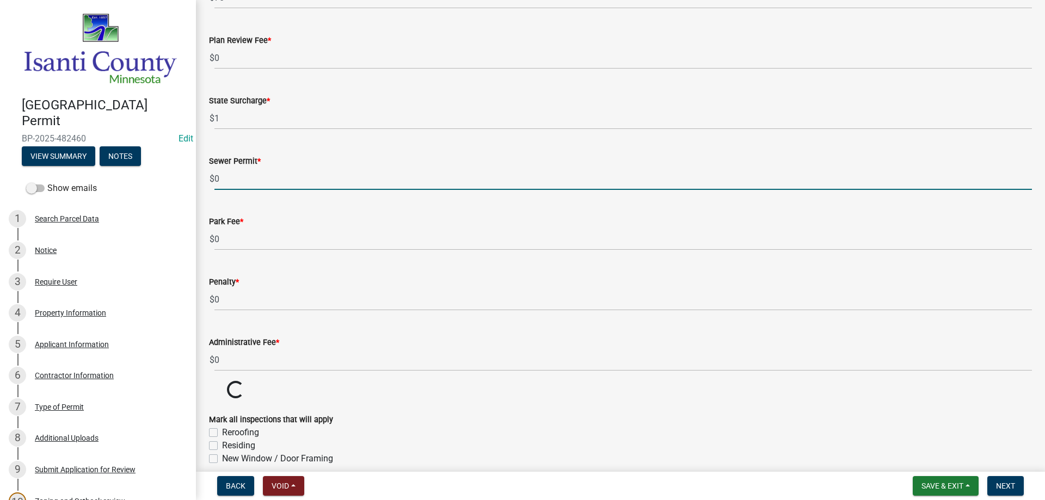
scroll to position [326, 0]
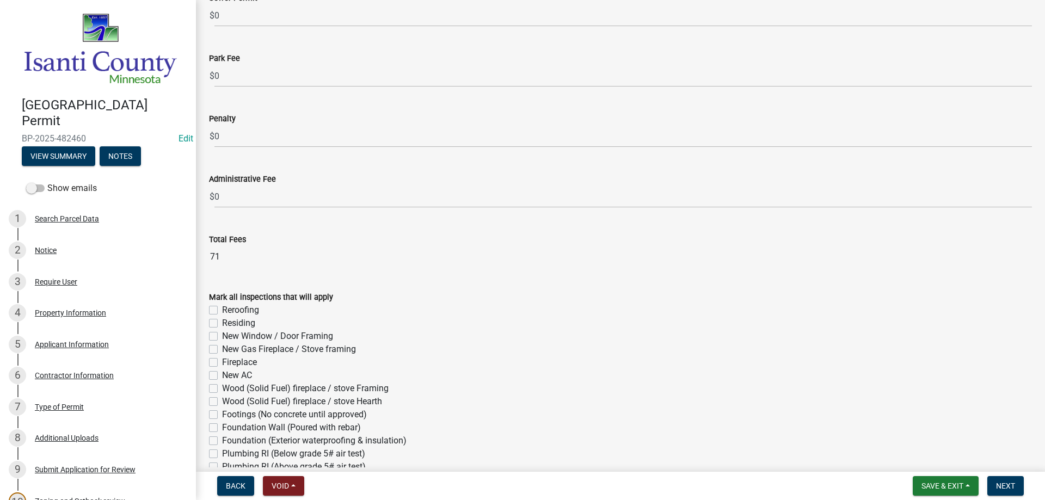
click at [222, 310] on label "Reroofing" at bounding box center [240, 310] width 37 height 13
click at [222, 310] on input "Reroofing" at bounding box center [225, 307] width 7 height 7
checkbox input "true"
checkbox input "false"
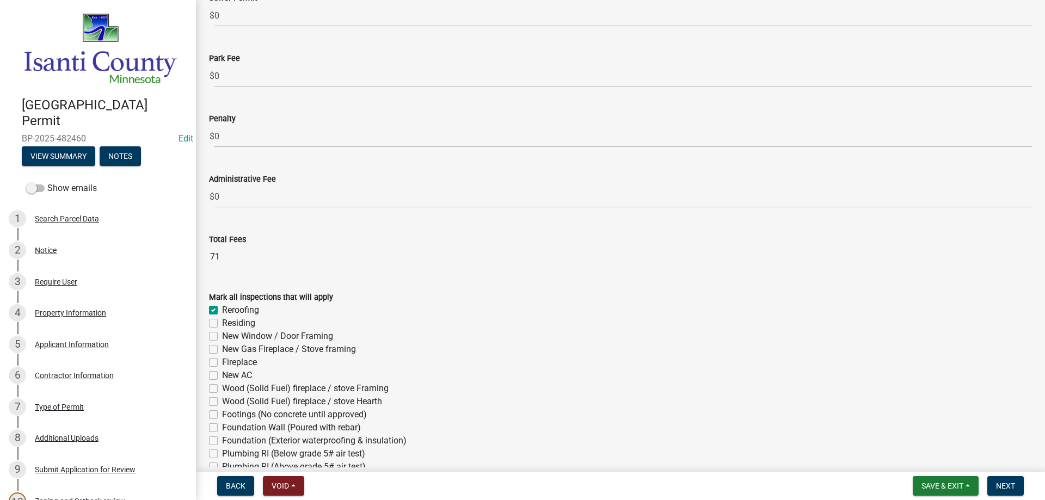
checkbox input "false"
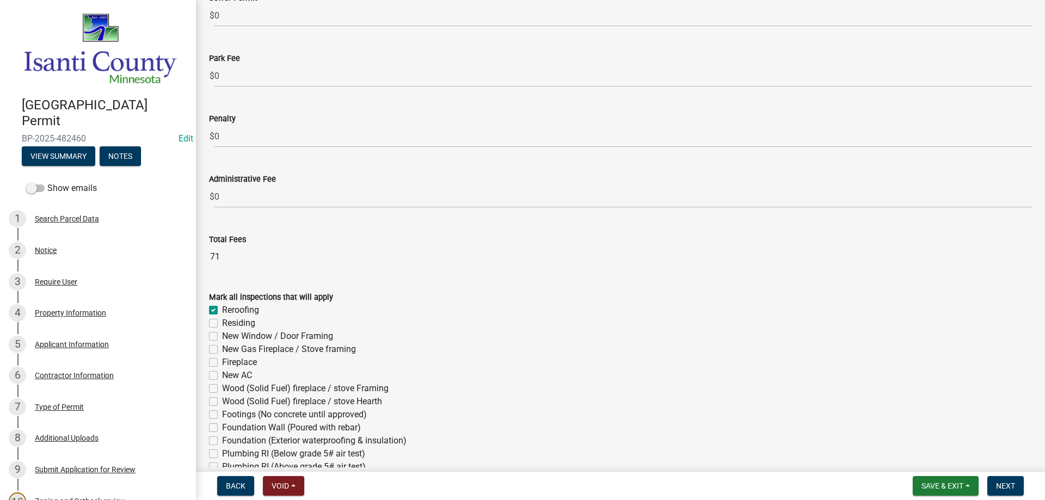
checkbox input "false"
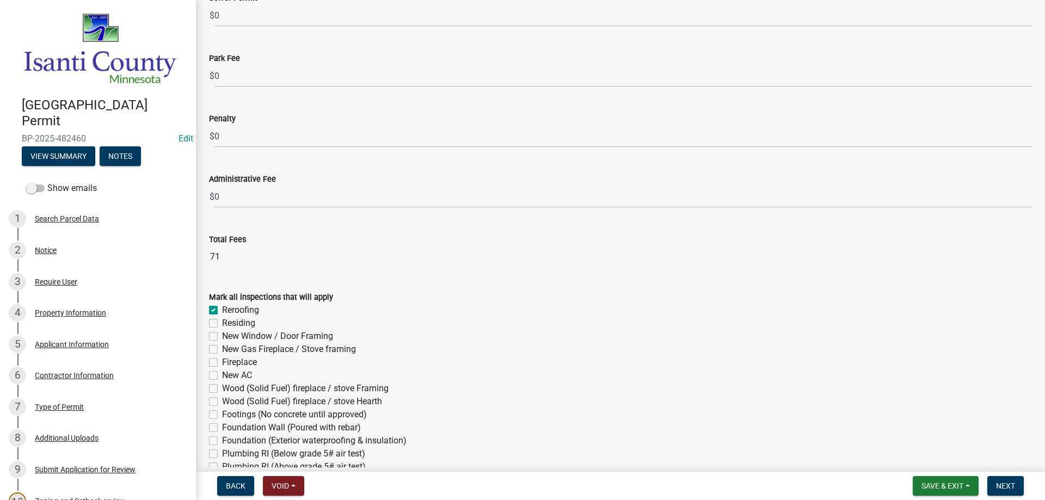
checkbox input "false"
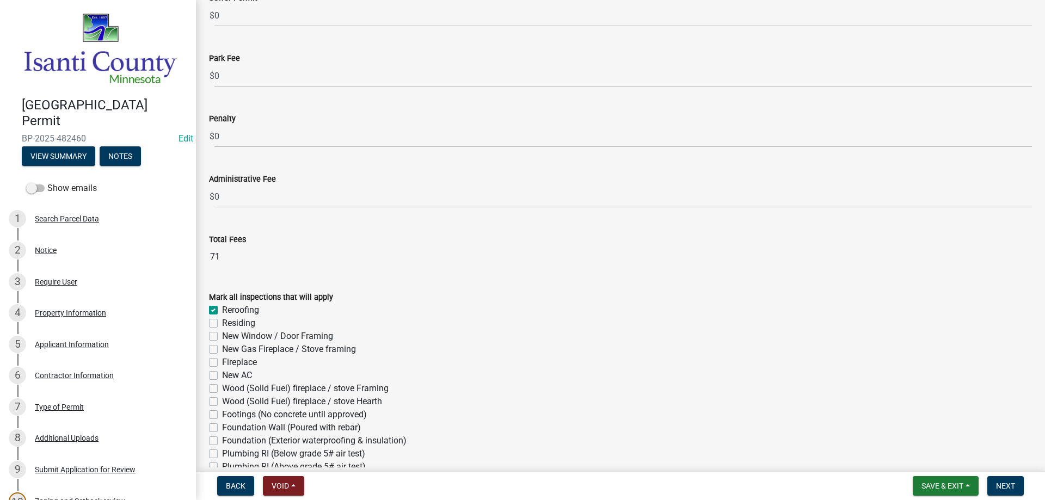
checkbox input "false"
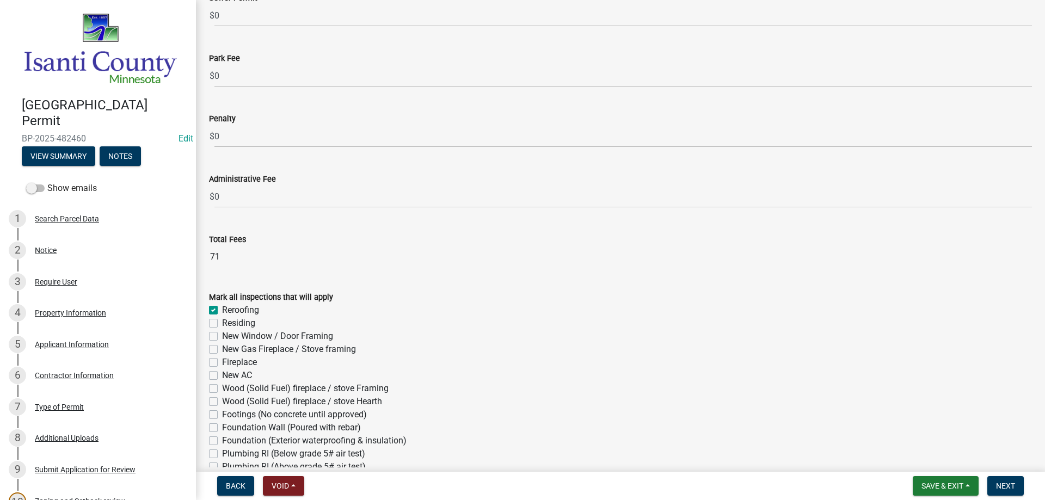
checkbox input "false"
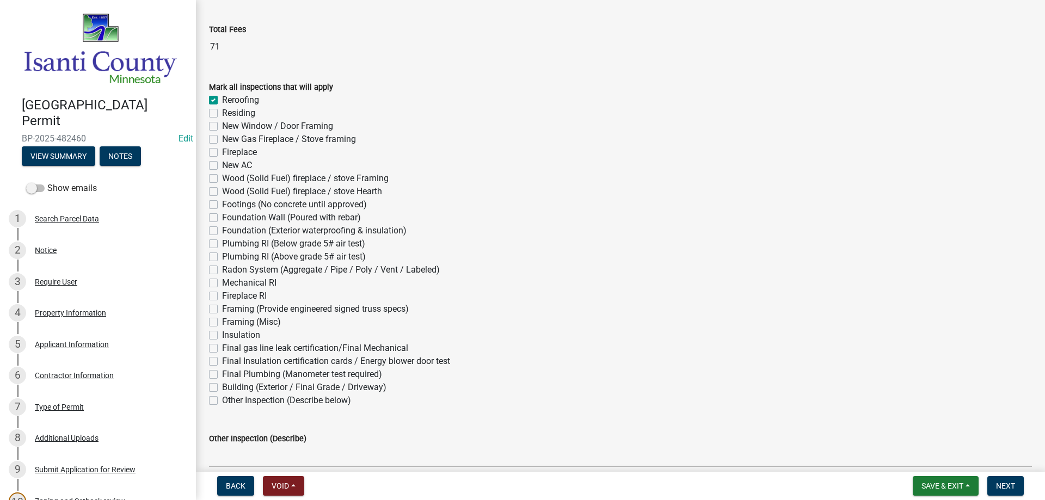
scroll to position [588, 0]
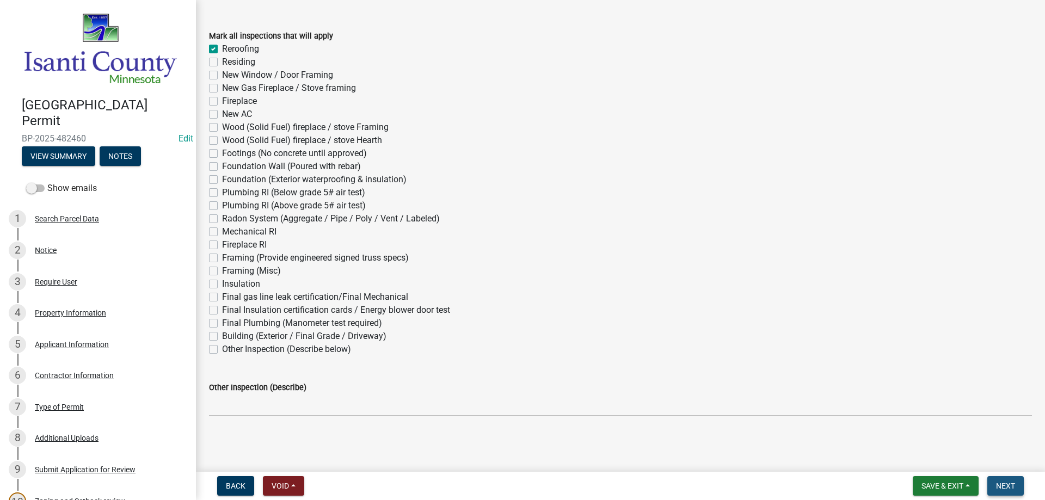
click at [996, 485] on span "Next" at bounding box center [1005, 485] width 19 height 9
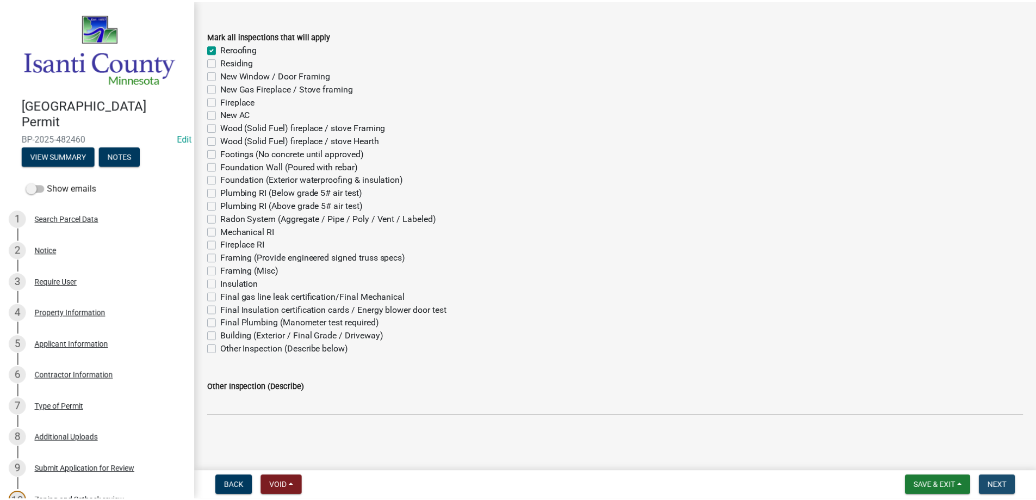
scroll to position [0, 0]
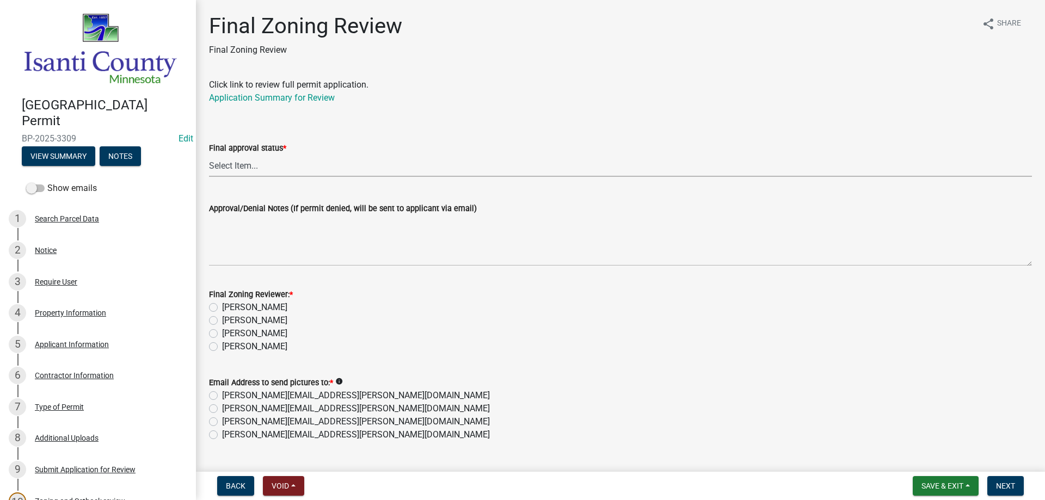
click at [224, 165] on select "Select Item... Approved Denied" at bounding box center [620, 166] width 823 height 22
click at [209, 155] on select "Select Item... Approved Denied" at bounding box center [620, 166] width 823 height 22
select select "ea18257a-8a04-42cc-b171-77fc38c97f37"
click at [222, 334] on label "[PERSON_NAME]" at bounding box center [254, 333] width 65 height 13
click at [222, 334] on input "[PERSON_NAME]" at bounding box center [225, 330] width 7 height 7
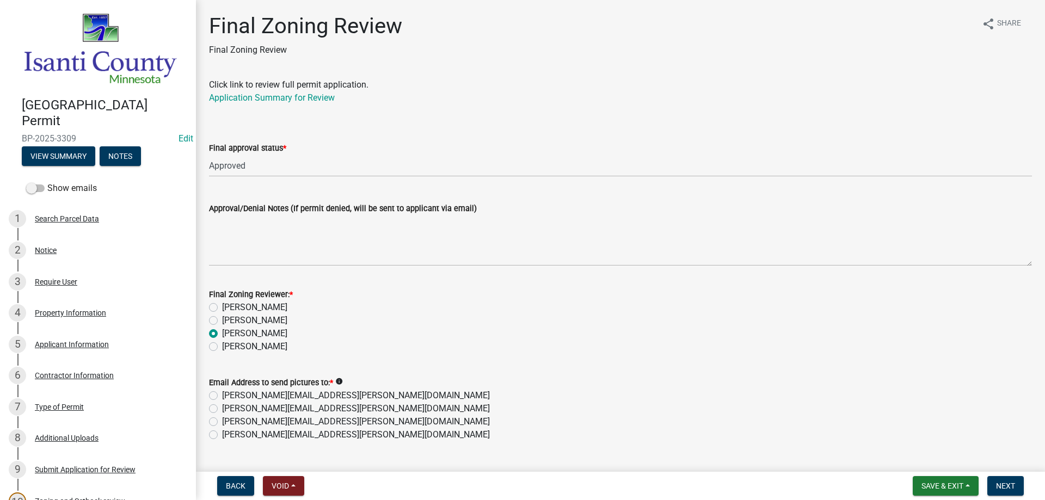
radio input "true"
click at [222, 434] on label "[PERSON_NAME][EMAIL_ADDRESS][PERSON_NAME][DOMAIN_NAME]" at bounding box center [356, 434] width 268 height 13
click at [222, 434] on input "[PERSON_NAME][EMAIL_ADDRESS][PERSON_NAME][DOMAIN_NAME]" at bounding box center [225, 431] width 7 height 7
radio input "true"
click at [999, 481] on span "Next" at bounding box center [1005, 485] width 19 height 9
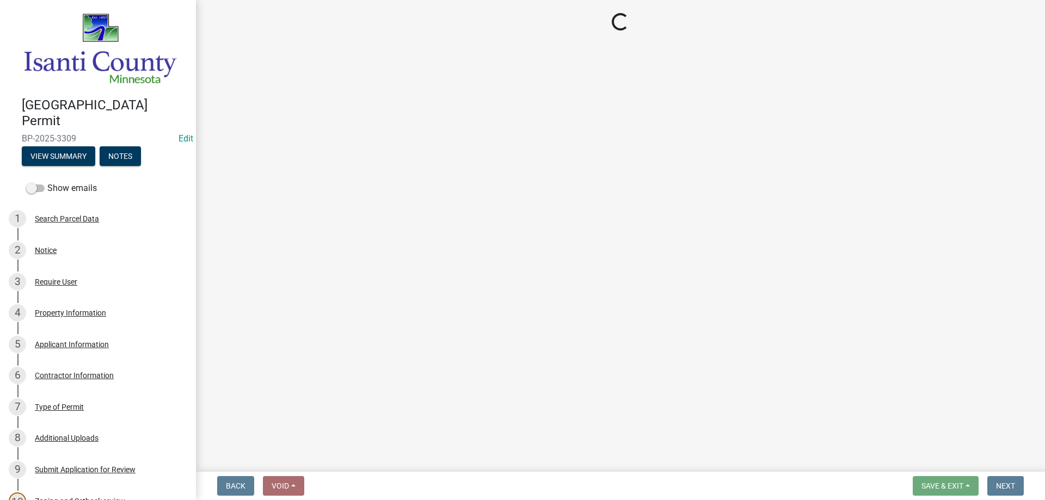
select select "3: 3"
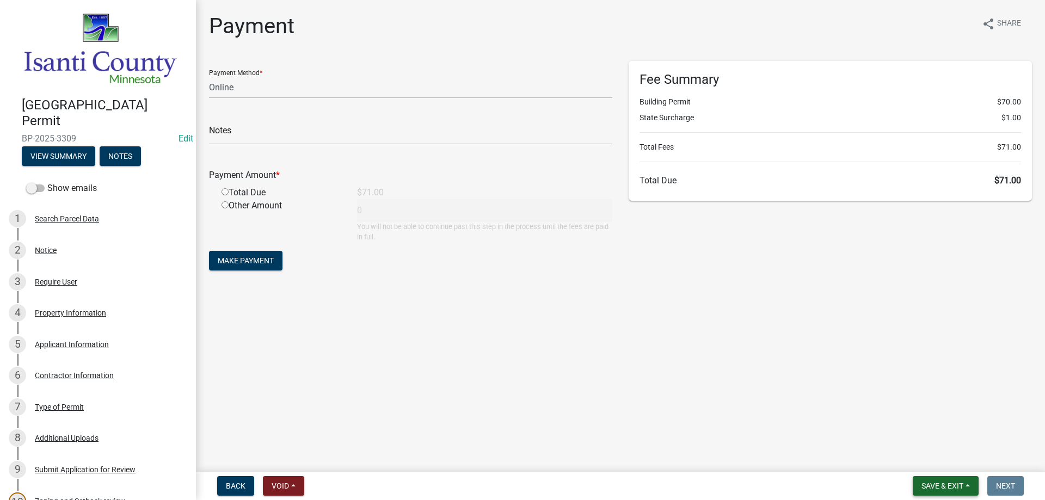
click at [941, 489] on span "Save & Exit" at bounding box center [942, 485] width 42 height 9
drag, startPoint x: 927, startPoint y: 448, endPoint x: 921, endPoint y: 453, distance: 7.7
click at [921, 453] on button "Save & Exit" at bounding box center [934, 457] width 87 height 26
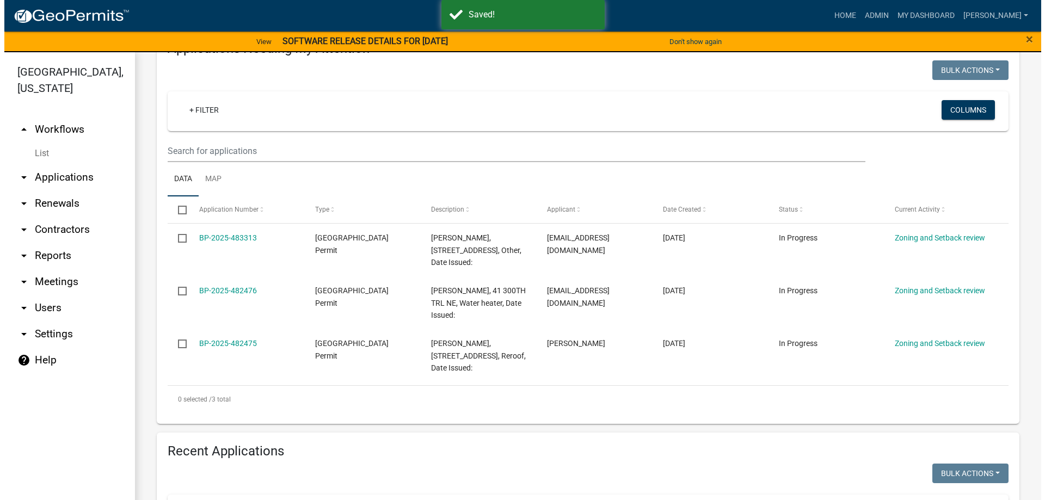
scroll to position [163, 0]
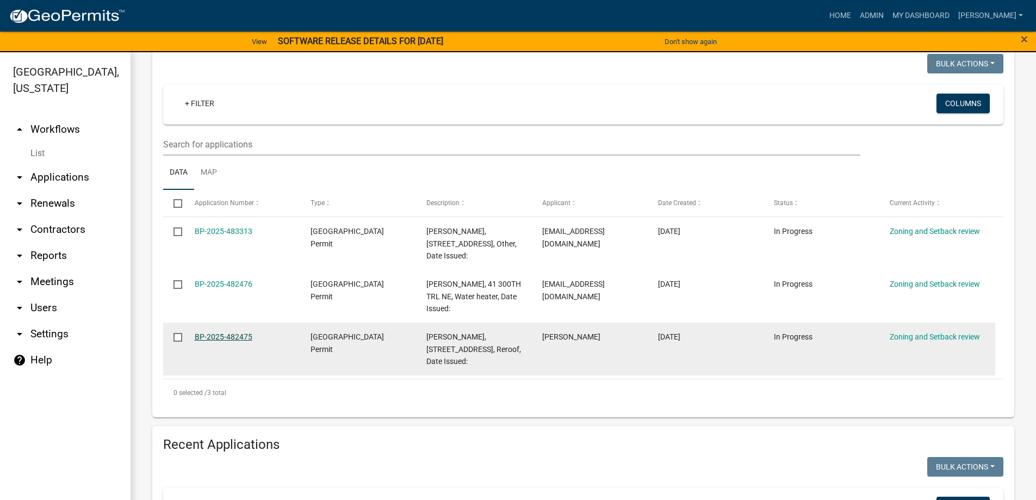
click at [203, 336] on link "BP-2025-482475" at bounding box center [224, 336] width 58 height 9
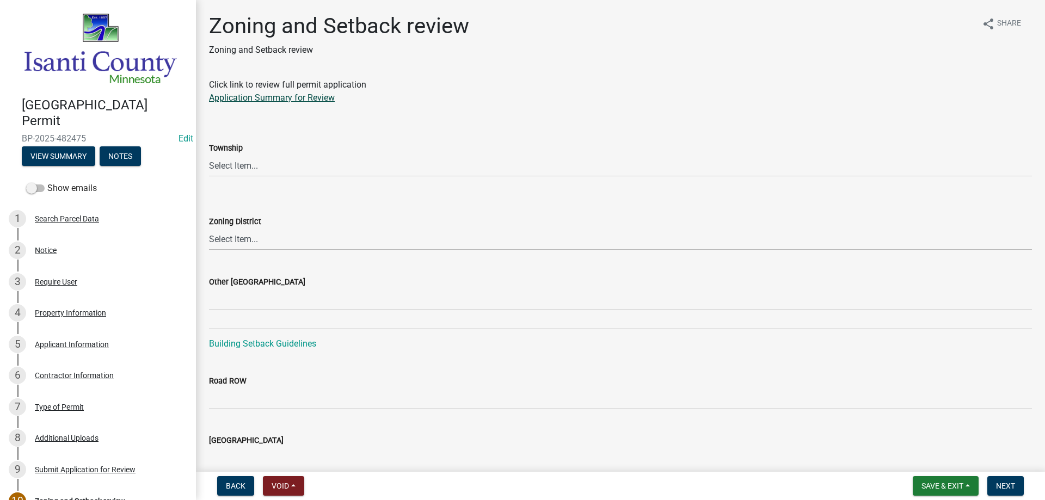
click at [256, 102] on link "Application Summary for Review" at bounding box center [272, 97] width 126 height 10
click at [286, 168] on select "Select Item... [PERSON_NAME] Cambridge [PERSON_NAME] Isanti [GEOGRAPHIC_DATA] […" at bounding box center [620, 166] width 823 height 22
click at [209, 155] on select "Select Item... [PERSON_NAME] Cambridge [PERSON_NAME] Isanti [GEOGRAPHIC_DATA] […" at bounding box center [620, 166] width 823 height 22
select select "8583ed67-4227-4388-9f38-dca8ed347e32"
click at [234, 240] on select "Select Item... Agricultural/Residential (A/R) Tier 1 General Business (B) Indus…" at bounding box center [620, 239] width 823 height 22
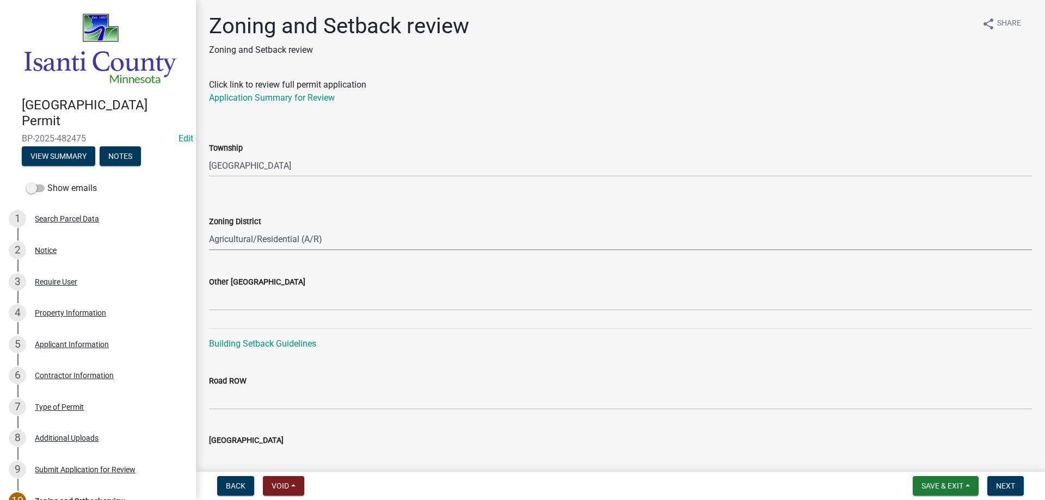
click at [209, 228] on select "Select Item... Agricultural/Residential (A/R) Tier 1 General Business (B) Indus…" at bounding box center [620, 239] width 823 height 22
select select "55e8a5cf-285f-40b2-b696-56a64a6e31ef"
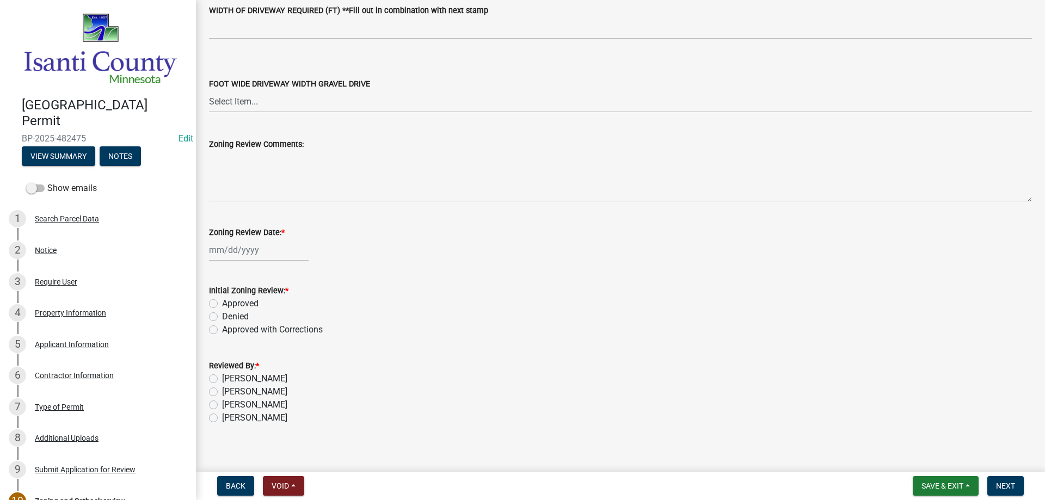
scroll to position [1792, 0]
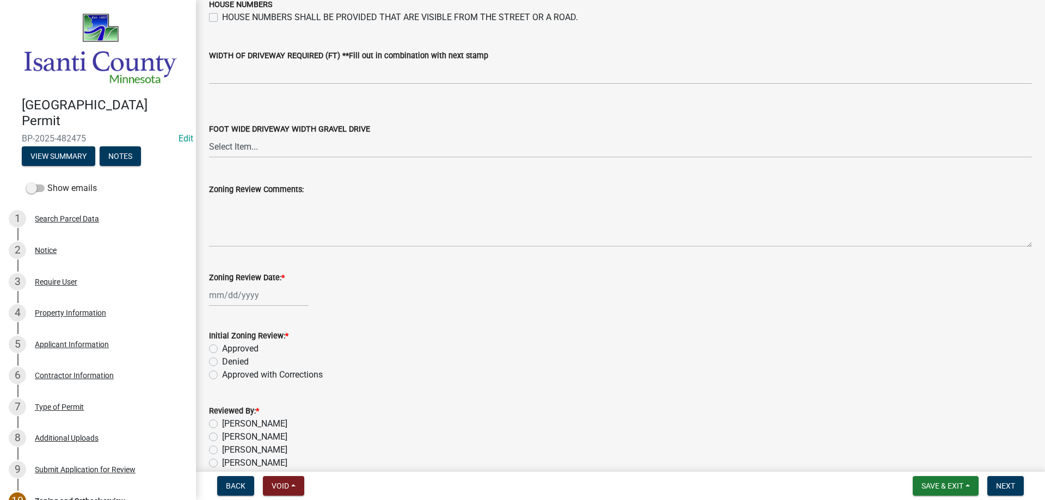
click at [222, 350] on label "Approved" at bounding box center [240, 348] width 36 height 13
click at [222, 349] on input "Approved" at bounding box center [225, 345] width 7 height 7
radio input "true"
select select "9"
select select "2025"
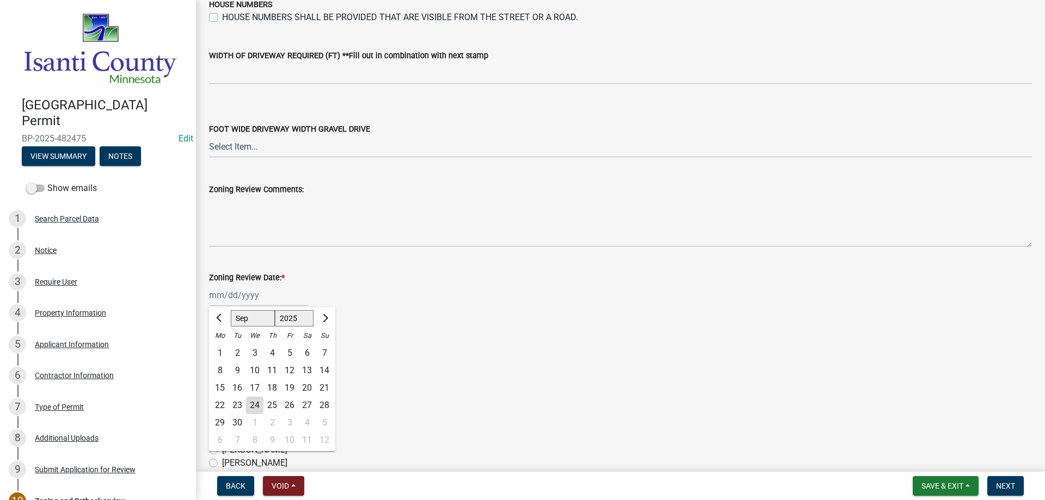
click at [234, 299] on div "[PERSON_NAME] Feb Mar Apr [PERSON_NAME][DATE] Oct Nov [DATE] 1526 1527 1528 152…" at bounding box center [259, 295] width 100 height 22
click at [254, 402] on div "24" at bounding box center [254, 405] width 17 height 17
type input "[DATE]"
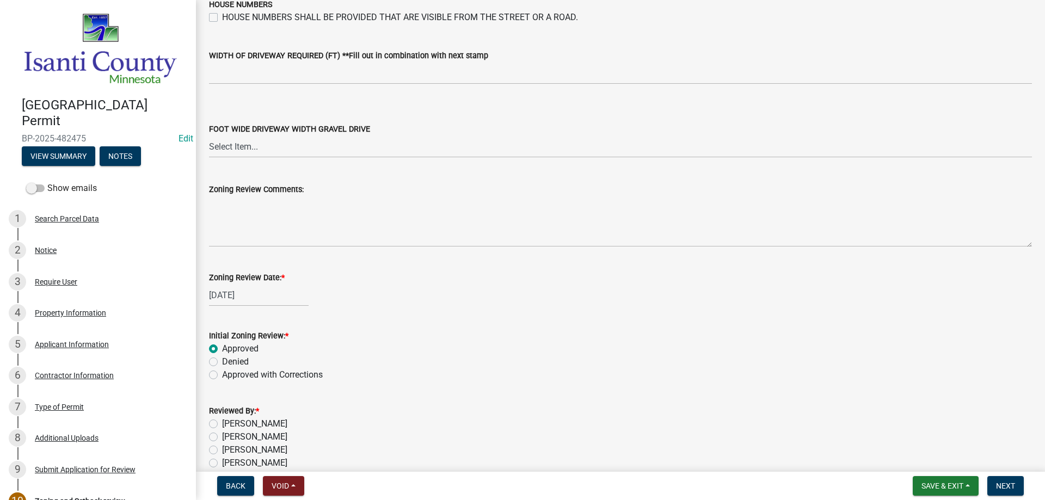
click at [222, 449] on label "[PERSON_NAME]" at bounding box center [254, 449] width 65 height 13
click at [222, 449] on input "[PERSON_NAME]" at bounding box center [225, 446] width 7 height 7
radio input "true"
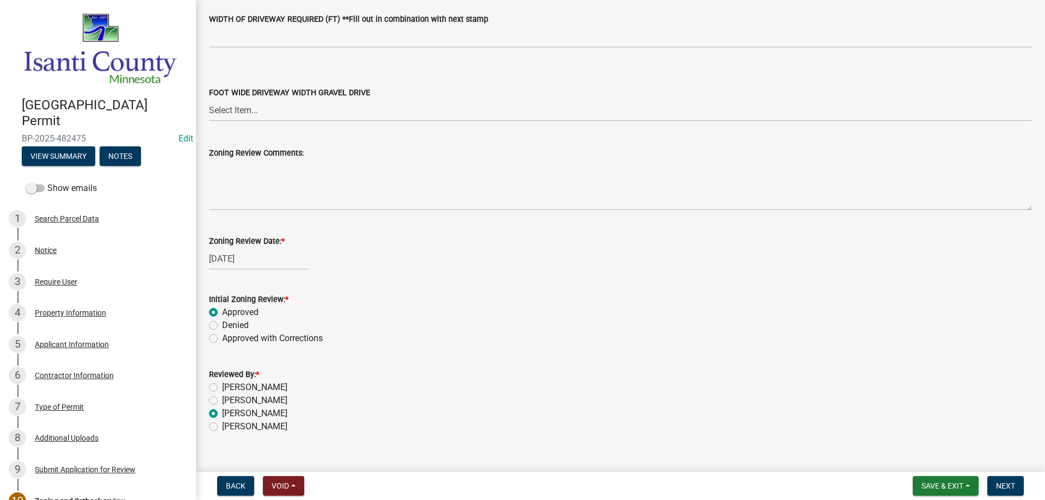
scroll to position [1847, 0]
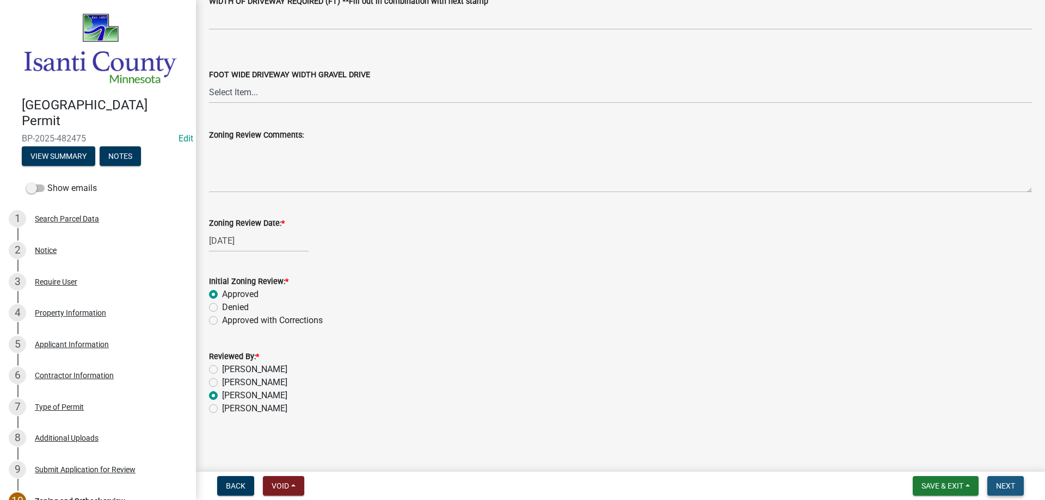
click at [1003, 485] on span "Next" at bounding box center [1005, 485] width 19 height 9
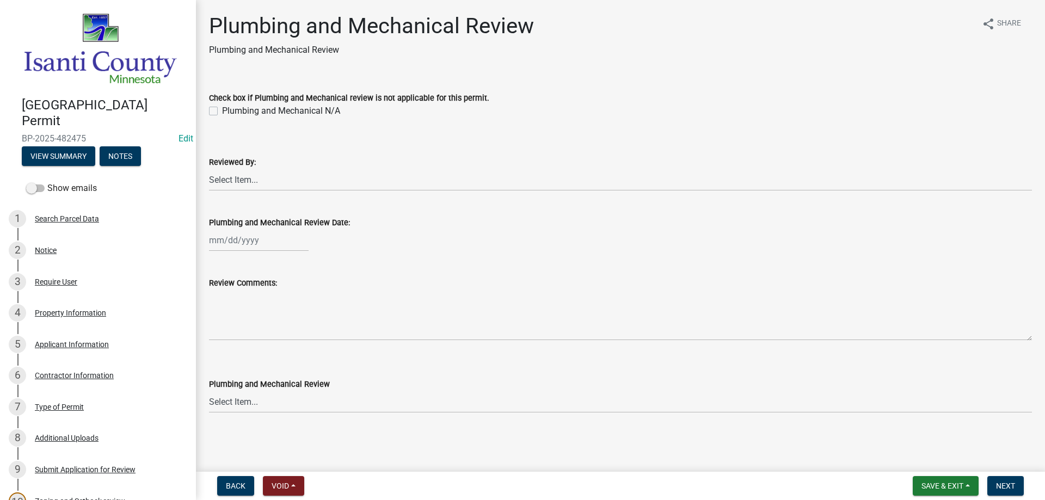
click at [222, 114] on label "Plumbing and Mechanical N/A" at bounding box center [281, 110] width 118 height 13
click at [222, 112] on input "Plumbing and Mechanical N/A" at bounding box center [225, 107] width 7 height 7
checkbox input "true"
click at [999, 485] on span "Next" at bounding box center [1005, 485] width 19 height 9
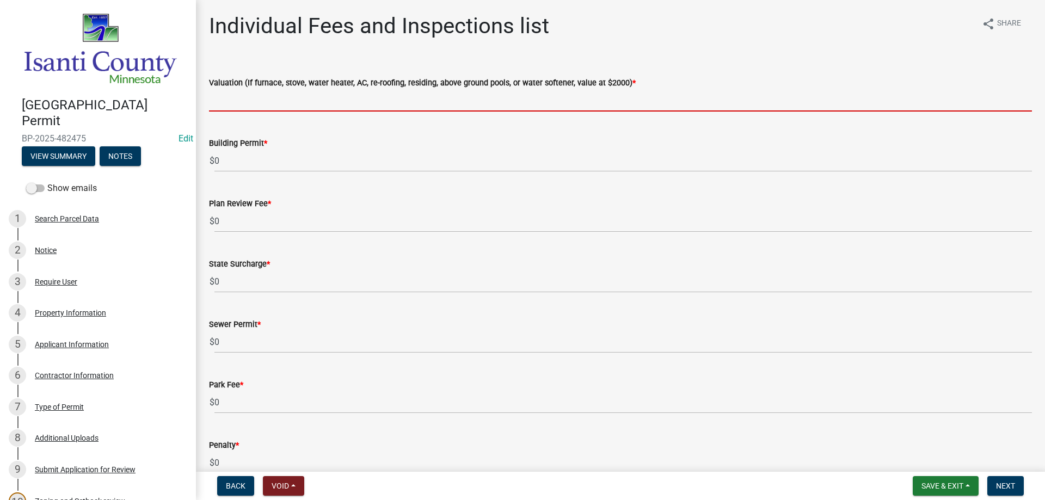
click at [232, 92] on input "text" at bounding box center [620, 100] width 823 height 22
type input "2000"
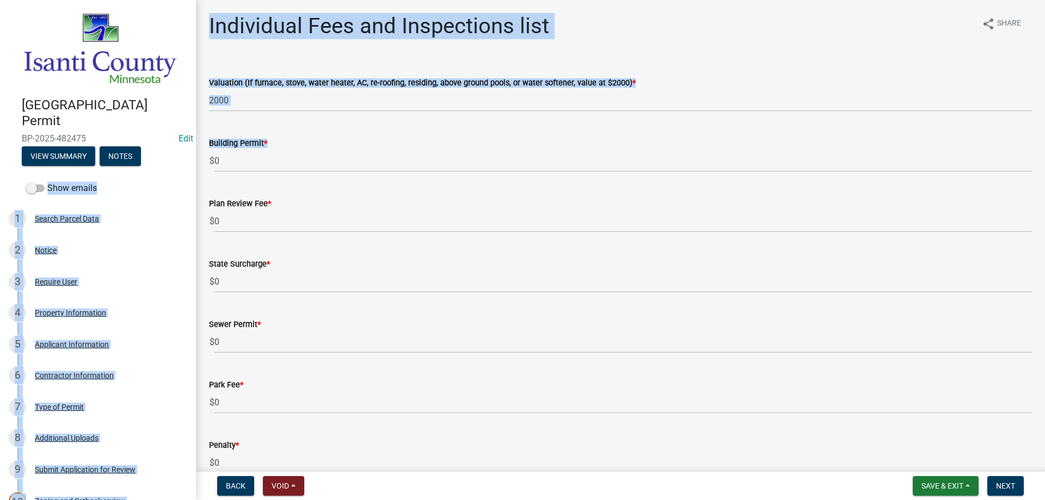
drag, startPoint x: 232, startPoint y: 148, endPoint x: 159, endPoint y: 160, distance: 73.9
click at [159, 160] on div "[GEOGRAPHIC_DATA] Permit BP-2025-482475 Edit View Summary Notes Show emails 1 S…" at bounding box center [522, 250] width 1045 height 500
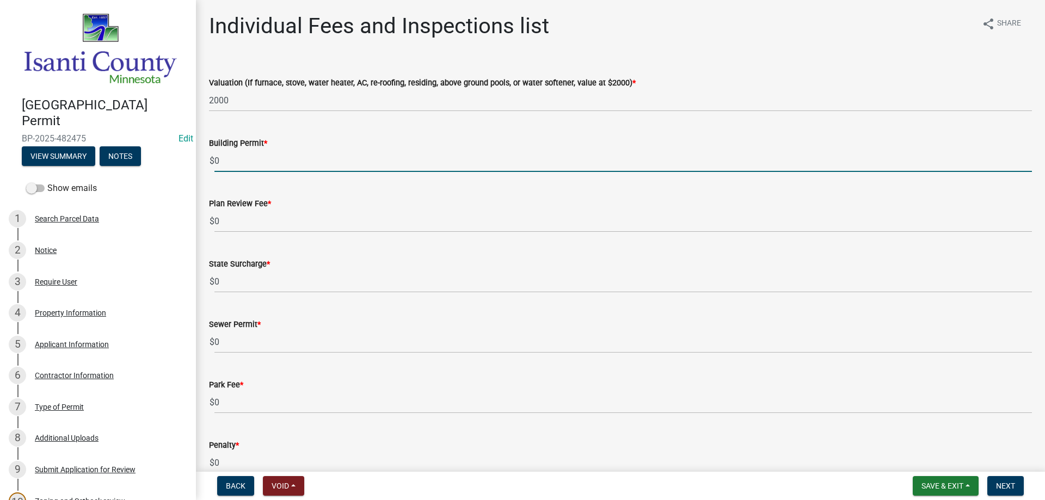
click at [232, 158] on input "0" at bounding box center [622, 161] width 817 height 22
type input "70"
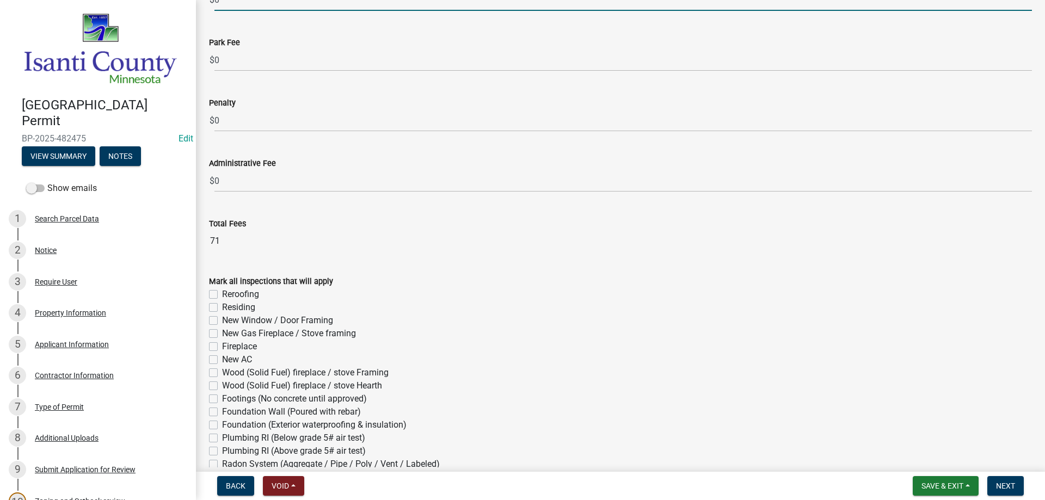
scroll to position [381, 0]
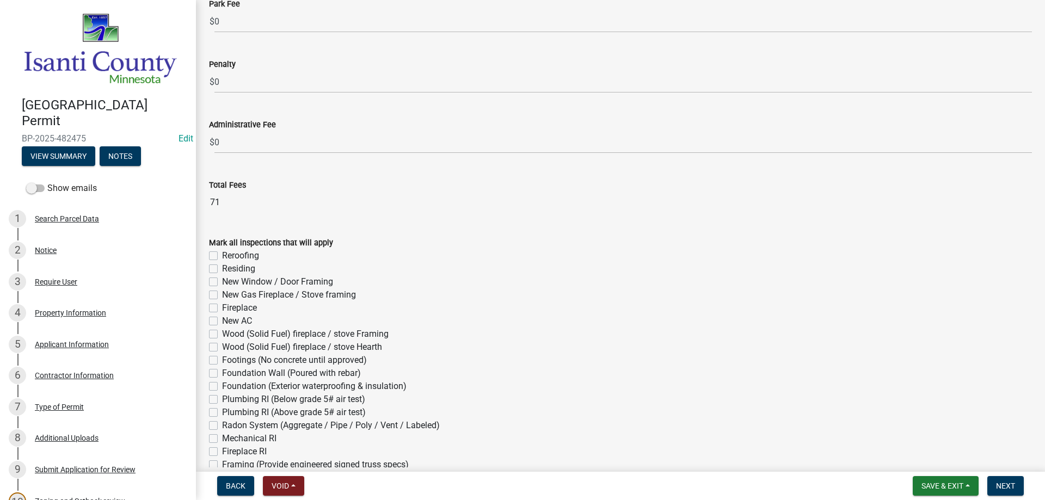
click at [214, 257] on div "Reroofing" at bounding box center [620, 255] width 823 height 13
click at [222, 256] on label "Reroofing" at bounding box center [240, 255] width 37 height 13
click at [222, 256] on input "Reroofing" at bounding box center [225, 252] width 7 height 7
click at [1007, 488] on span "Next" at bounding box center [1005, 485] width 19 height 9
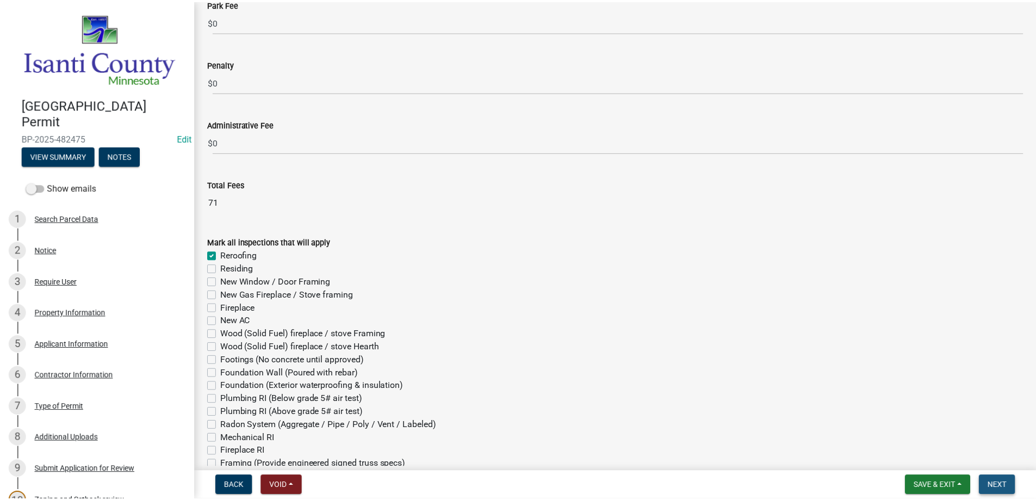
scroll to position [0, 0]
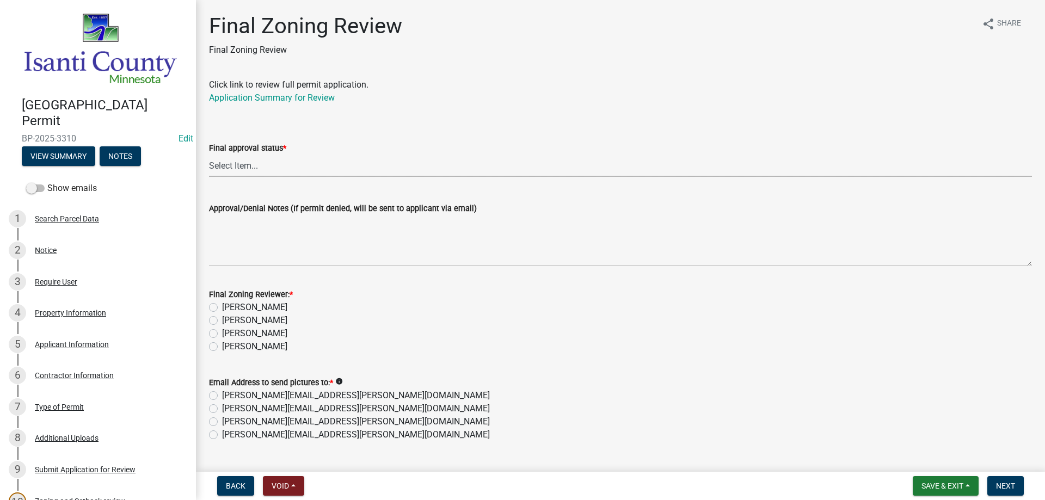
click at [238, 162] on select "Select Item... Approved Denied" at bounding box center [620, 166] width 823 height 22
click at [209, 155] on select "Select Item... Approved Denied" at bounding box center [620, 166] width 823 height 22
drag, startPoint x: 214, startPoint y: 336, endPoint x: 217, endPoint y: 341, distance: 5.9
click at [222, 336] on label "[PERSON_NAME]" at bounding box center [254, 333] width 65 height 13
click at [222, 334] on input "[PERSON_NAME]" at bounding box center [225, 330] width 7 height 7
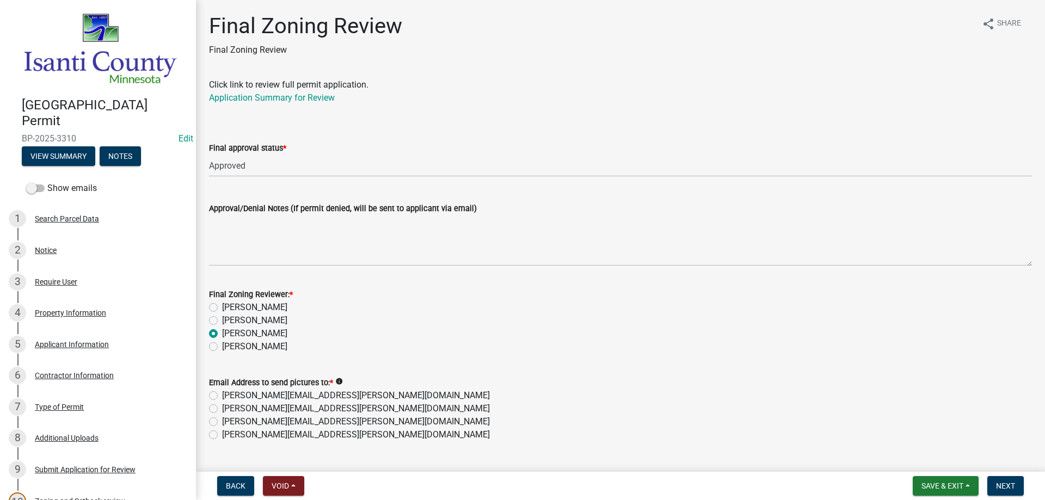
drag, startPoint x: 213, startPoint y: 432, endPoint x: 289, endPoint y: 429, distance: 75.7
click at [222, 432] on label "[PERSON_NAME][EMAIL_ADDRESS][PERSON_NAME][DOMAIN_NAME]" at bounding box center [356, 434] width 268 height 13
click at [222, 432] on input "[PERSON_NAME][EMAIL_ADDRESS][PERSON_NAME][DOMAIN_NAME]" at bounding box center [225, 431] width 7 height 7
click at [999, 483] on span "Next" at bounding box center [1005, 485] width 19 height 9
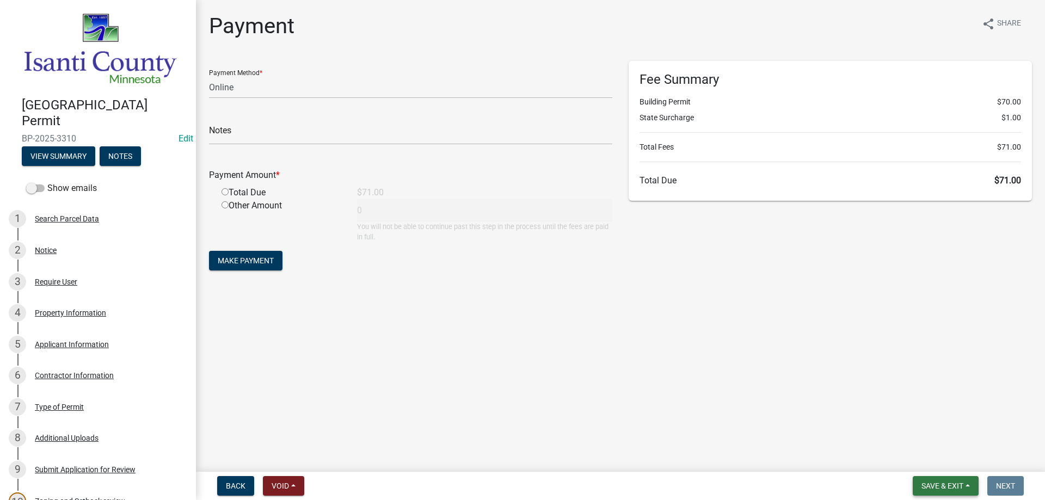
click at [926, 481] on span "Save & Exit" at bounding box center [942, 485] width 42 height 9
click at [914, 459] on button "Save & Exit" at bounding box center [934, 457] width 87 height 26
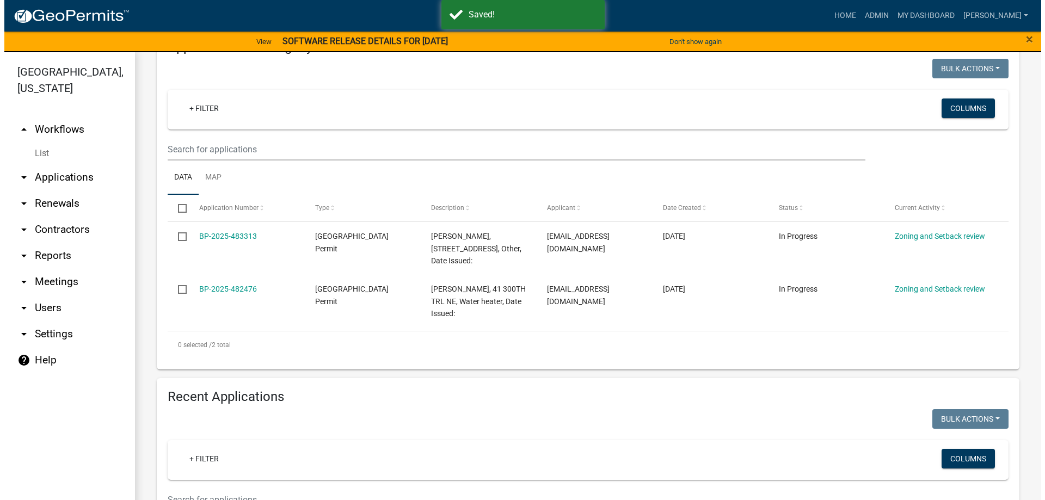
scroll to position [163, 0]
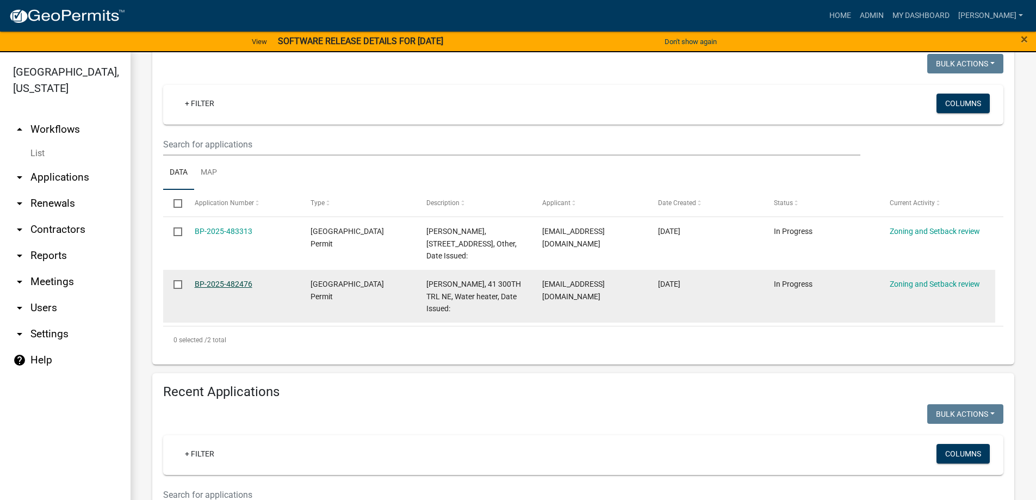
click at [211, 287] on link "BP-2025-482476" at bounding box center [224, 284] width 58 height 9
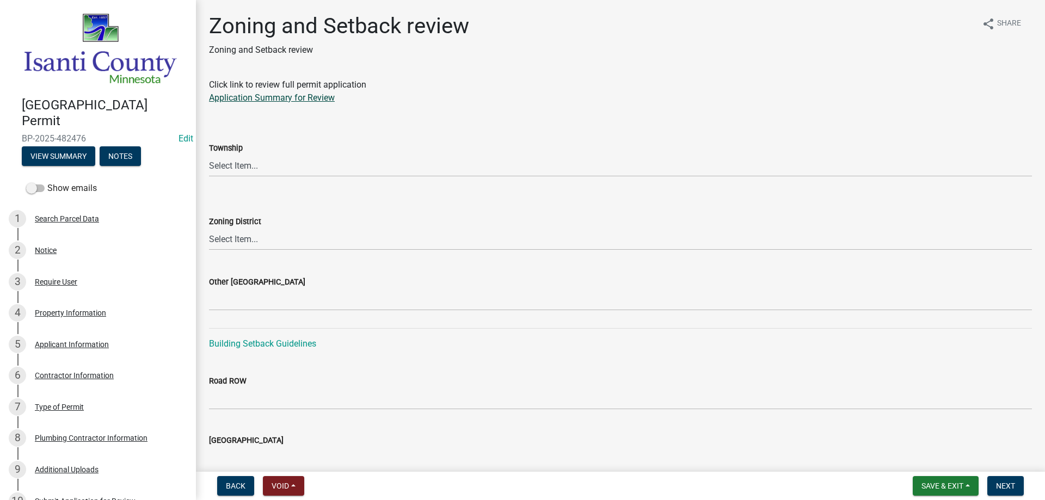
click at [236, 97] on link "Application Summary for Review" at bounding box center [272, 97] width 126 height 10
click at [234, 163] on select "Select Item... [PERSON_NAME] Cambridge [PERSON_NAME] Isanti [GEOGRAPHIC_DATA] […" at bounding box center [620, 166] width 823 height 22
click at [230, 168] on select "Select Item... [PERSON_NAME] Cambridge [PERSON_NAME] Isanti [GEOGRAPHIC_DATA] […" at bounding box center [620, 166] width 823 height 22
click at [209, 155] on select "Select Item... [PERSON_NAME] Cambridge [PERSON_NAME] Isanti [GEOGRAPHIC_DATA] […" at bounding box center [620, 166] width 823 height 22
click at [225, 245] on select "Select Item... Agricultural/Residential (A/R) Tier 1 General Business (B) Indus…" at bounding box center [620, 239] width 823 height 22
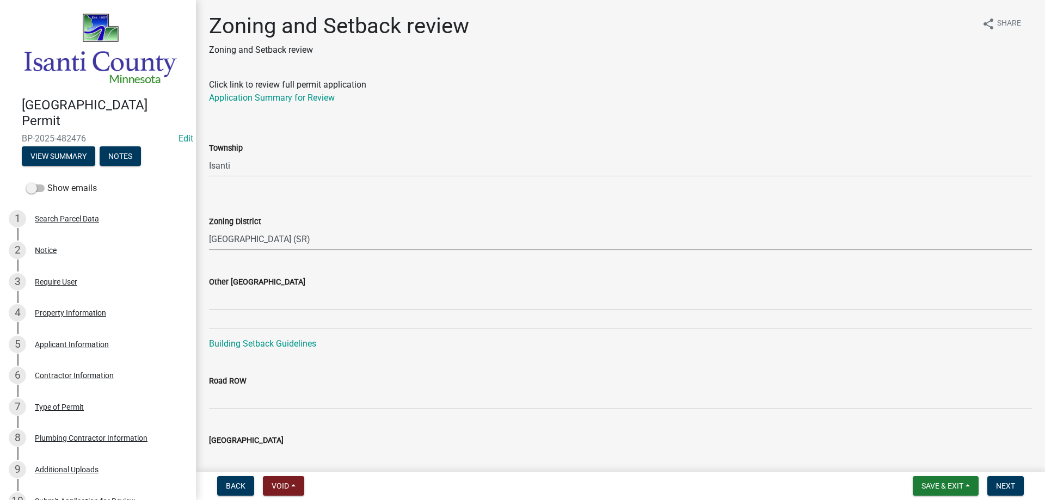
click at [209, 228] on select "Select Item... Agricultural/Residential (A/R) Tier 1 General Business (B) Indus…" at bounding box center [620, 239] width 823 height 22
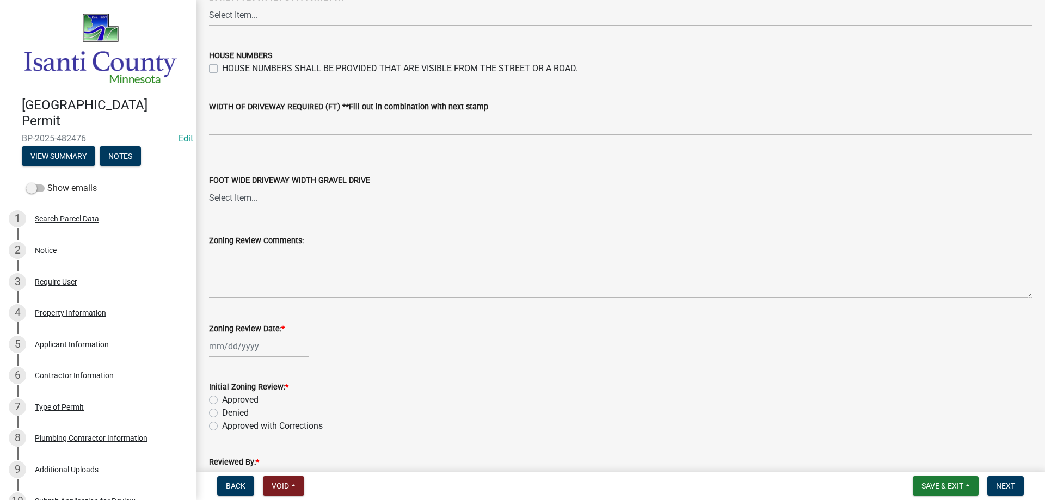
scroll to position [1847, 0]
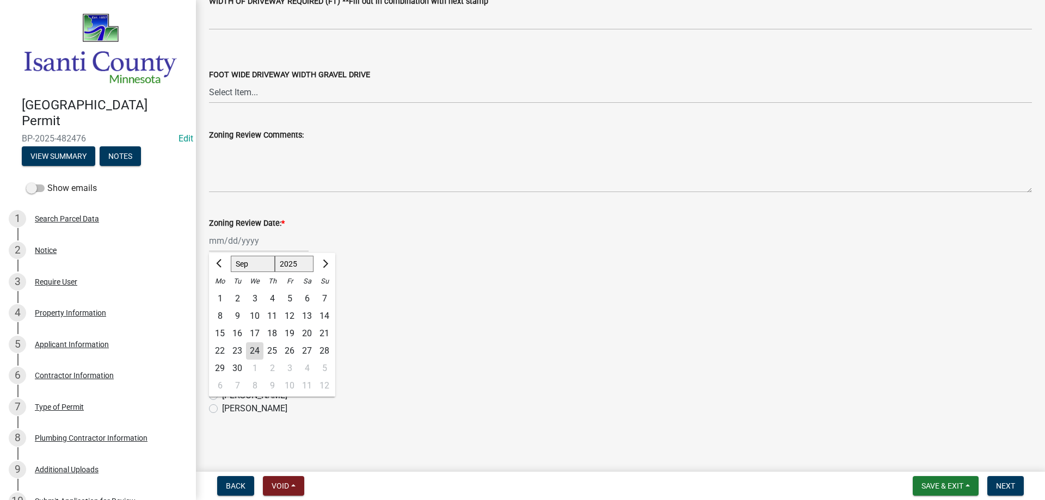
click at [225, 241] on div "[PERSON_NAME] Feb Mar Apr [PERSON_NAME][DATE] Oct Nov [DATE] 1526 1527 1528 152…" at bounding box center [259, 241] width 100 height 22
click at [254, 348] on div "24" at bounding box center [254, 350] width 17 height 17
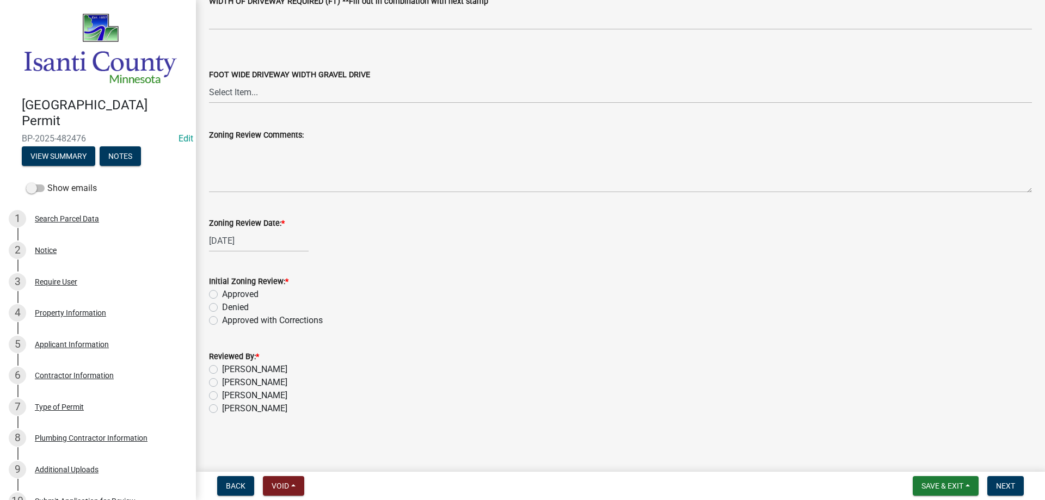
click at [222, 295] on label "Approved" at bounding box center [240, 294] width 36 height 13
click at [222, 295] on input "Approved" at bounding box center [225, 291] width 7 height 7
click at [222, 398] on label "[PERSON_NAME]" at bounding box center [254, 395] width 65 height 13
click at [222, 396] on input "[PERSON_NAME]" at bounding box center [225, 392] width 7 height 7
click at [995, 478] on button "Next" at bounding box center [1005, 486] width 36 height 20
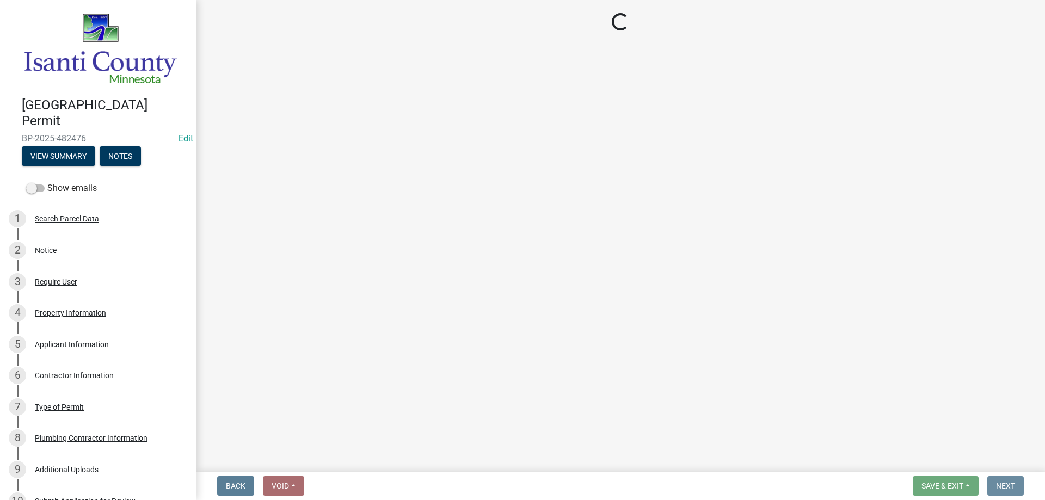
scroll to position [0, 0]
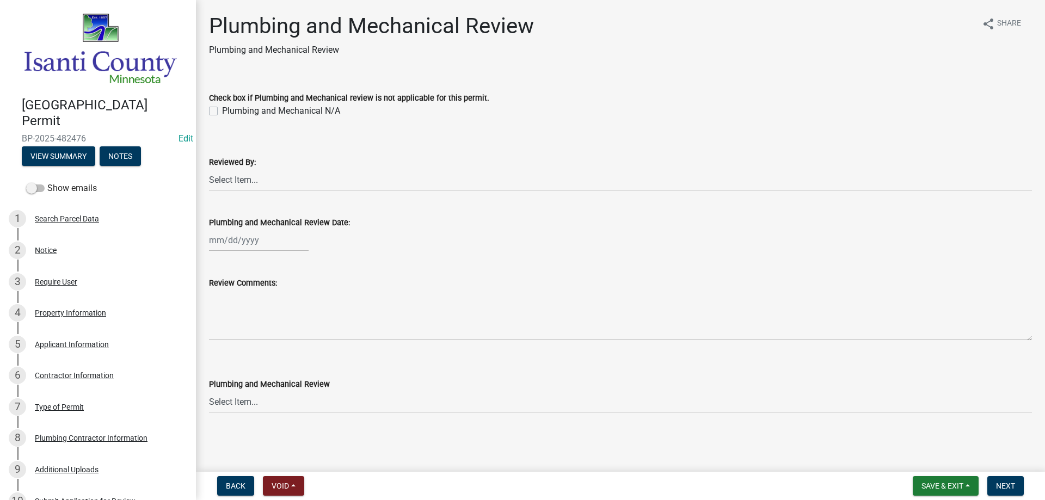
drag, startPoint x: 211, startPoint y: 112, endPoint x: 242, endPoint y: 110, distance: 31.1
click at [222, 112] on label "Plumbing and Mechanical N/A" at bounding box center [281, 110] width 118 height 13
click at [222, 112] on input "Plumbing and Mechanical N/A" at bounding box center [225, 107] width 7 height 7
click at [1003, 483] on span "Next" at bounding box center [1005, 485] width 19 height 9
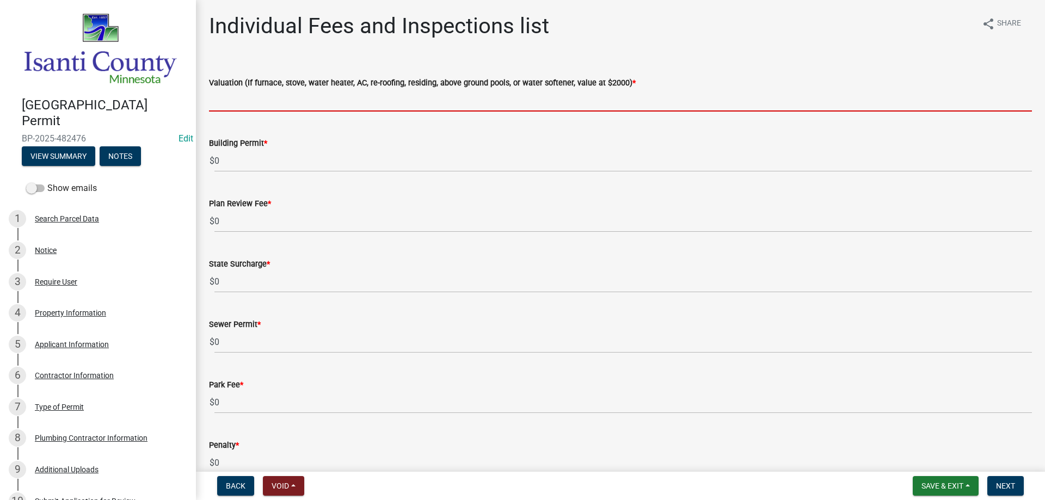
click at [234, 96] on input "text" at bounding box center [620, 100] width 823 height 22
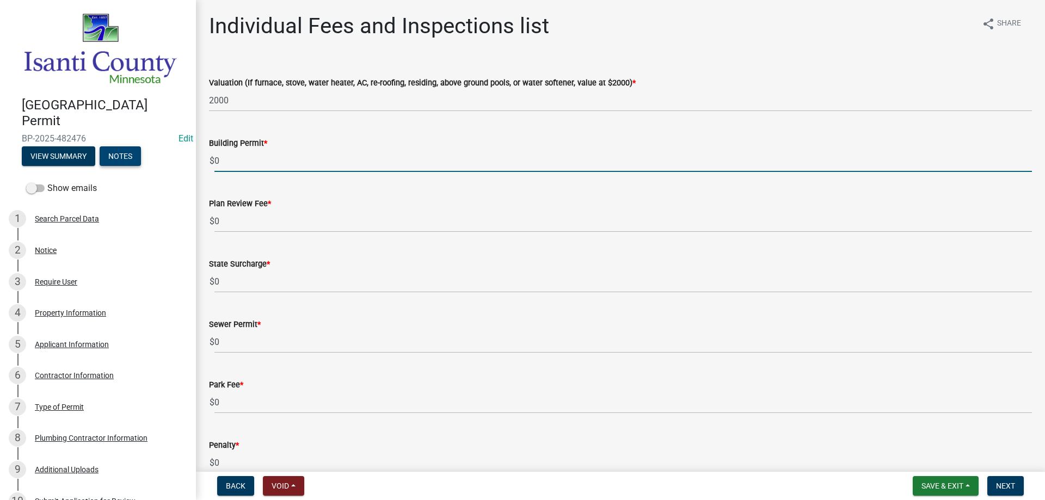
drag, startPoint x: 239, startPoint y: 157, endPoint x: 127, endPoint y: 136, distance: 114.1
click at [138, 157] on div "[GEOGRAPHIC_DATA] Permit BP-2025-482476 Edit View Summary Notes Show emails 1 S…" at bounding box center [522, 250] width 1045 height 500
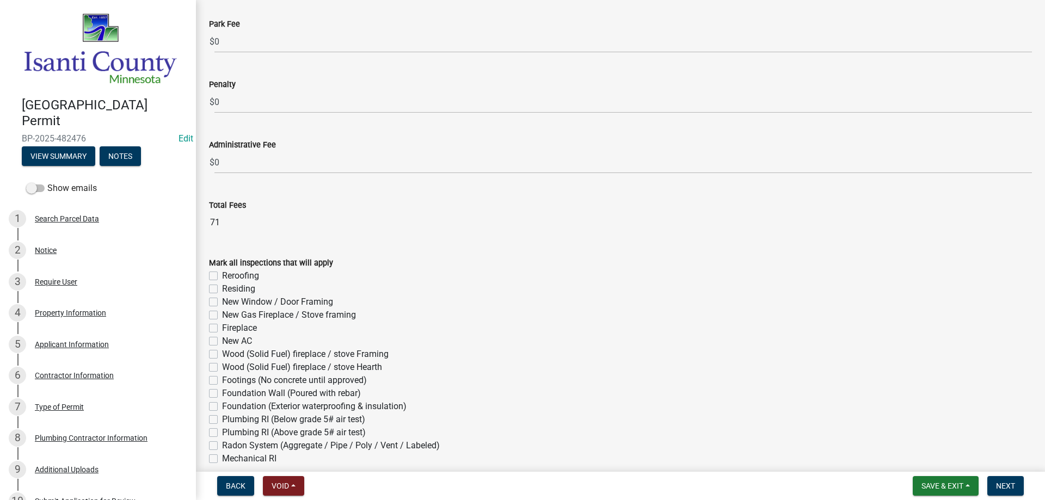
scroll to position [490, 0]
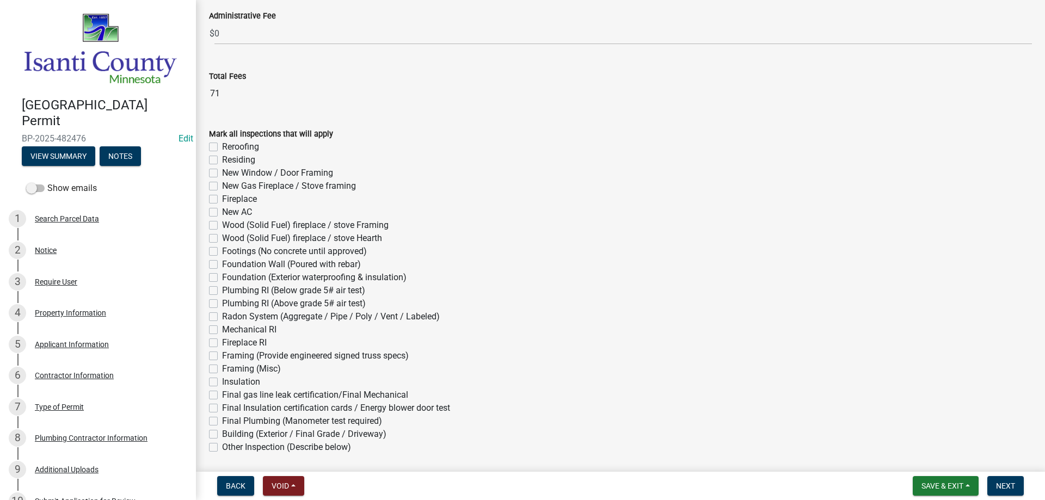
click at [222, 395] on label "Final gas line leak certification/Final Mechanical" at bounding box center [315, 394] width 186 height 13
click at [222, 395] on input "Final gas line leak certification/Final Mechanical" at bounding box center [225, 391] width 7 height 7
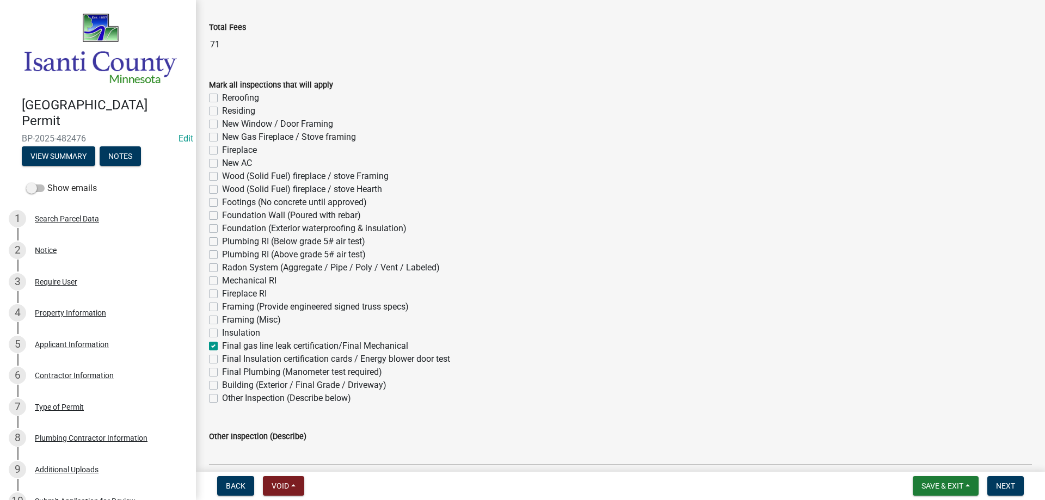
scroll to position [588, 0]
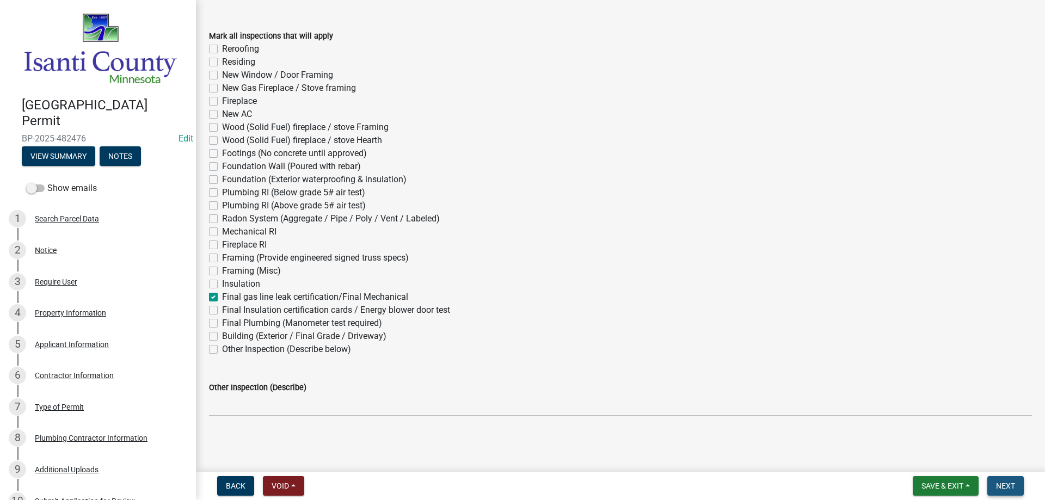
click at [1003, 484] on span "Next" at bounding box center [1005, 485] width 19 height 9
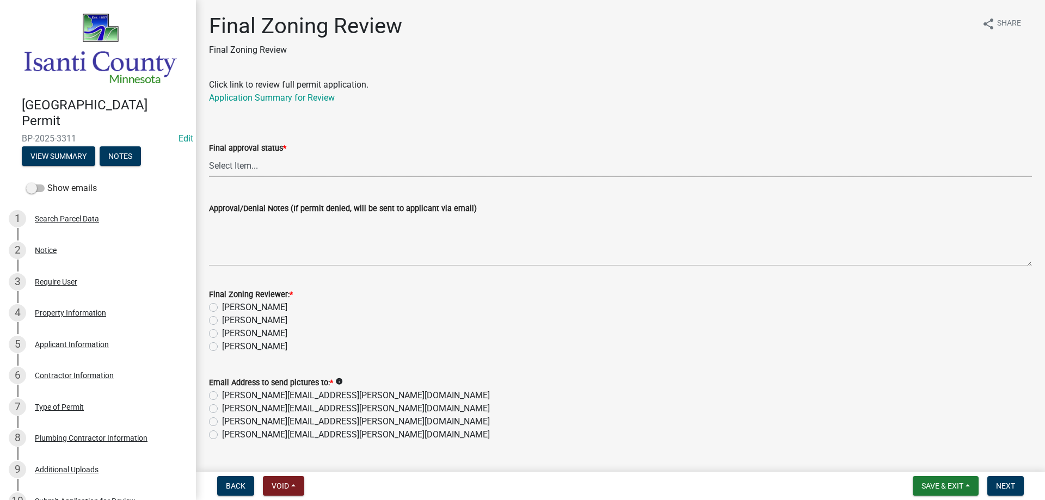
click at [212, 171] on select "Select Item... Approved Denied" at bounding box center [620, 166] width 823 height 22
click at [209, 155] on select "Select Item... Approved Denied" at bounding box center [620, 166] width 823 height 22
click at [222, 335] on label "[PERSON_NAME]" at bounding box center [254, 333] width 65 height 13
click at [222, 334] on input "[PERSON_NAME]" at bounding box center [225, 330] width 7 height 7
click at [222, 435] on label "[PERSON_NAME][EMAIL_ADDRESS][PERSON_NAME][DOMAIN_NAME]" at bounding box center [356, 434] width 268 height 13
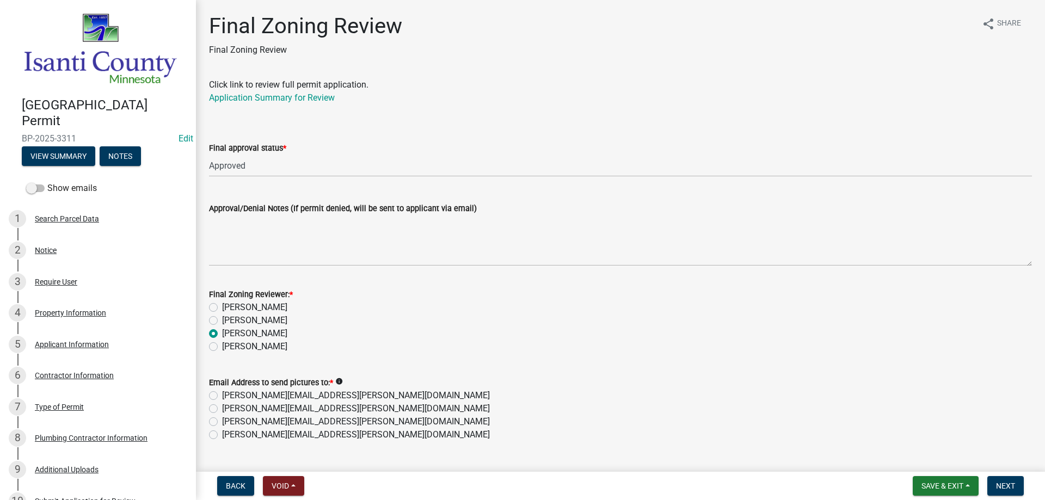
click at [222, 435] on input "[PERSON_NAME][EMAIL_ADDRESS][PERSON_NAME][DOMAIN_NAME]" at bounding box center [225, 431] width 7 height 7
click at [996, 483] on span "Next" at bounding box center [1005, 485] width 19 height 9
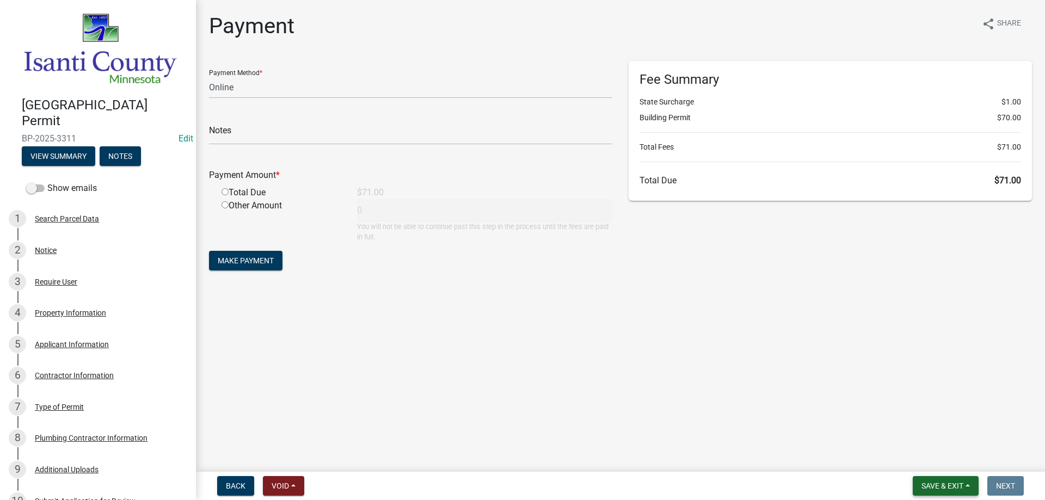
click at [935, 487] on span "Save & Exit" at bounding box center [942, 485] width 42 height 9
click at [935, 462] on button "Save & Exit" at bounding box center [934, 457] width 87 height 26
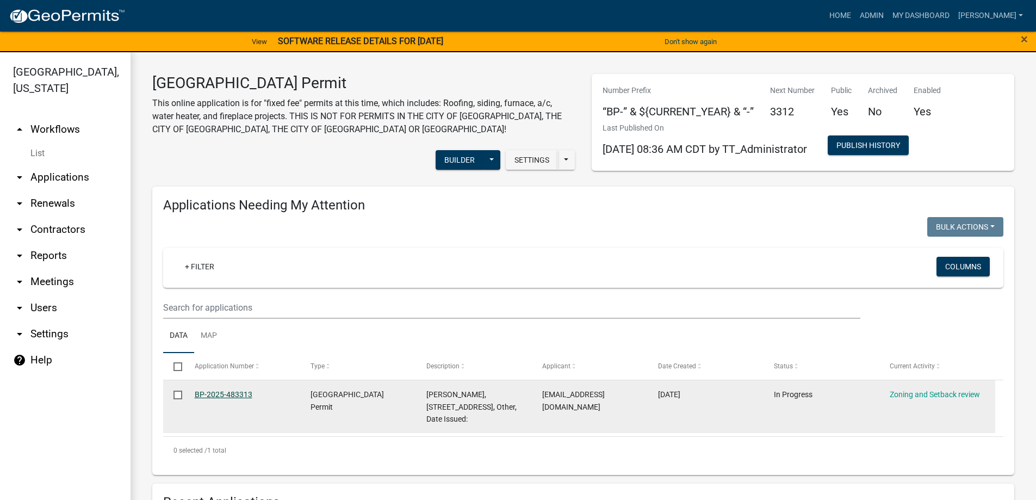
click at [220, 396] on link "BP-2025-483313" at bounding box center [224, 394] width 58 height 9
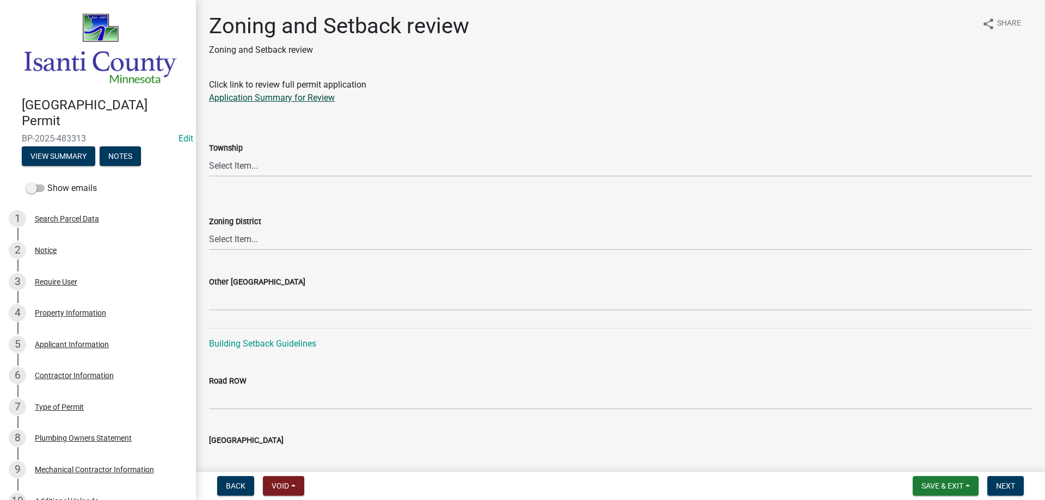
click at [240, 101] on link "Application Summary for Review" at bounding box center [272, 97] width 126 height 10
drag, startPoint x: 241, startPoint y: 167, endPoint x: 242, endPoint y: 173, distance: 6.0
click at [242, 167] on select "Select Item... [PERSON_NAME] Cambridge [PERSON_NAME] Isanti [GEOGRAPHIC_DATA] […" at bounding box center [620, 166] width 823 height 22
click at [209, 155] on select "Select Item... [PERSON_NAME] Cambridge [PERSON_NAME] Isanti [GEOGRAPHIC_DATA] […" at bounding box center [620, 166] width 823 height 22
click at [230, 245] on select "Select Item... Agricultural/Residential (A/R) Tier 1 General Business (B) Indus…" at bounding box center [620, 239] width 823 height 22
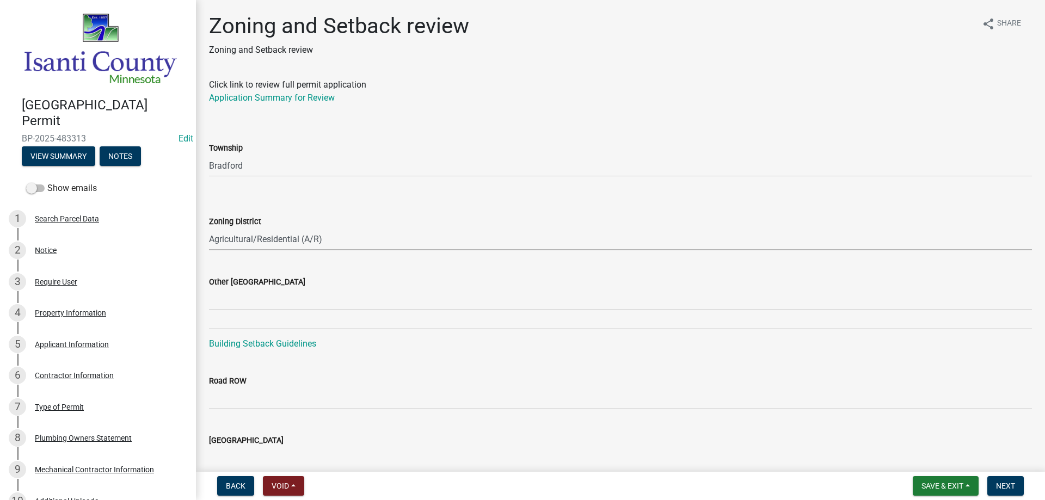
click at [209, 228] on select "Select Item... Agricultural/Residential (A/R) Tier 1 General Business (B) Indus…" at bounding box center [620, 239] width 823 height 22
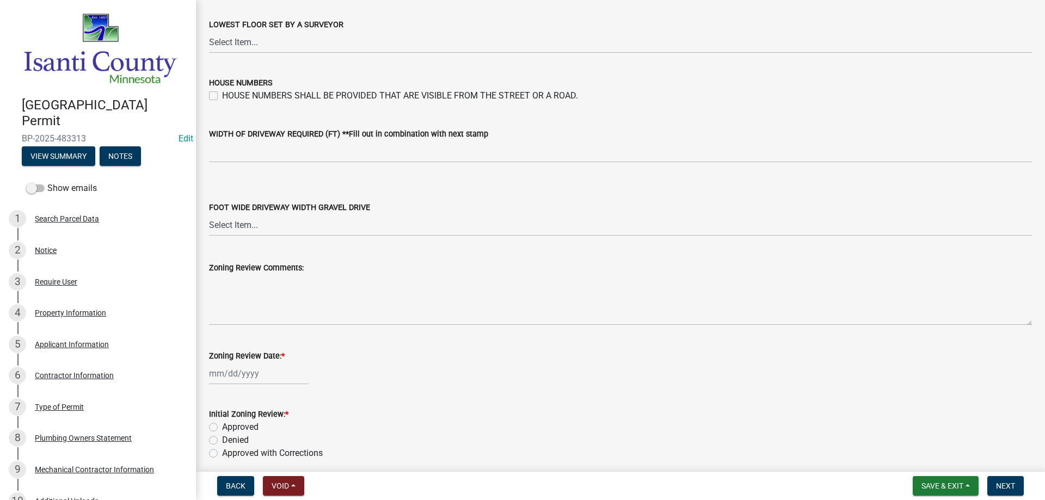
scroll to position [1741, 0]
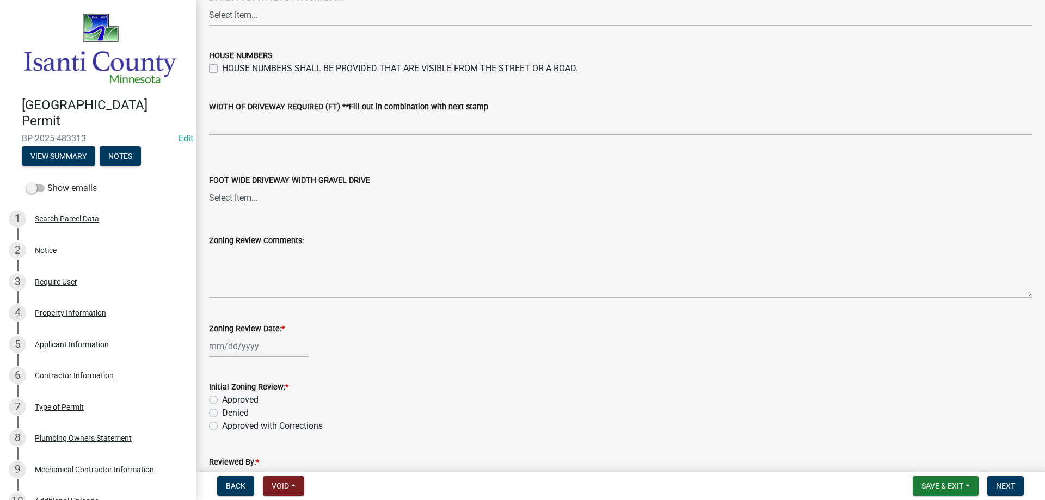
click at [242, 342] on div at bounding box center [259, 346] width 100 height 22
click at [249, 289] on div "24" at bounding box center [254, 288] width 17 height 17
click at [222, 403] on label "Approved" at bounding box center [240, 399] width 36 height 13
click at [222, 400] on input "Approved" at bounding box center [225, 396] width 7 height 7
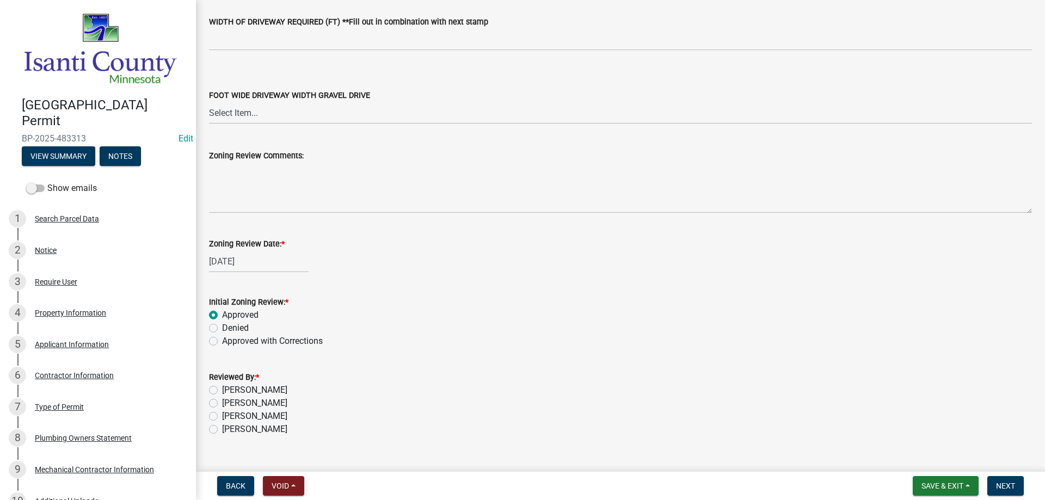
scroll to position [1847, 0]
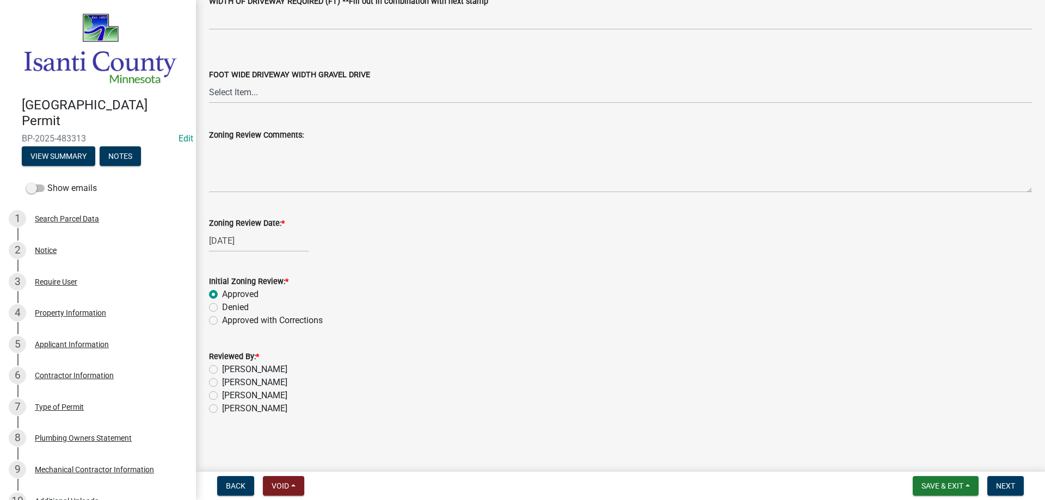
click at [222, 396] on label "[PERSON_NAME]" at bounding box center [254, 395] width 65 height 13
click at [222, 396] on input "[PERSON_NAME]" at bounding box center [225, 392] width 7 height 7
click at [990, 482] on button "Next" at bounding box center [1005, 486] width 36 height 20
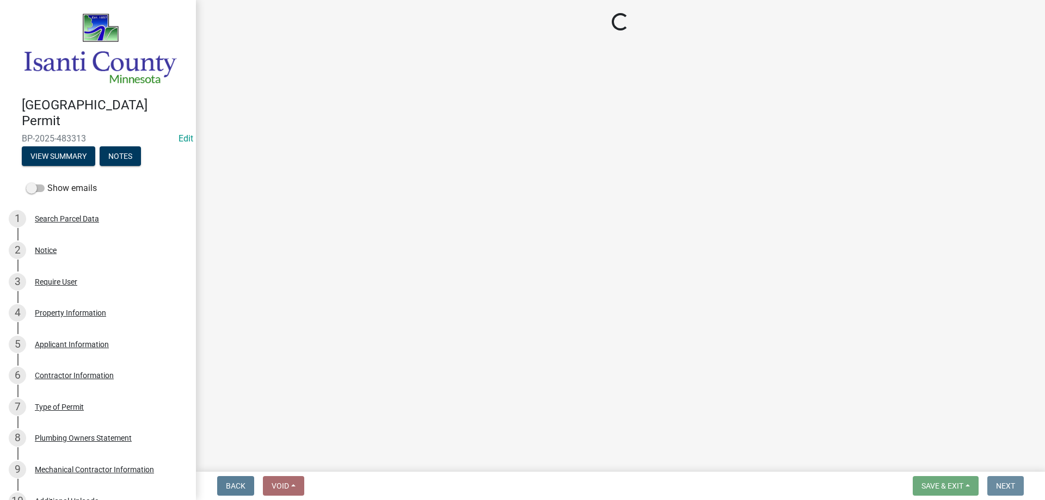
scroll to position [0, 0]
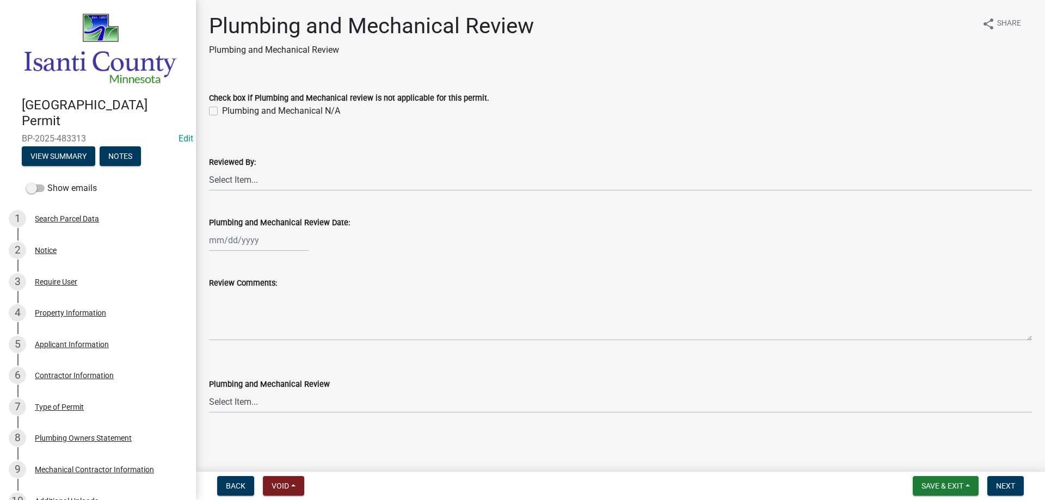
click at [222, 111] on label "Plumbing and Mechanical N/A" at bounding box center [281, 110] width 118 height 13
click at [222, 111] on input "Plumbing and Mechanical N/A" at bounding box center [225, 107] width 7 height 7
click at [1006, 486] on span "Next" at bounding box center [1005, 485] width 19 height 9
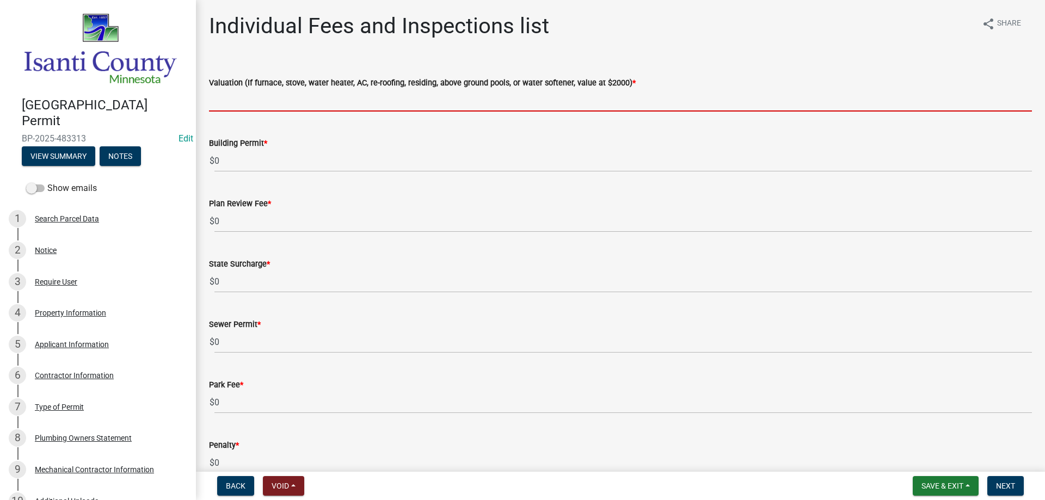
click at [225, 101] on input "text" at bounding box center [620, 100] width 823 height 22
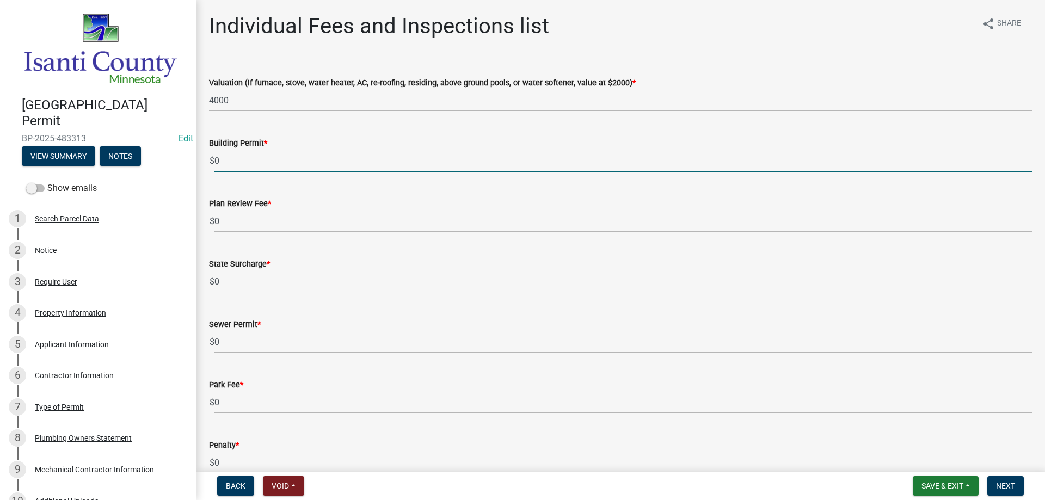
drag, startPoint x: 229, startPoint y: 167, endPoint x: 162, endPoint y: 147, distance: 69.7
click at [166, 158] on div "[GEOGRAPHIC_DATA] Permit BP-2025-483313 Edit View Summary Notes Show emails 1 S…" at bounding box center [522, 250] width 1045 height 500
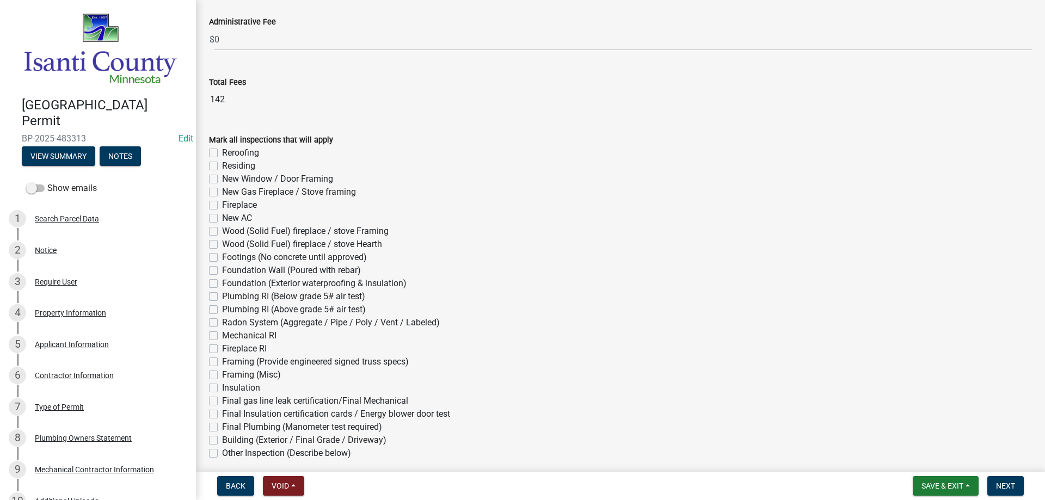
scroll to position [490, 0]
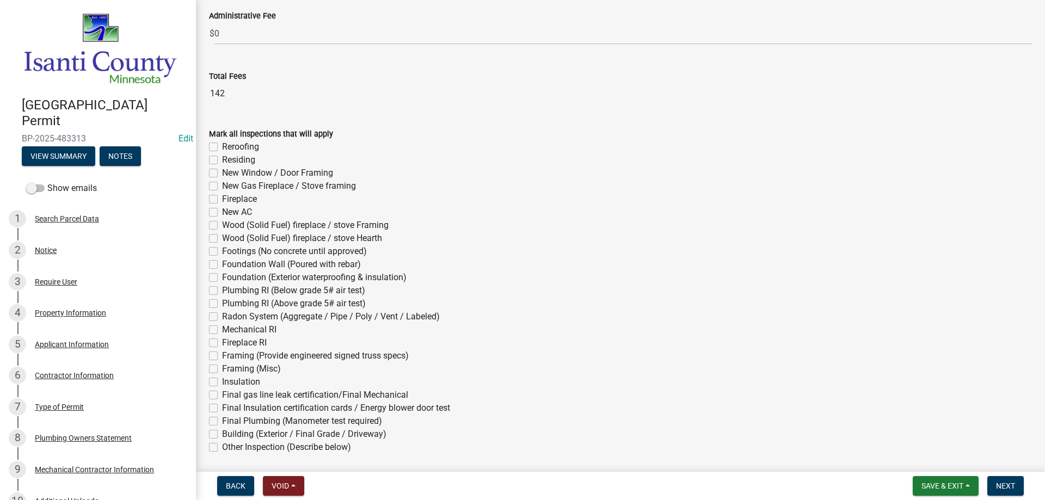
click at [220, 394] on div "Final gas line leak certification/Final Mechanical" at bounding box center [620, 394] width 823 height 13
click at [218, 396] on div "Final gas line leak certification/Final Mechanical" at bounding box center [620, 394] width 823 height 13
click at [222, 396] on label "Final gas line leak certification/Final Mechanical" at bounding box center [315, 394] width 186 height 13
click at [222, 396] on input "Final gas line leak certification/Final Mechanical" at bounding box center [225, 391] width 7 height 7
click at [1009, 487] on span "Next" at bounding box center [1005, 485] width 19 height 9
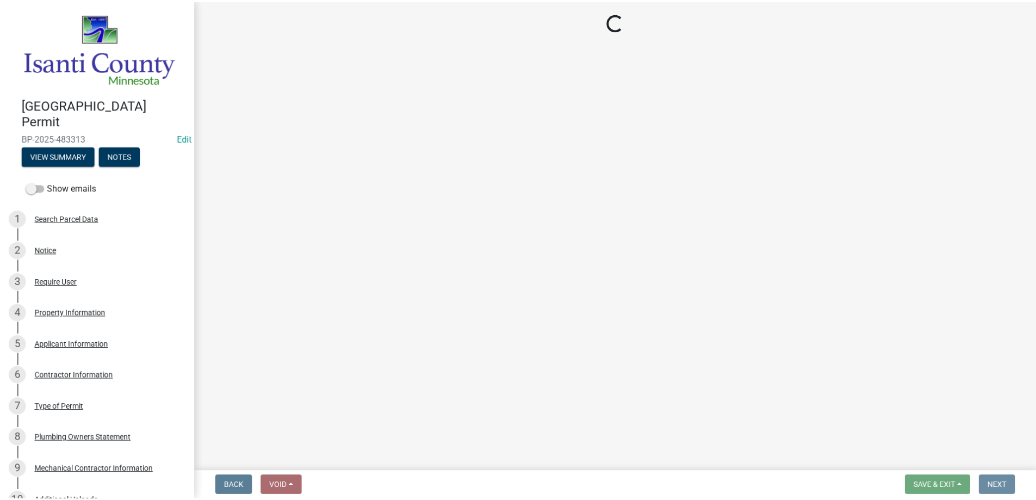
scroll to position [0, 0]
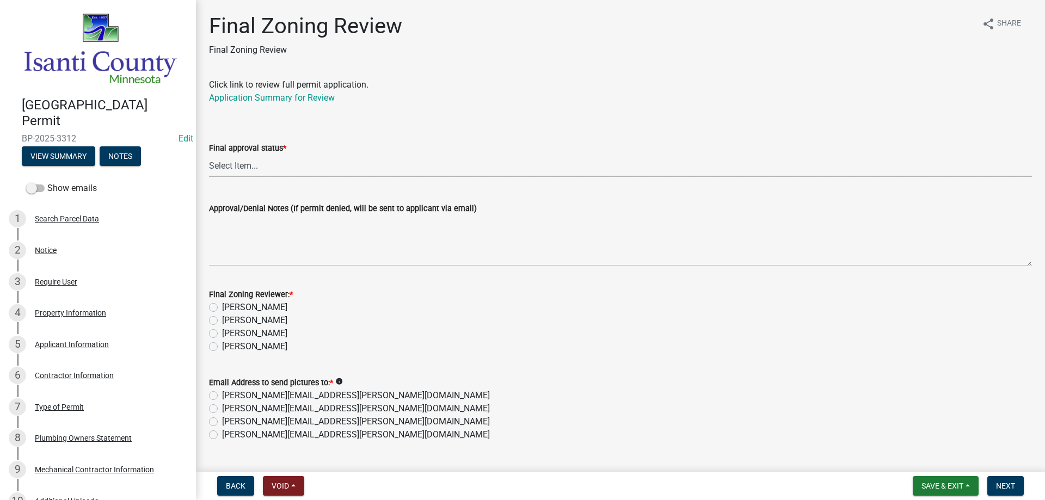
click at [229, 166] on select "Select Item... Approved Denied" at bounding box center [620, 166] width 823 height 22
click at [209, 155] on select "Select Item... Approved Denied" at bounding box center [620, 166] width 823 height 22
click at [222, 331] on label "[PERSON_NAME]" at bounding box center [254, 333] width 65 height 13
click at [222, 331] on input "[PERSON_NAME]" at bounding box center [225, 330] width 7 height 7
click at [222, 437] on label "[PERSON_NAME][EMAIL_ADDRESS][PERSON_NAME][DOMAIN_NAME]" at bounding box center [356, 434] width 268 height 13
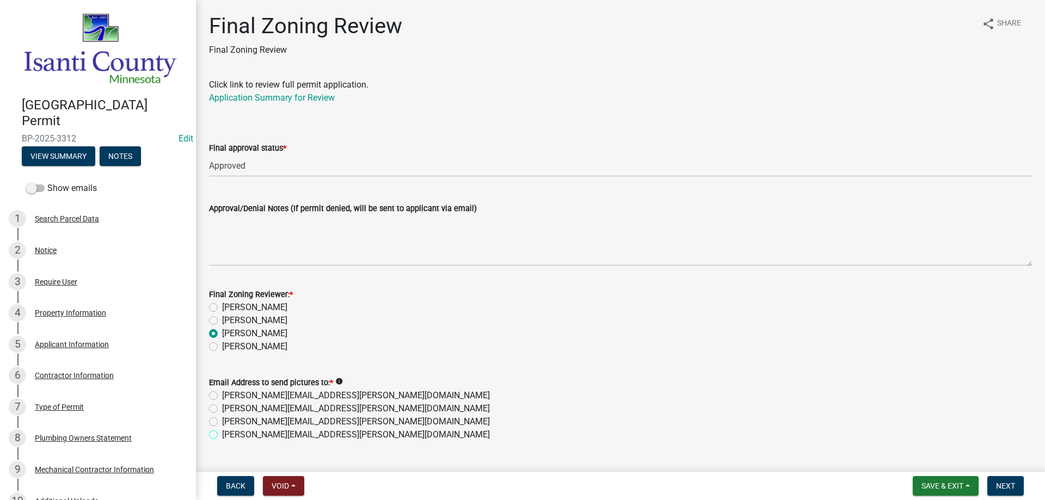
click at [222, 435] on input "[PERSON_NAME][EMAIL_ADDRESS][PERSON_NAME][DOMAIN_NAME]" at bounding box center [225, 431] width 7 height 7
click at [1003, 485] on span "Next" at bounding box center [1005, 485] width 19 height 9
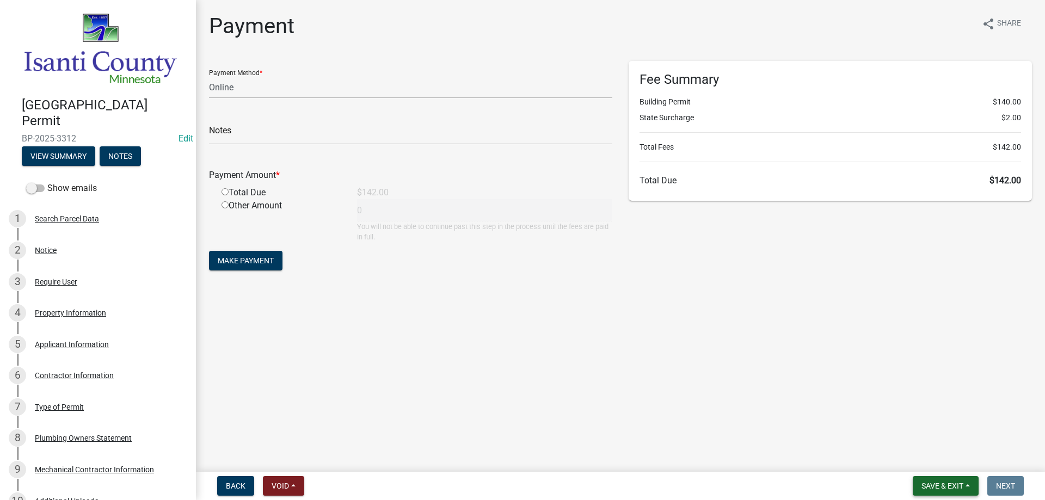
click at [933, 485] on span "Save & Exit" at bounding box center [942, 485] width 42 height 9
click at [940, 455] on button "Save & Exit" at bounding box center [934, 457] width 87 height 26
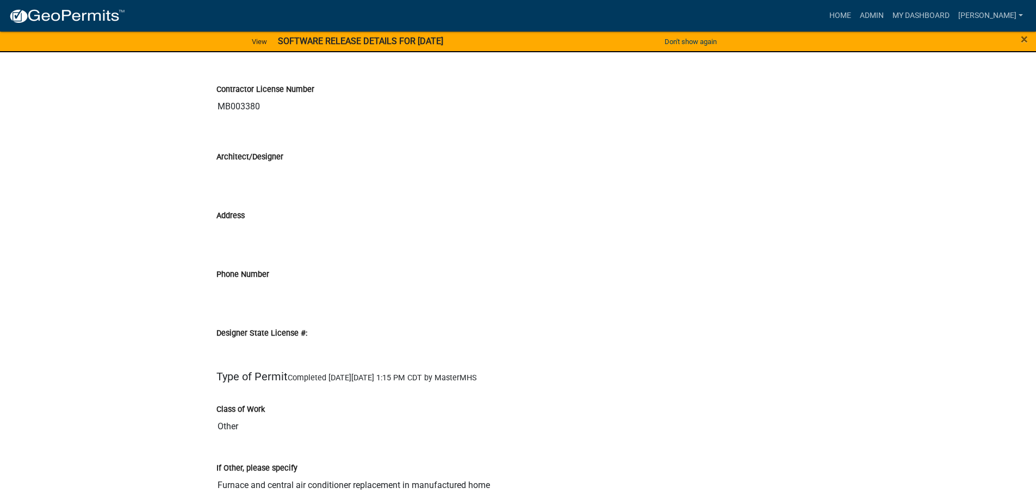
scroll to position [1795, 0]
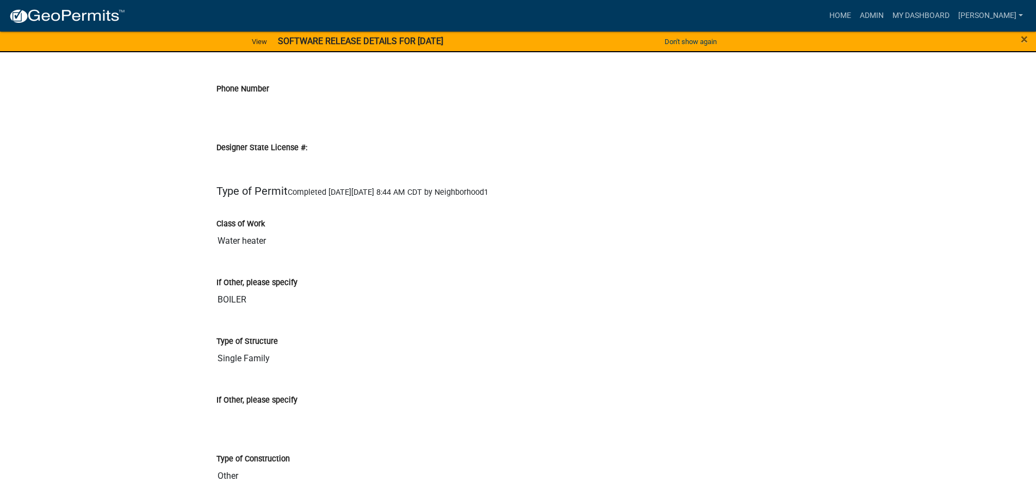
scroll to position [1904, 0]
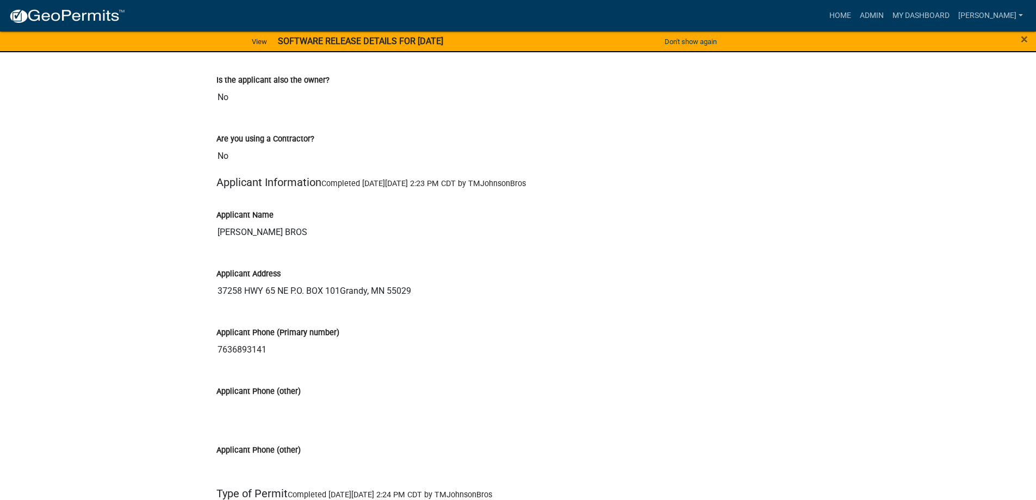
scroll to position [1197, 0]
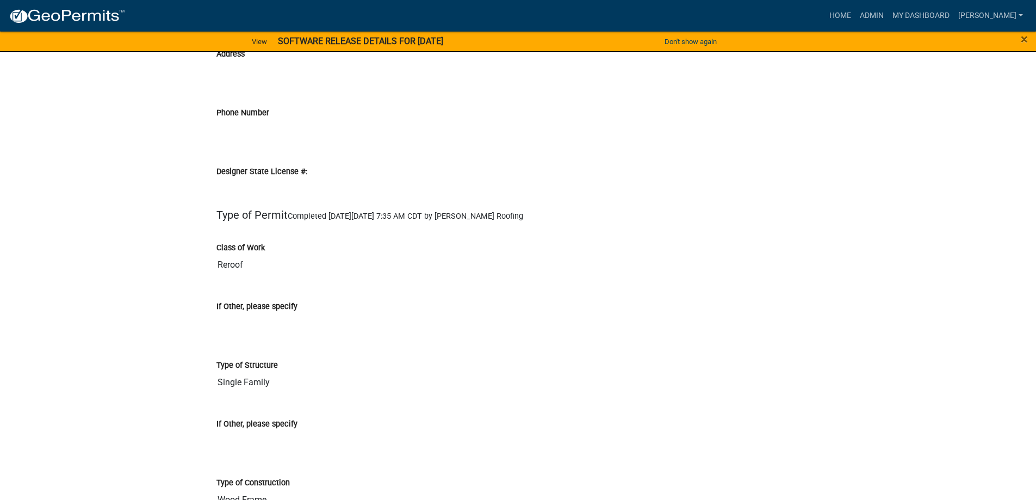
scroll to position [1578, 0]
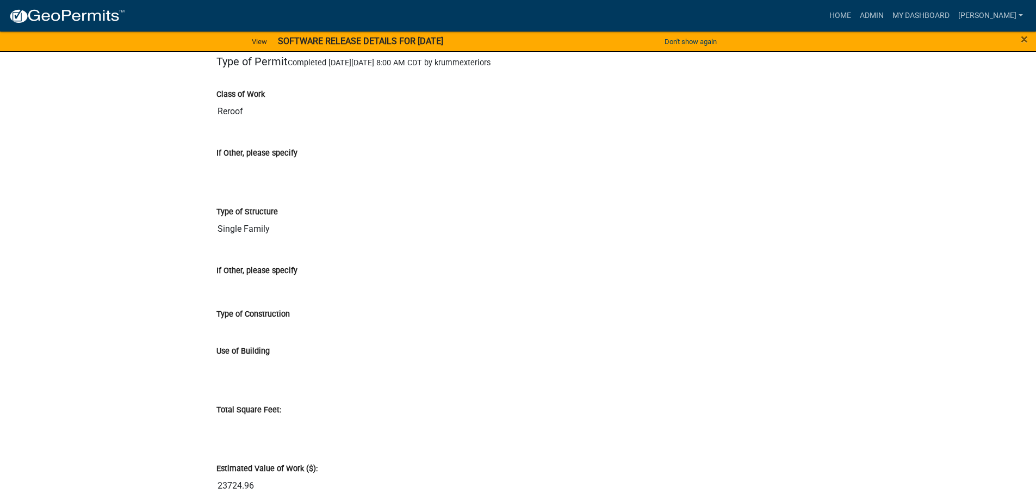
scroll to position [2067, 0]
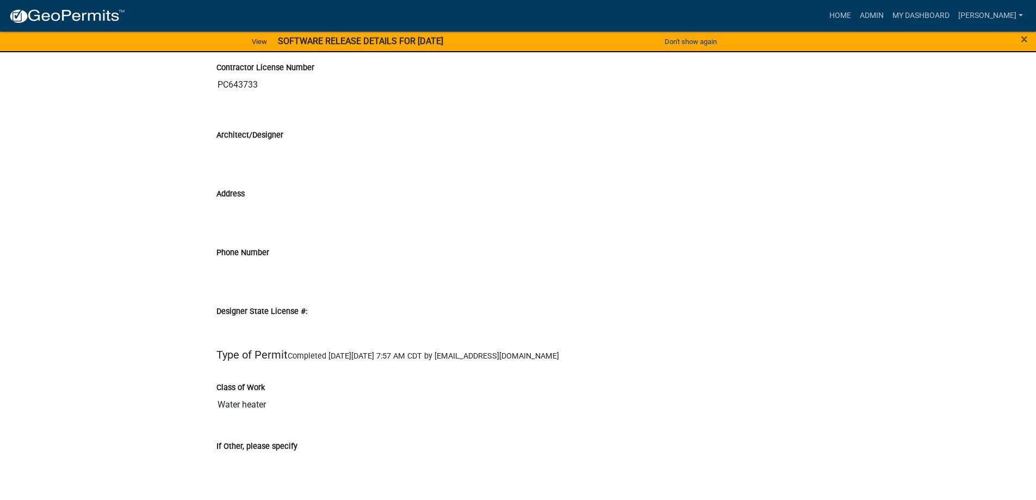
scroll to position [1959, 0]
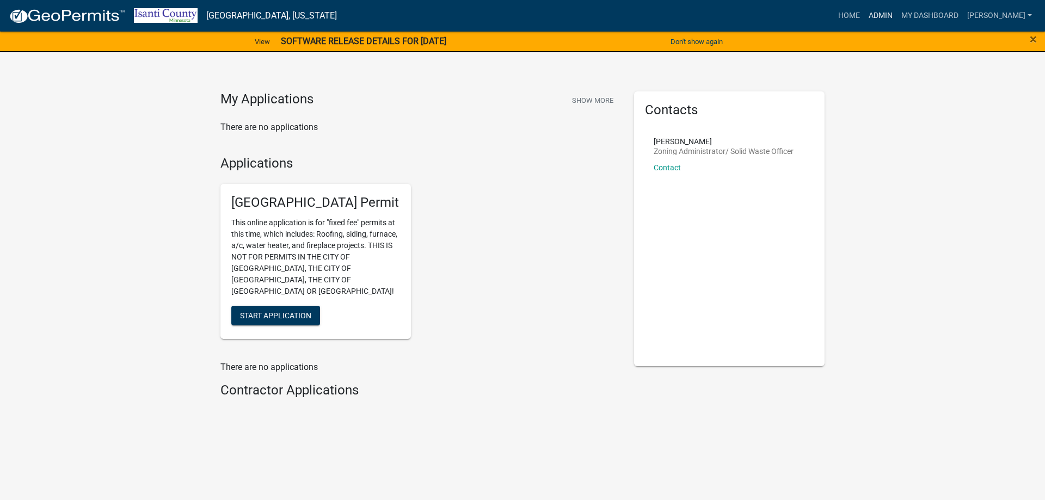
click at [882, 12] on link "Admin" at bounding box center [880, 15] width 33 height 21
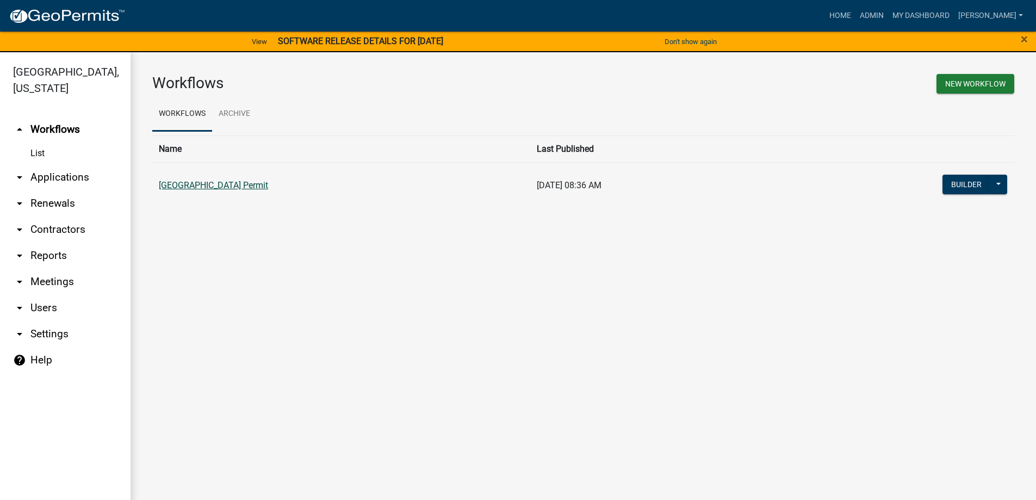
click at [265, 185] on link "[GEOGRAPHIC_DATA] Permit" at bounding box center [213, 185] width 109 height 10
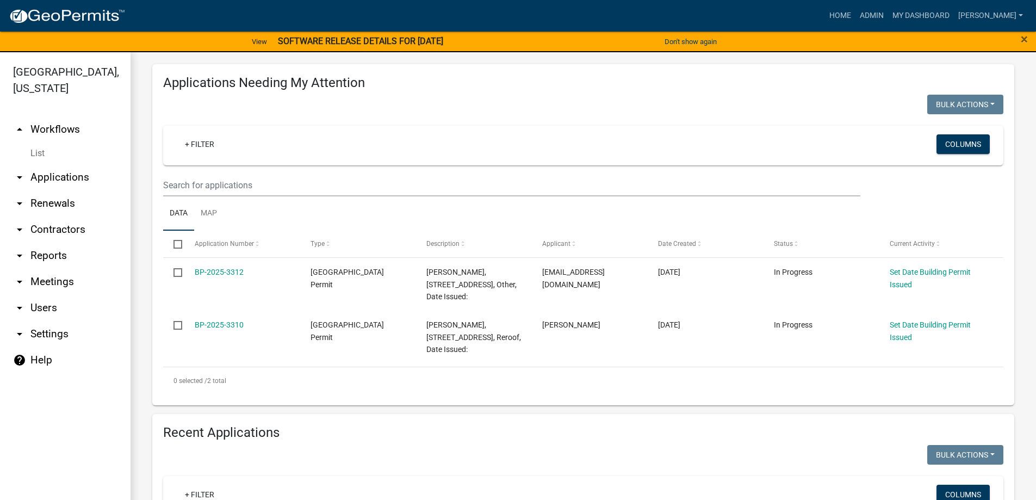
scroll to position [163, 0]
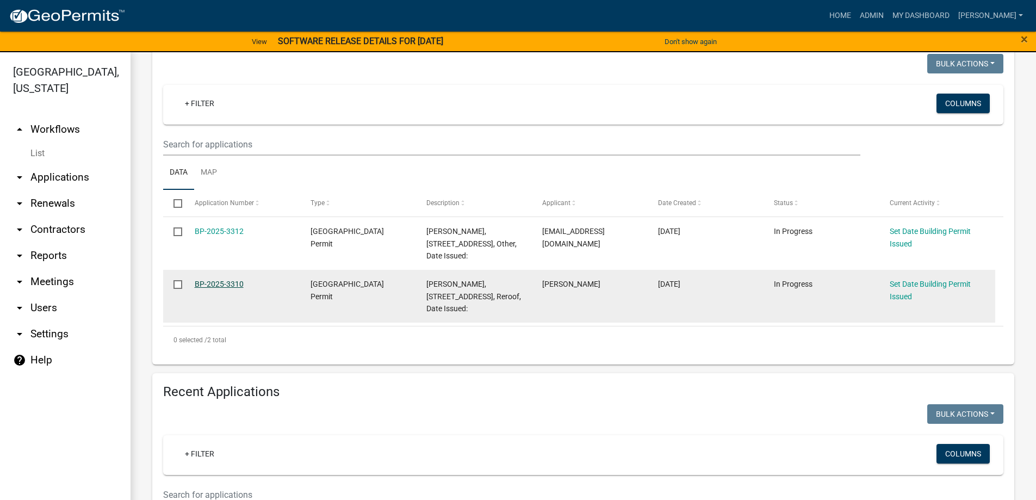
click at [205, 285] on link "BP-2025-3310" at bounding box center [219, 284] width 49 height 9
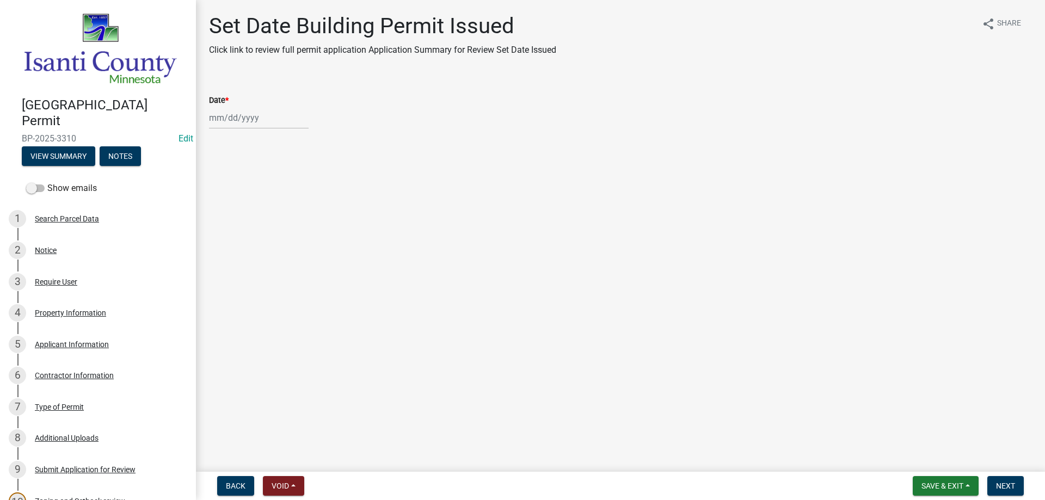
click at [248, 120] on div at bounding box center [259, 118] width 100 height 22
select select "9"
select select "2025"
click at [255, 227] on div "24" at bounding box center [254, 227] width 17 height 17
type input "[DATE]"
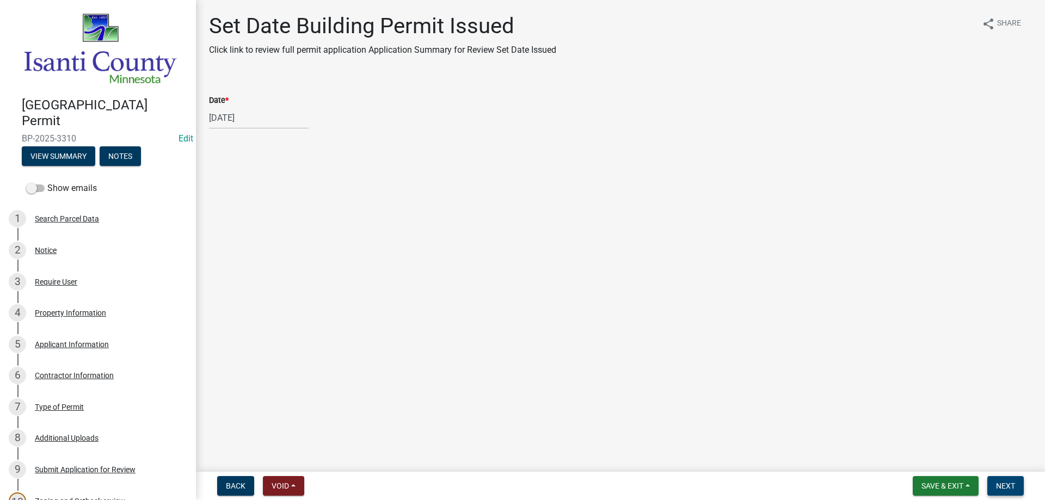
click at [1007, 485] on span "Next" at bounding box center [1005, 485] width 19 height 9
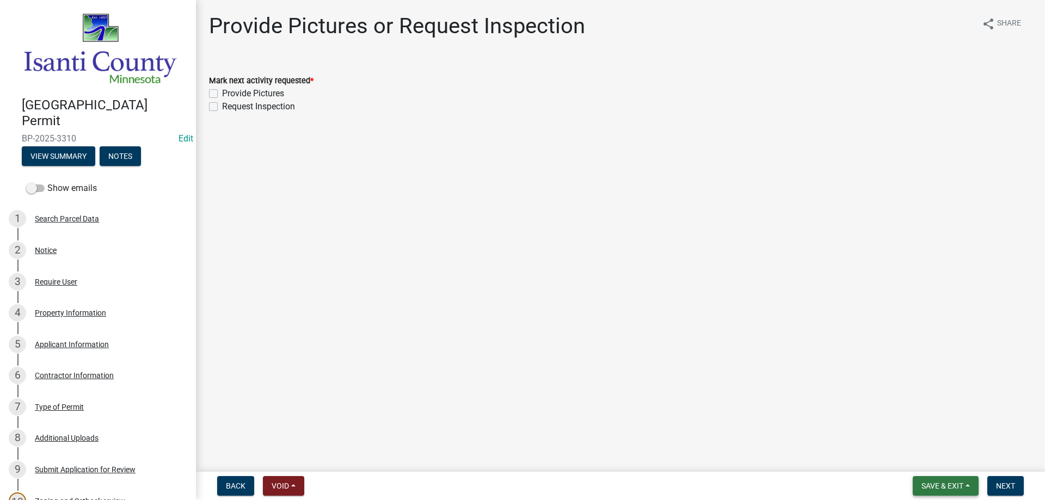
click at [950, 487] on span "Save & Exit" at bounding box center [942, 485] width 42 height 9
click at [943, 461] on button "Save & Exit" at bounding box center [934, 457] width 87 height 26
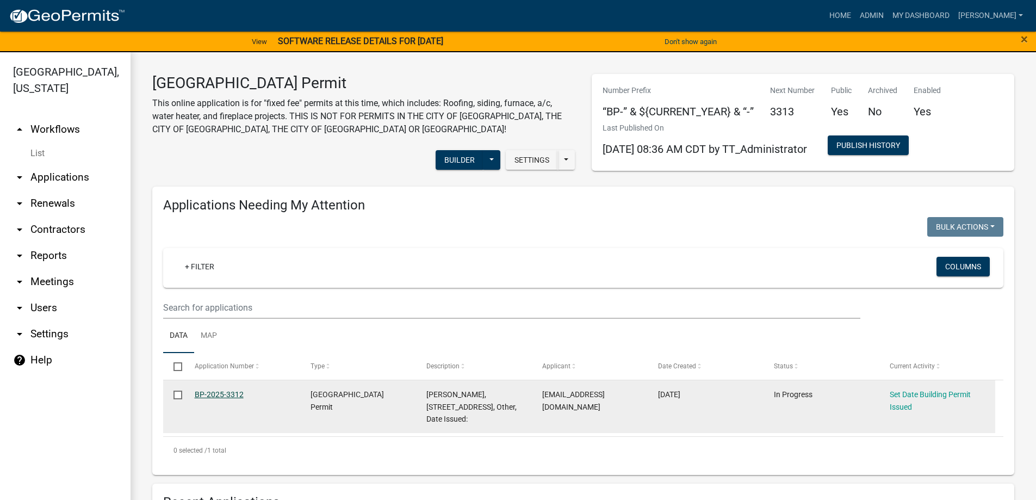
click at [202, 394] on link "BP-2025-3312" at bounding box center [219, 394] width 49 height 9
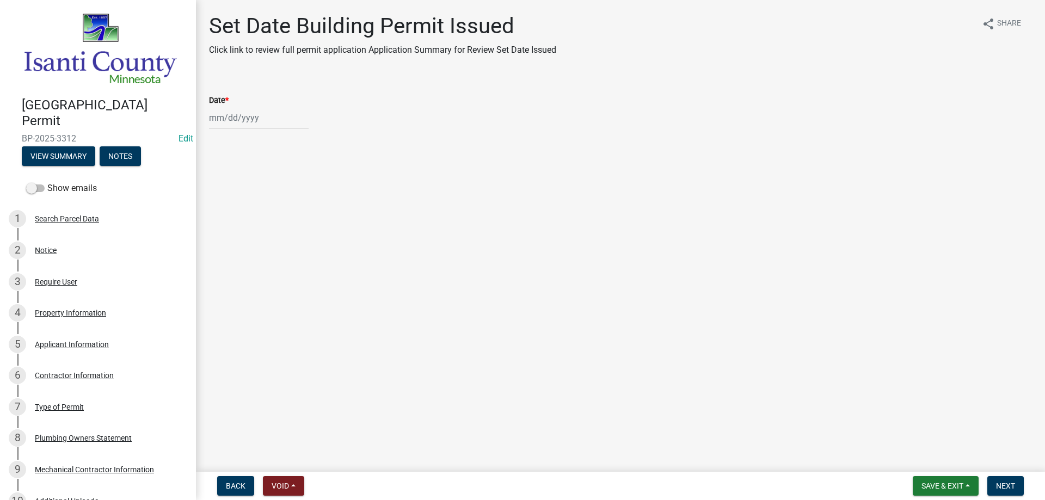
select select "9"
select select "2025"
click at [244, 119] on div "[PERSON_NAME] Feb Mar Apr [PERSON_NAME][DATE] Oct Nov [DATE] 1526 1527 1528 152…" at bounding box center [259, 118] width 100 height 22
click at [254, 226] on div "24" at bounding box center [254, 227] width 17 height 17
type input "[DATE]"
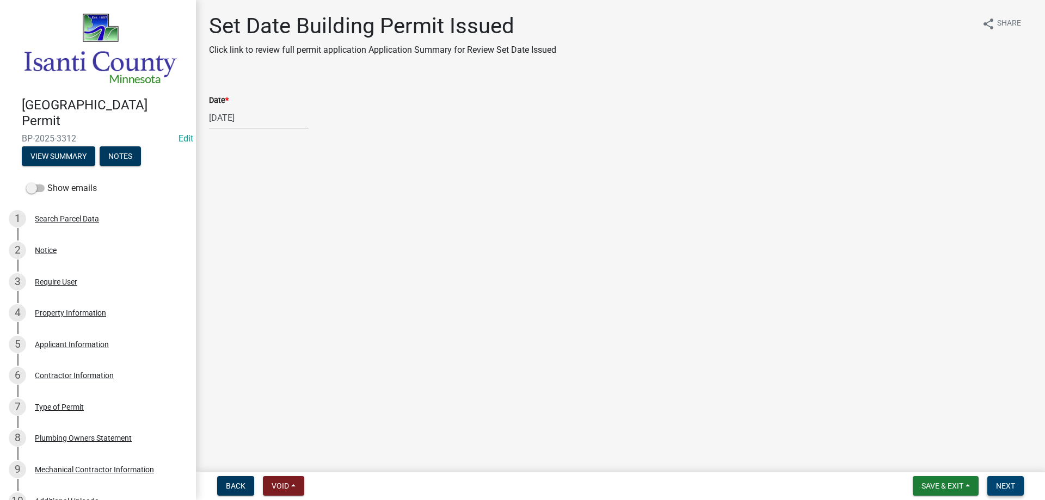
click at [1000, 479] on button "Next" at bounding box center [1005, 486] width 36 height 20
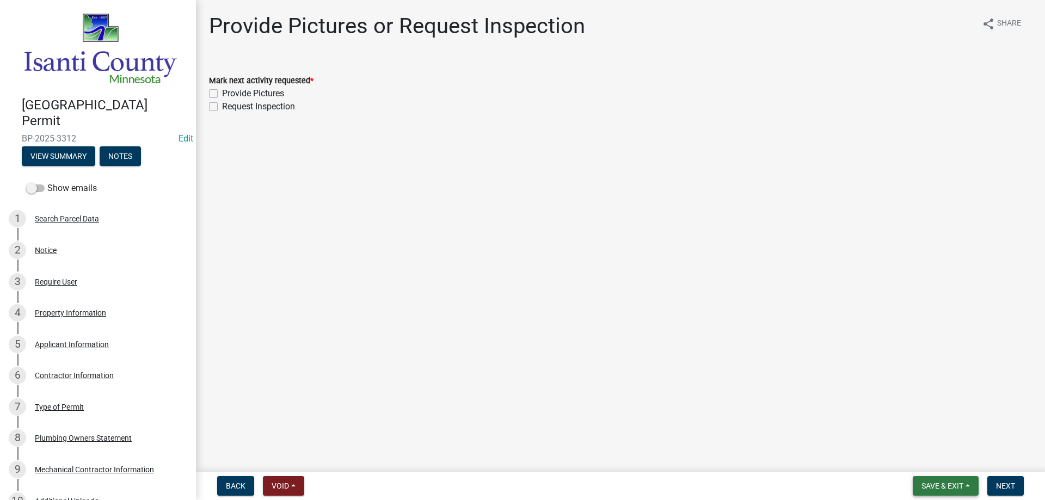
click at [932, 480] on button "Save & Exit" at bounding box center [945, 486] width 66 height 20
click at [938, 461] on button "Save & Exit" at bounding box center [934, 457] width 87 height 26
